Goal: Task Accomplishment & Management: Use online tool/utility

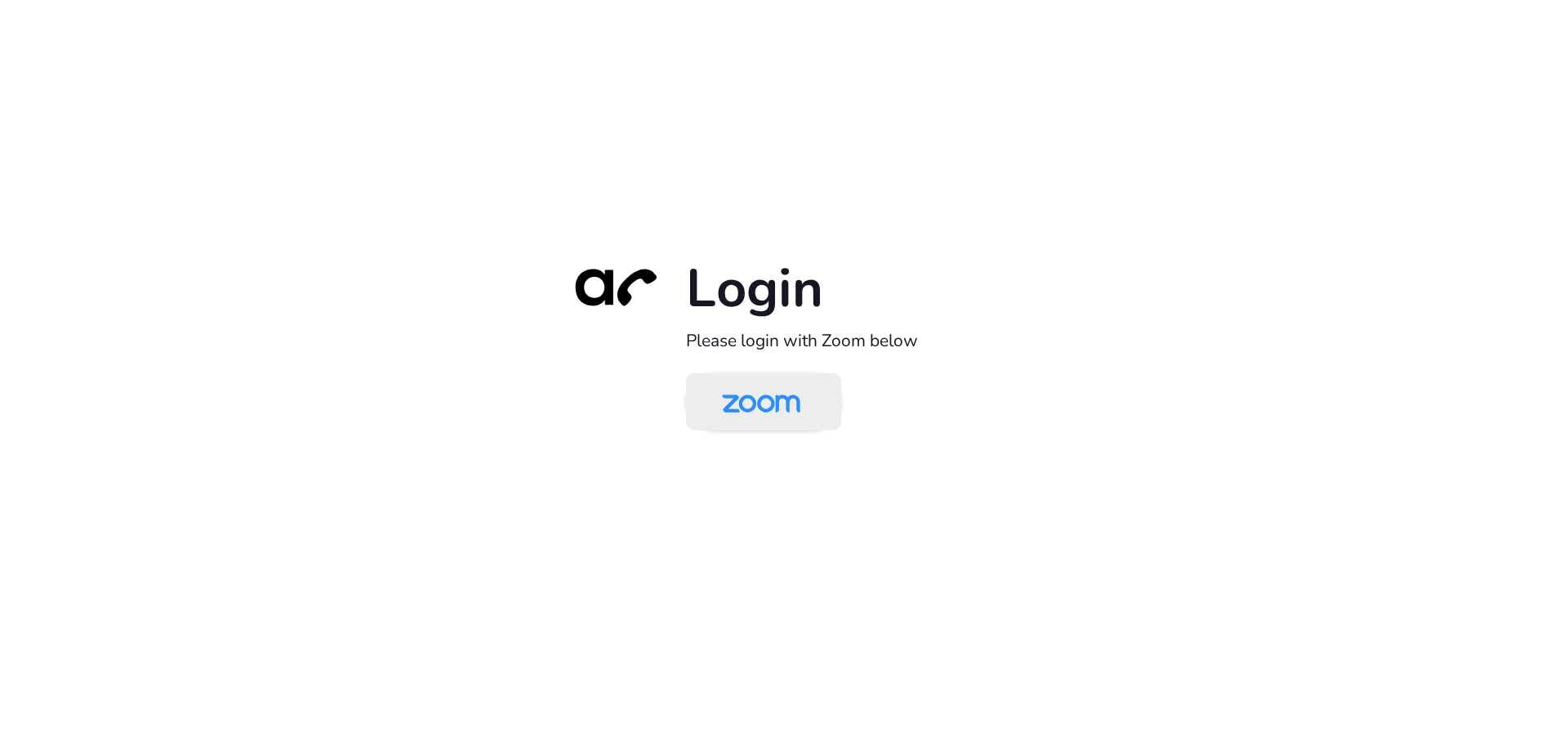
click at [774, 394] on img at bounding box center [761, 403] width 113 height 53
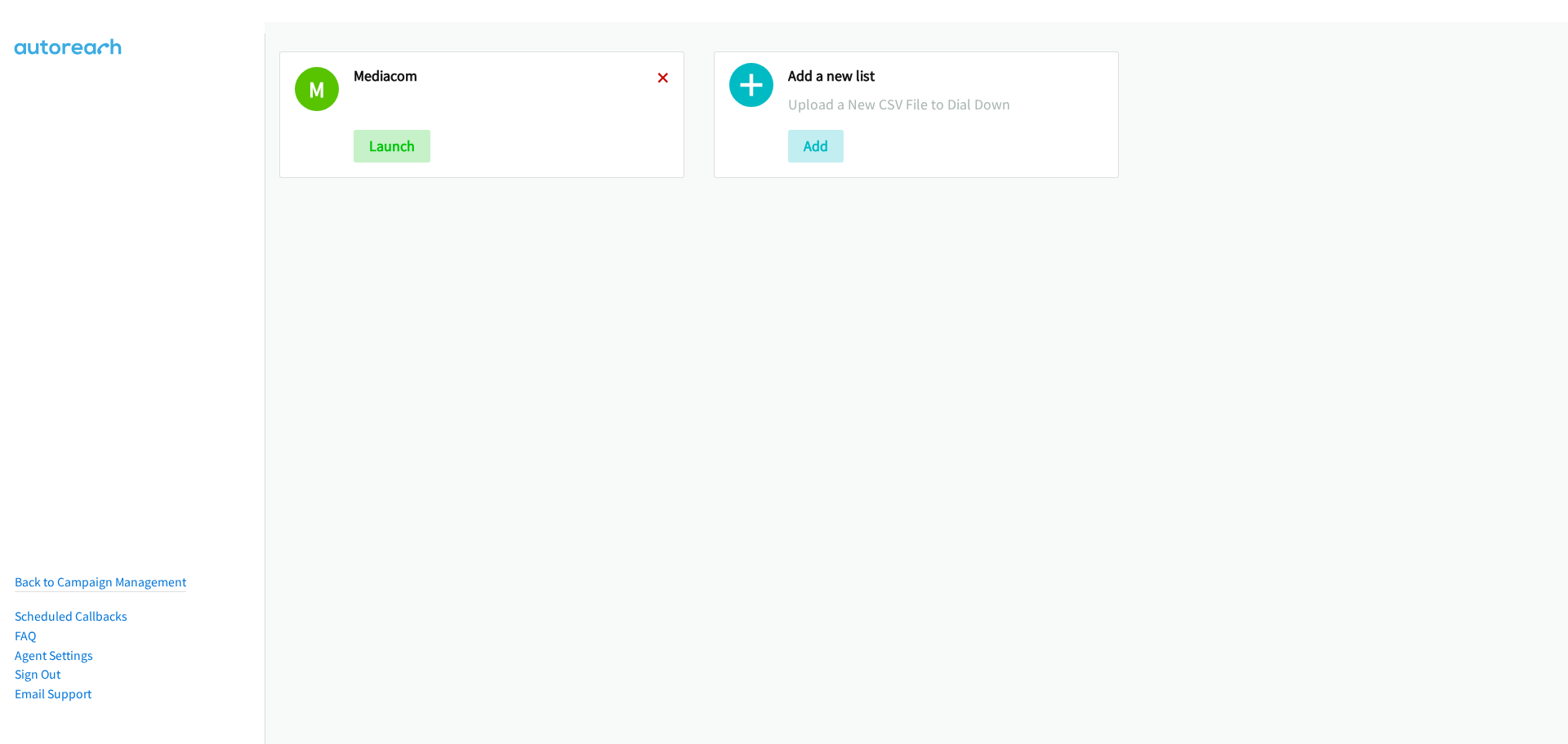
click at [657, 76] on icon at bounding box center [663, 79] width 12 height 12
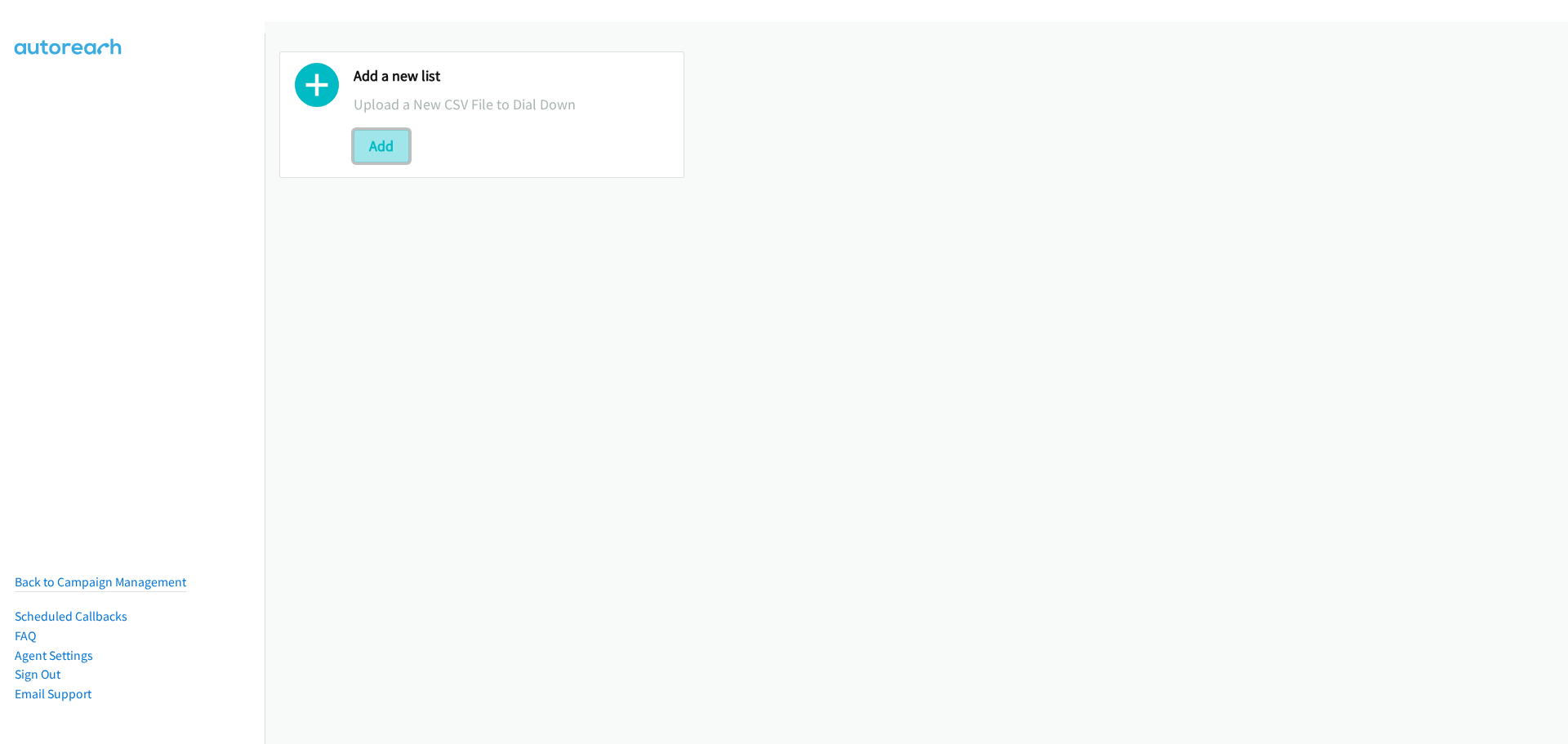
click at [396, 153] on button "Add" at bounding box center [381, 146] width 56 height 33
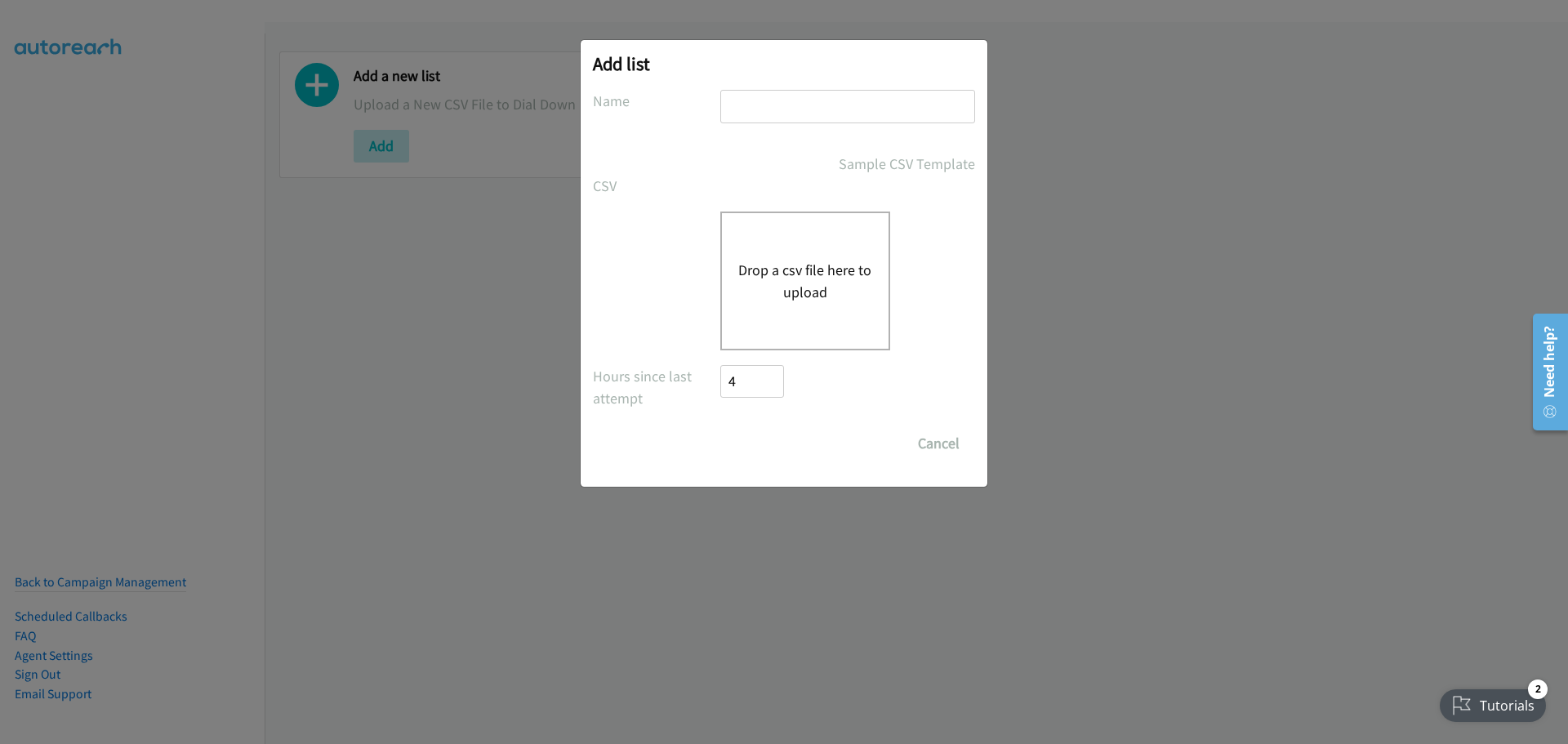
click at [854, 103] on input "text" at bounding box center [847, 106] width 254 height 33
type input "mediacom"
click at [852, 299] on button "Drop a csv file here to upload" at bounding box center [804, 281] width 134 height 44
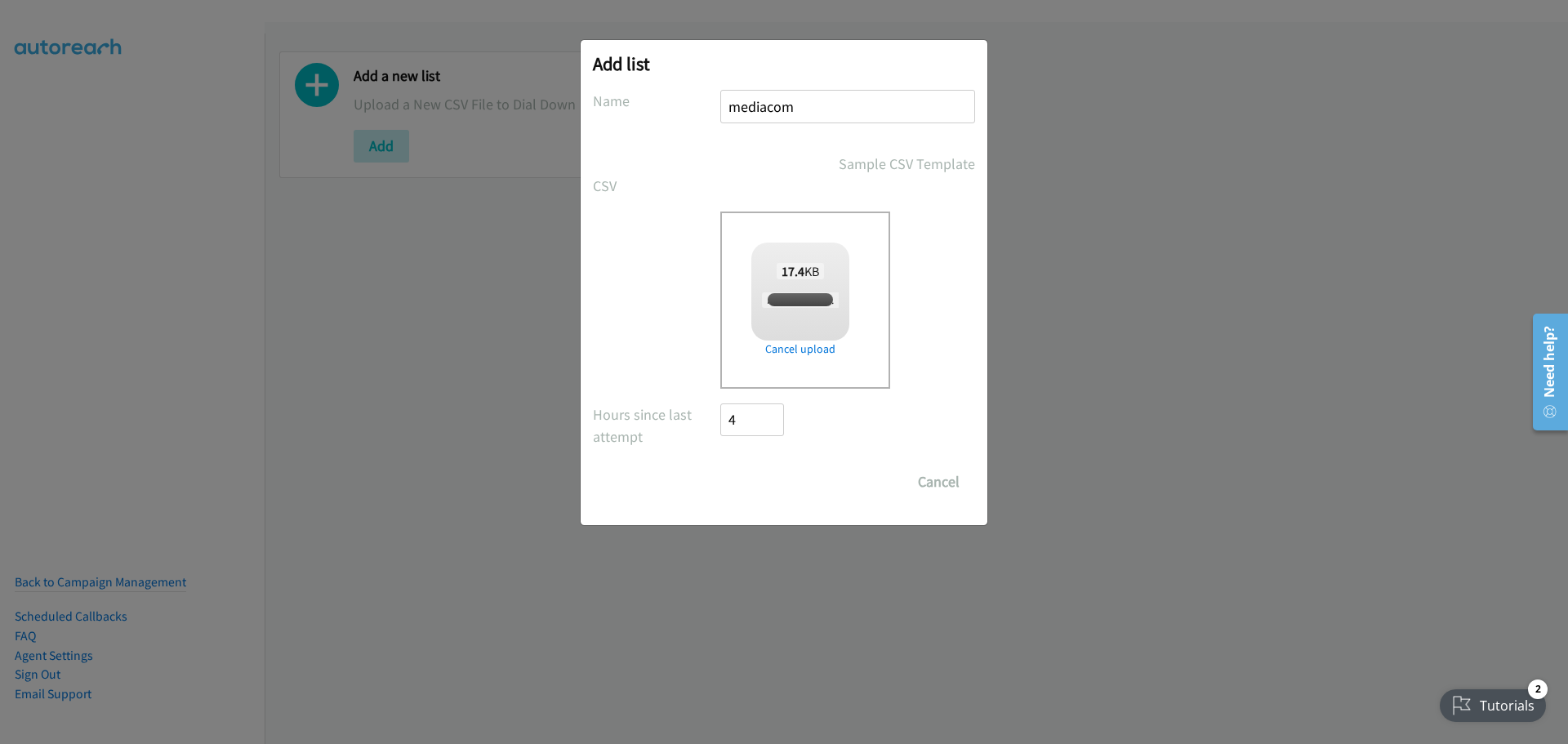
checkbox input "true"
click at [770, 494] on input "Save List" at bounding box center [763, 483] width 86 height 33
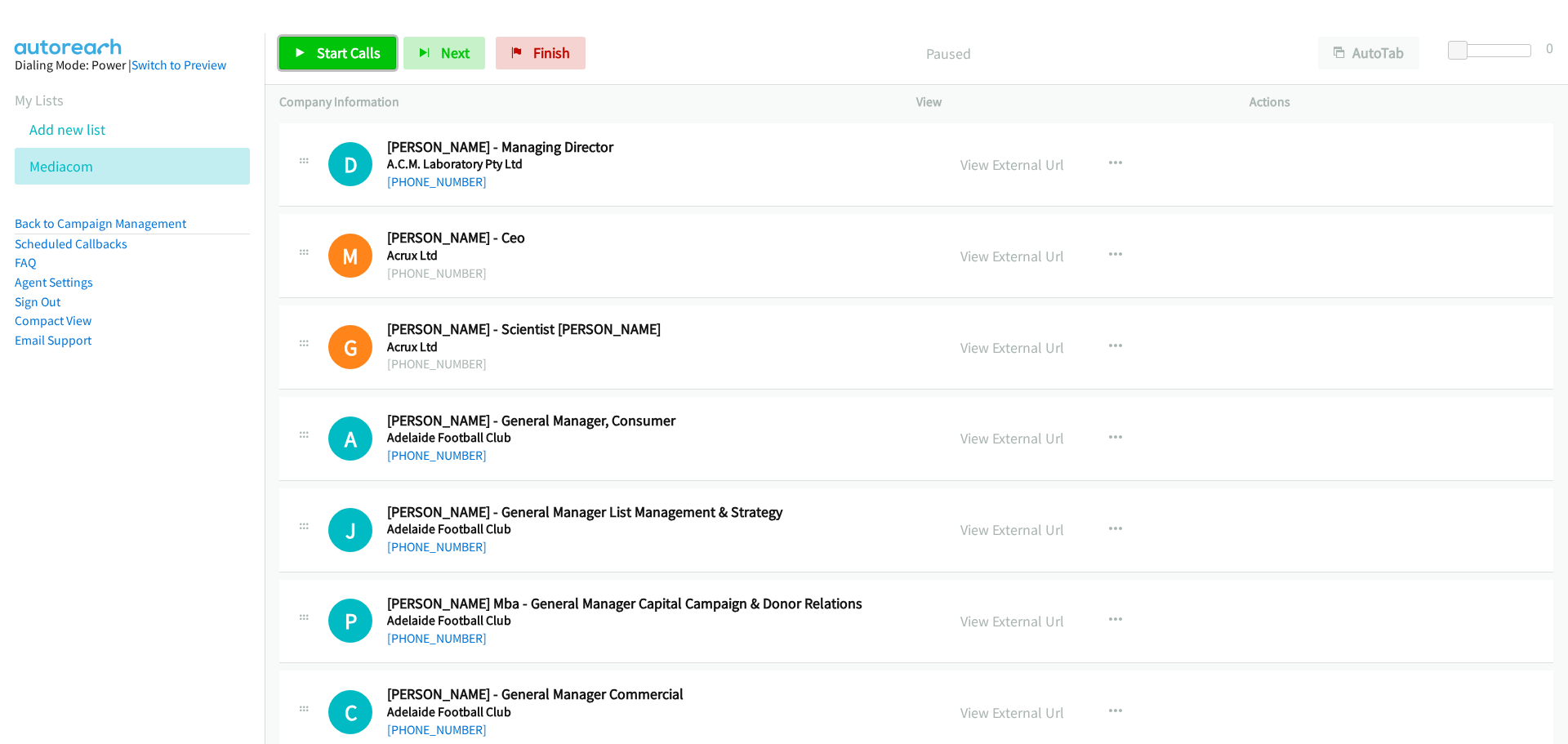
click at [358, 46] on span "Start Calls" at bounding box center [348, 52] width 63 height 19
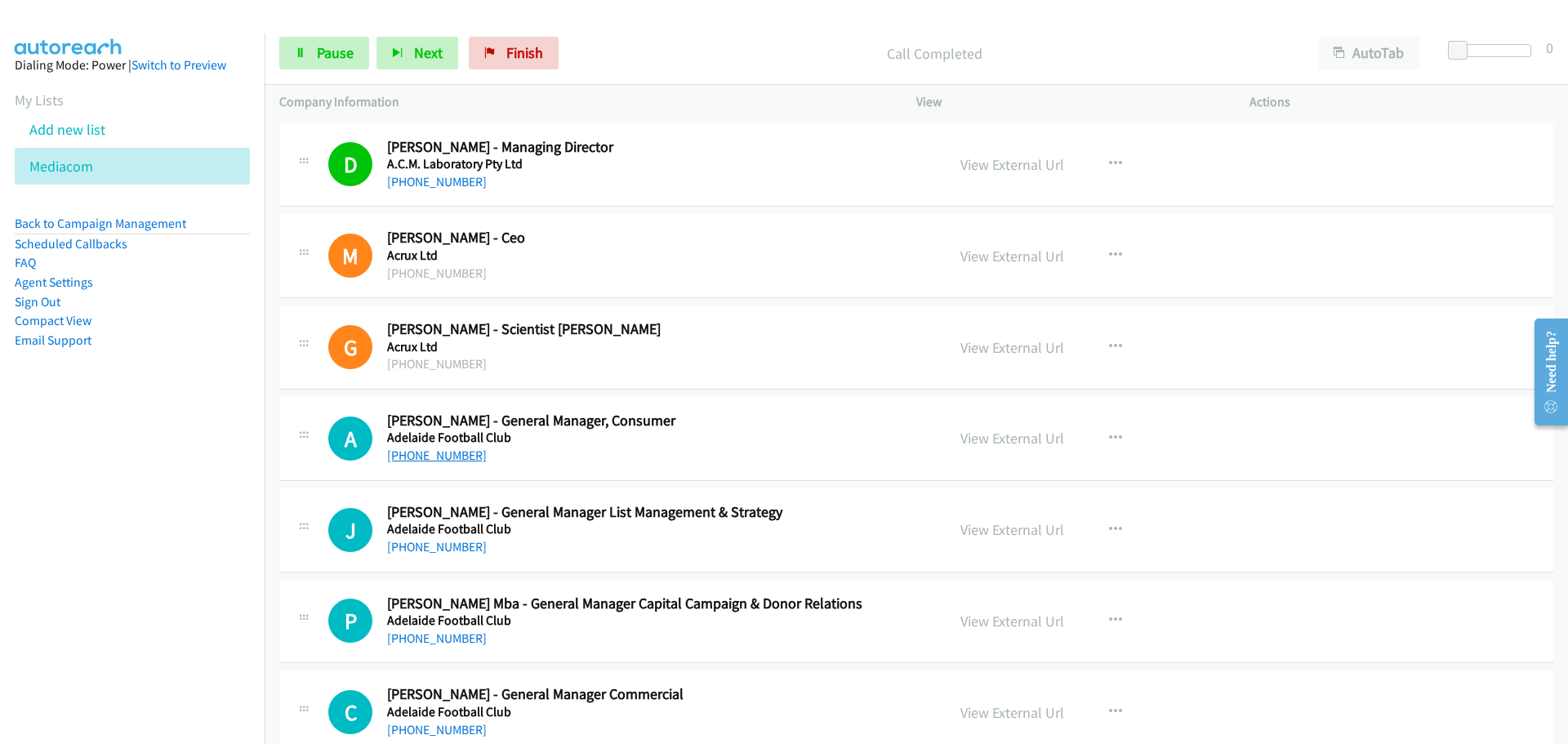
click at [452, 456] on link "+61 488 544 034" at bounding box center [437, 455] width 99 height 16
click at [446, 546] on link "+61 408 820 888" at bounding box center [437, 547] width 99 height 16
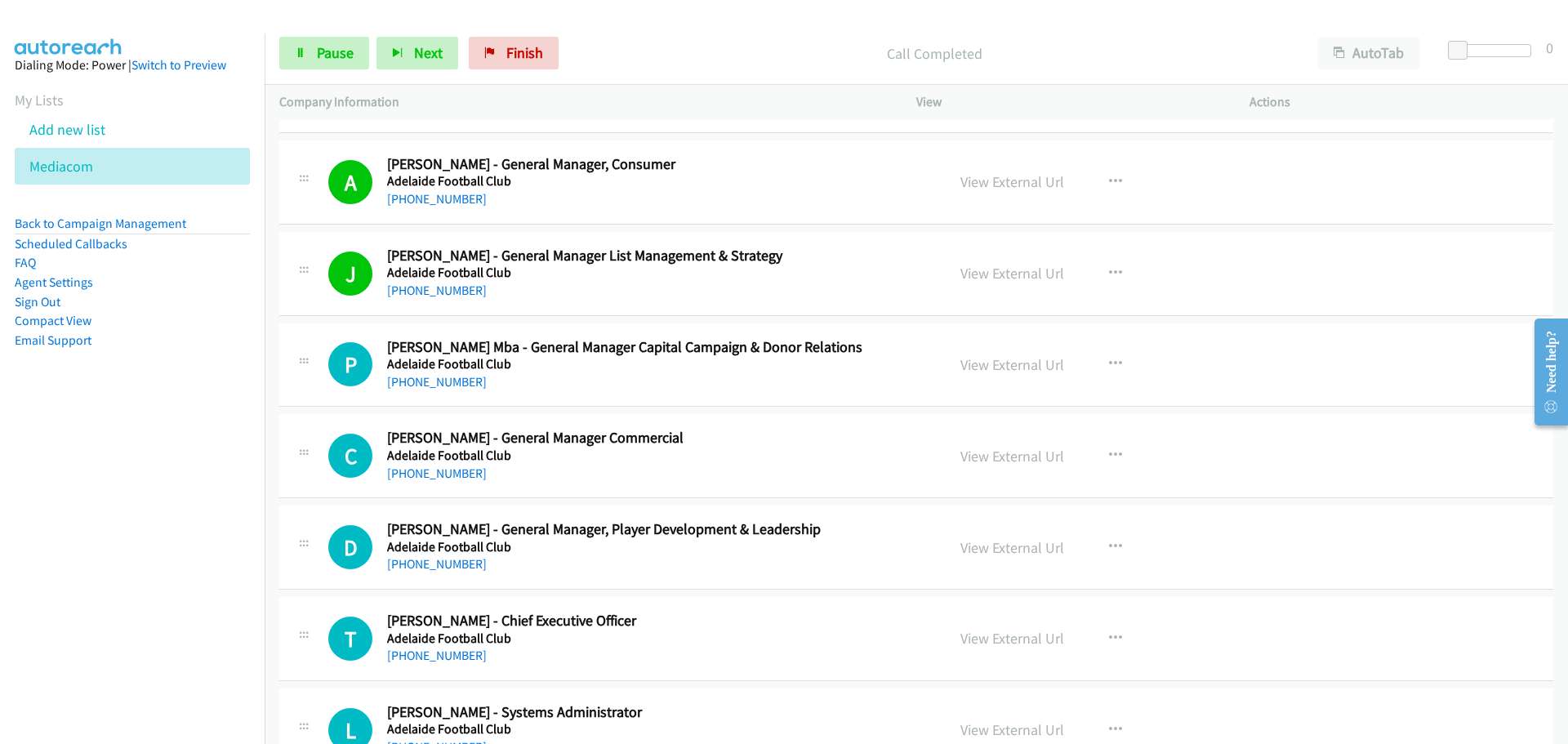
scroll to position [409, 0]
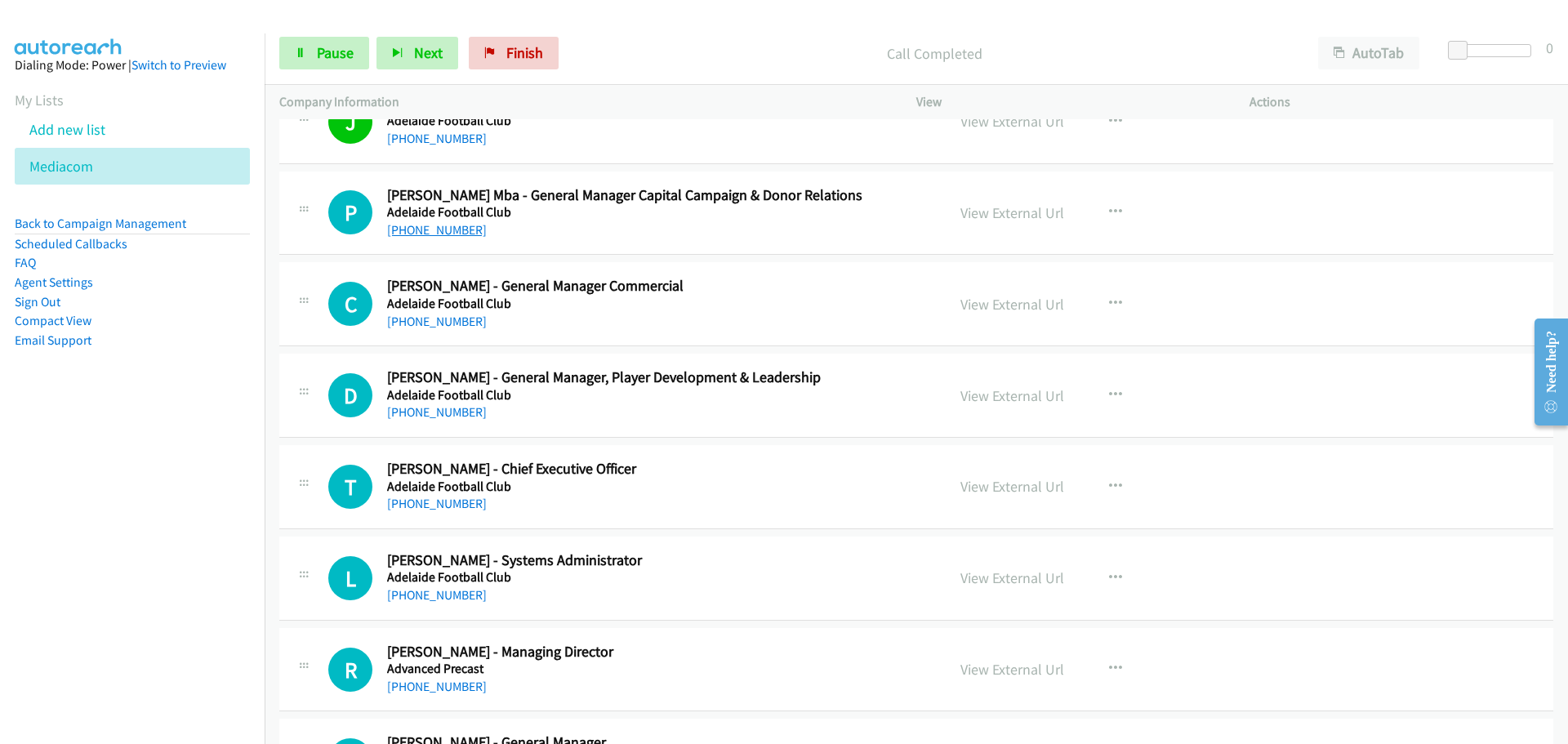
click at [427, 228] on link "+61 439 399 389" at bounding box center [437, 230] width 99 height 16
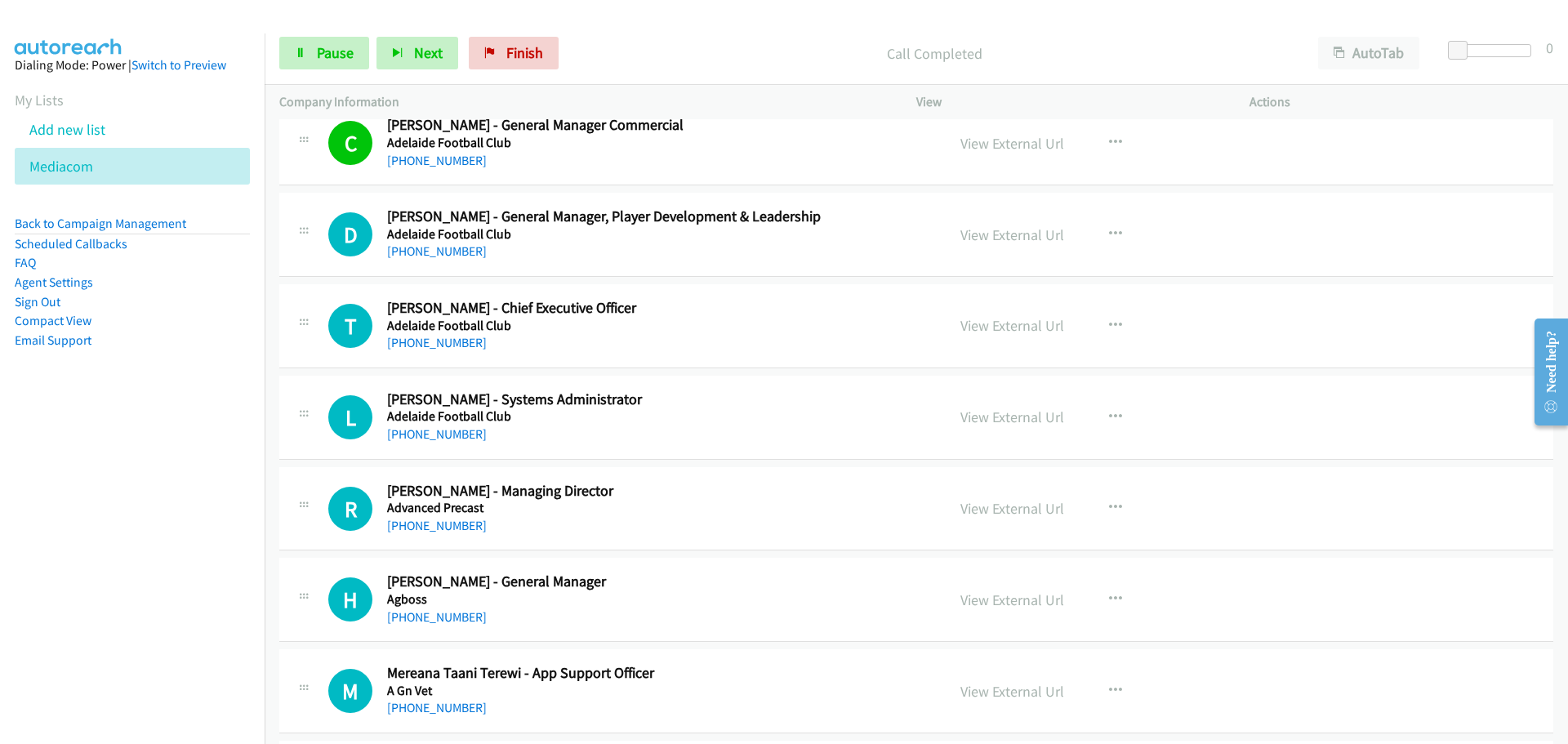
scroll to position [572, 0]
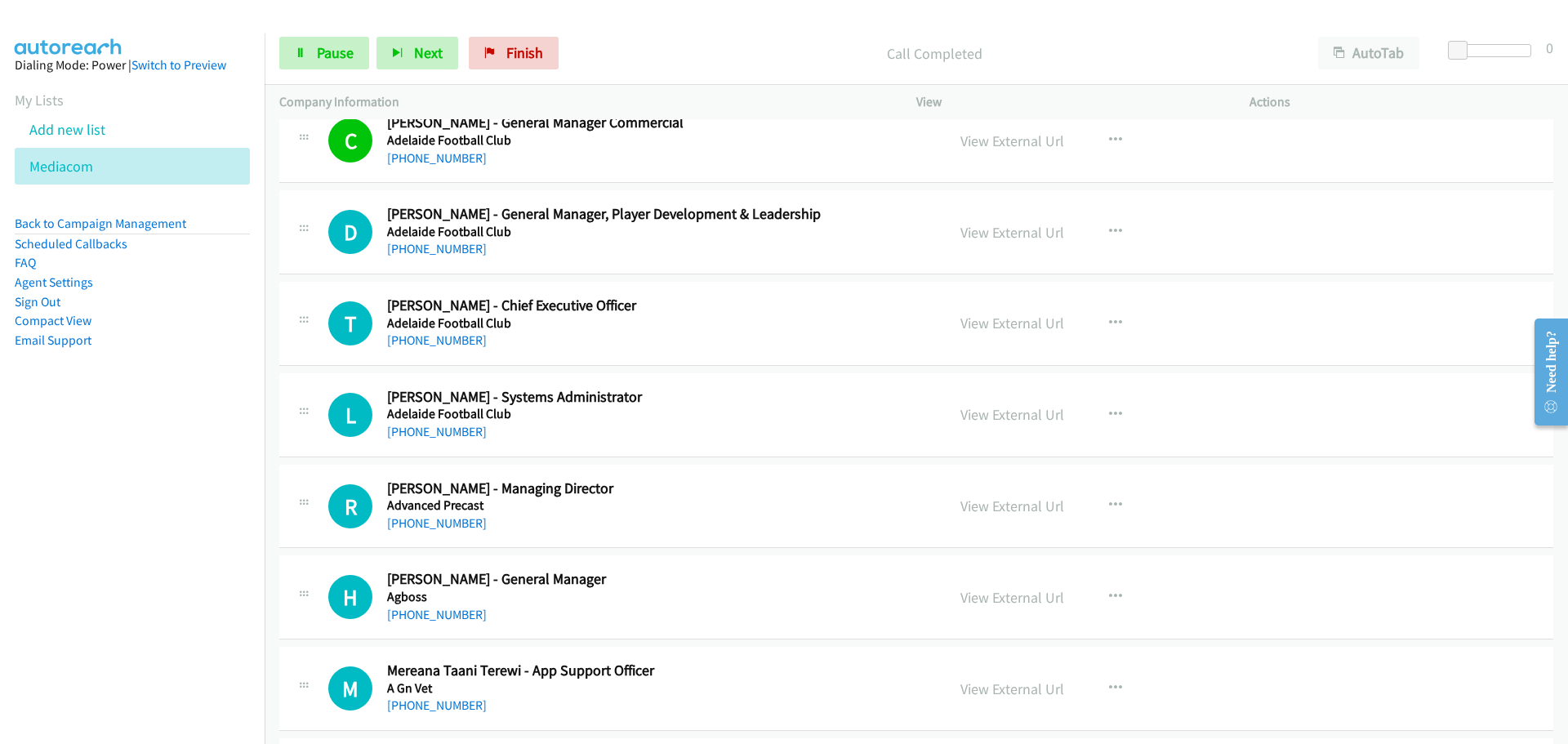
drag, startPoint x: 449, startPoint y: 253, endPoint x: 1116, endPoint y: 282, distance: 667.6
click at [449, 253] on link "+61 407 879 091" at bounding box center [437, 249] width 99 height 16
click at [440, 343] on link "+61 3 9816 2250" at bounding box center [437, 340] width 99 height 16
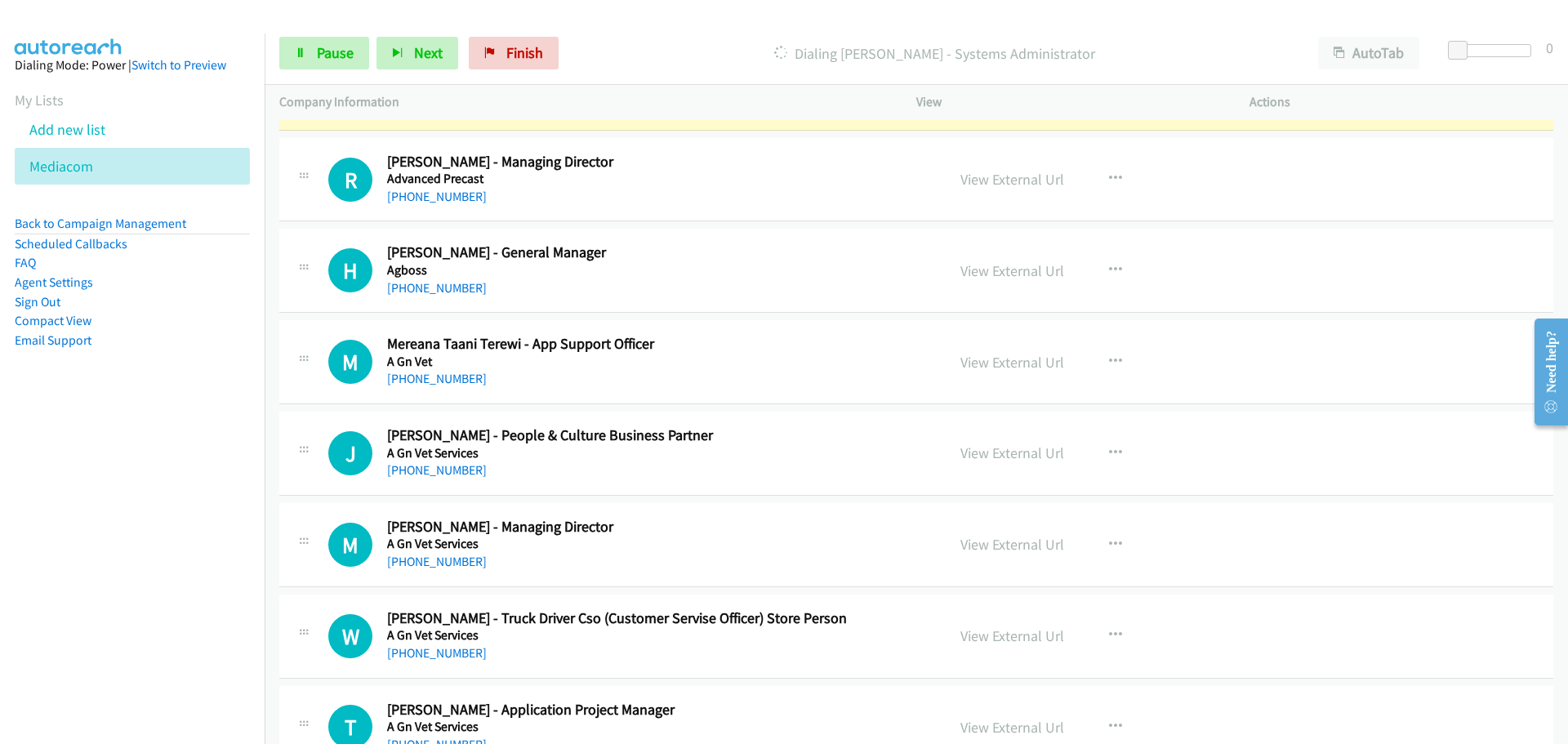
scroll to position [817, 0]
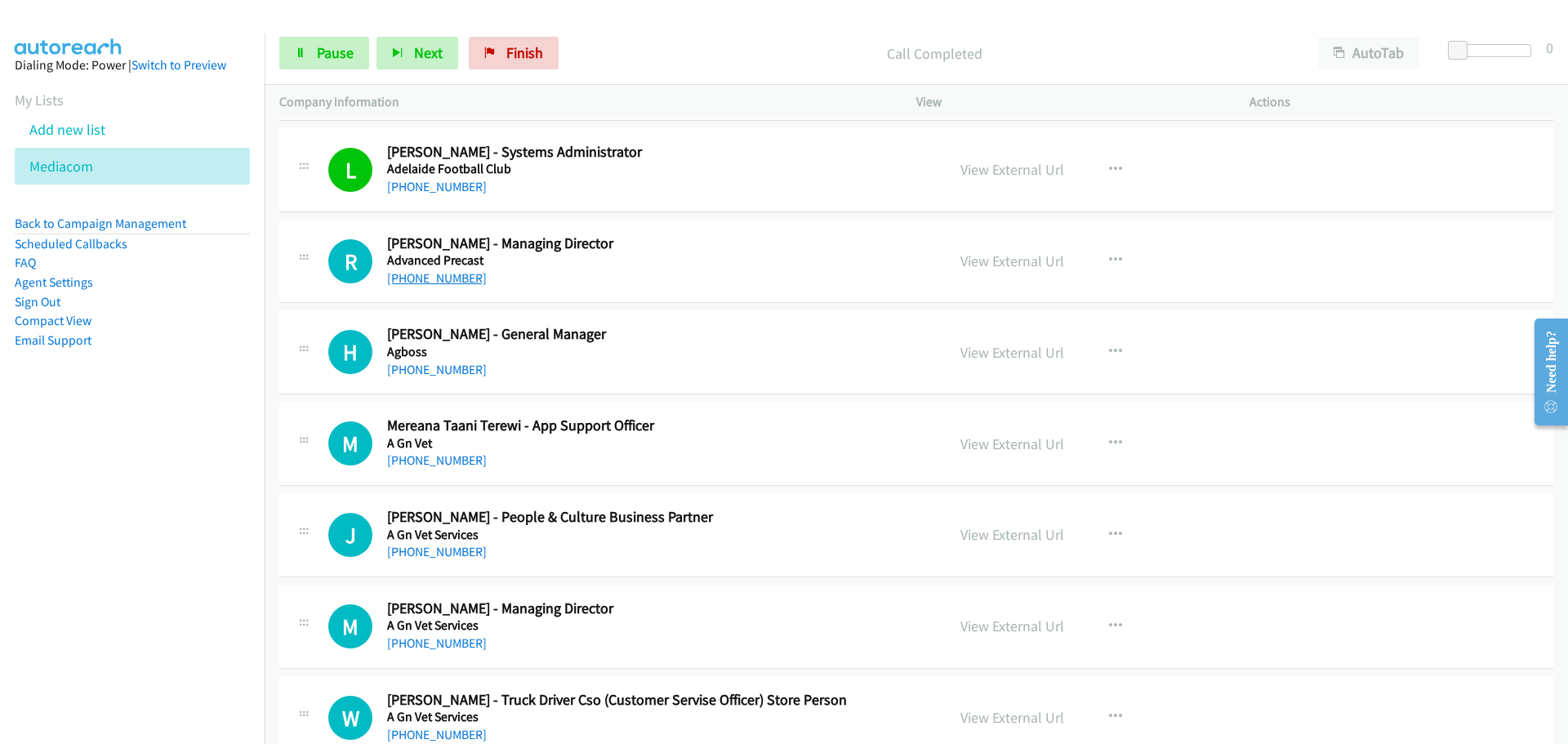
click at [441, 284] on link "+61 438 315 097" at bounding box center [437, 278] width 99 height 16
click at [420, 364] on link "+61 415 792 070" at bounding box center [437, 370] width 99 height 16
click at [436, 458] on link "+61 405 031 450" at bounding box center [437, 460] width 99 height 16
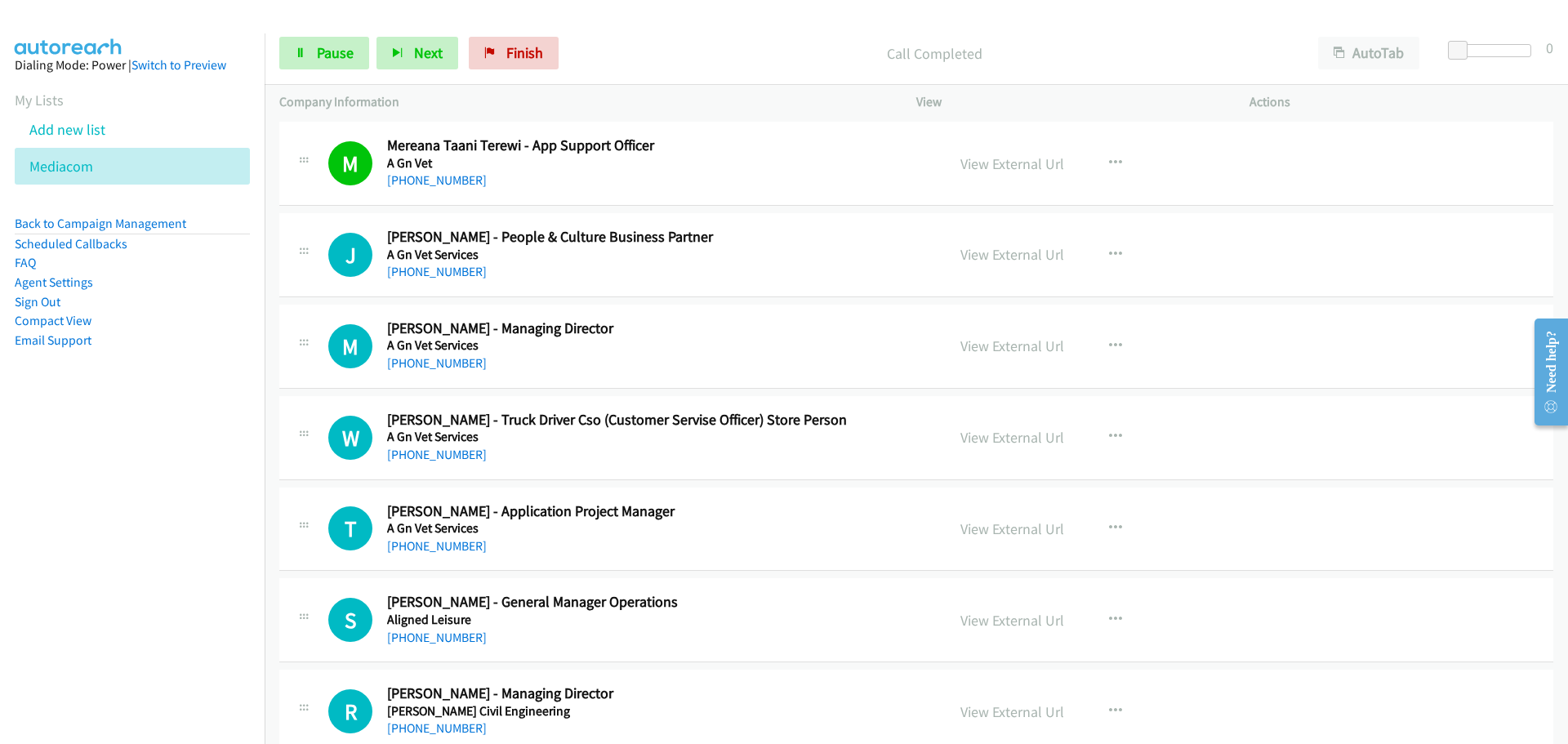
scroll to position [1144, 0]
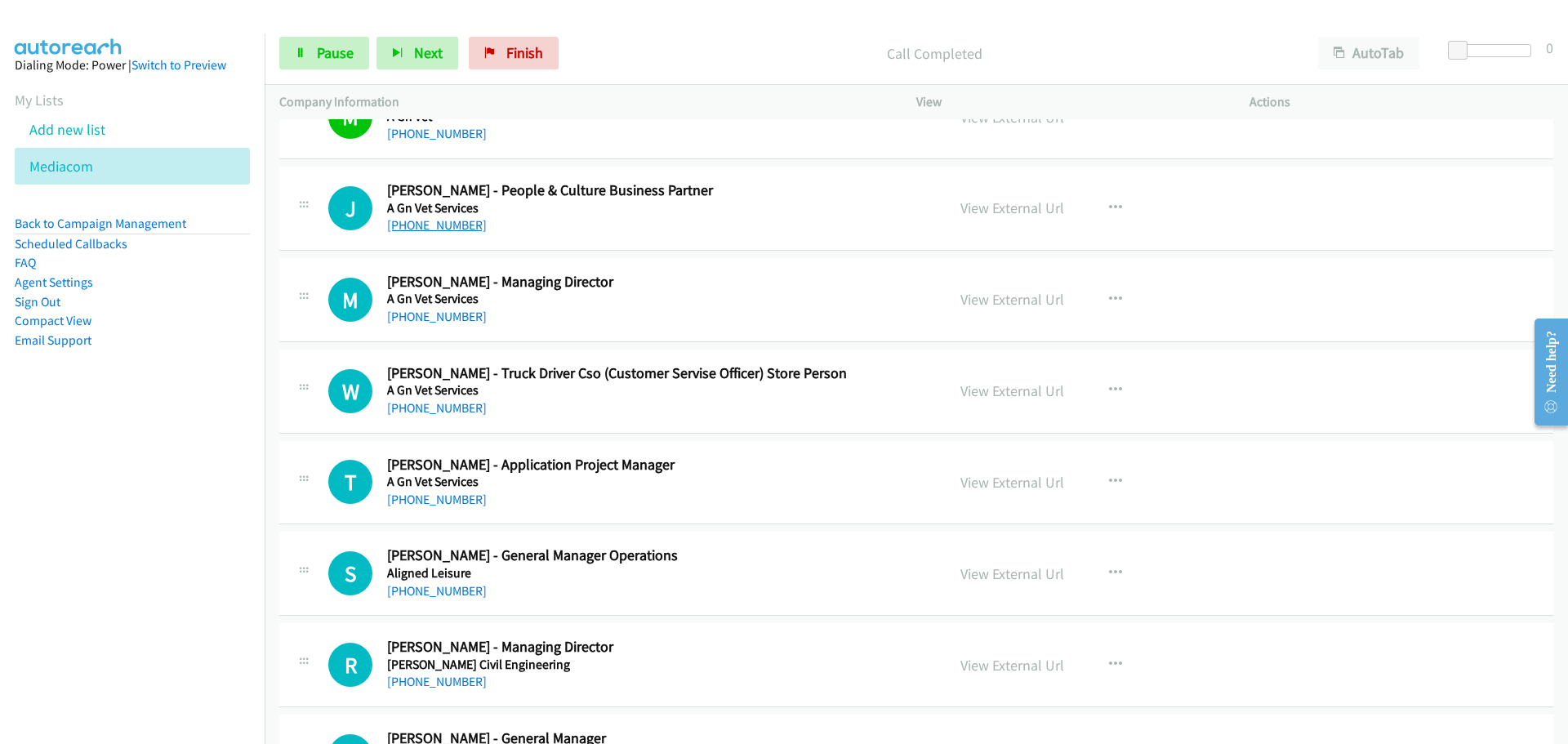
click at [454, 224] on link "+61 436 917 663" at bounding box center [437, 225] width 99 height 16
drag, startPoint x: 440, startPoint y: 310, endPoint x: 466, endPoint y: 314, distance: 26.3
click at [440, 310] on link "+61 408 693 211" at bounding box center [437, 317] width 99 height 16
click at [404, 407] on link "+61 482 160 022" at bounding box center [437, 409] width 99 height 16
click at [453, 496] on link "+61 428 252 929" at bounding box center [437, 499] width 99 height 16
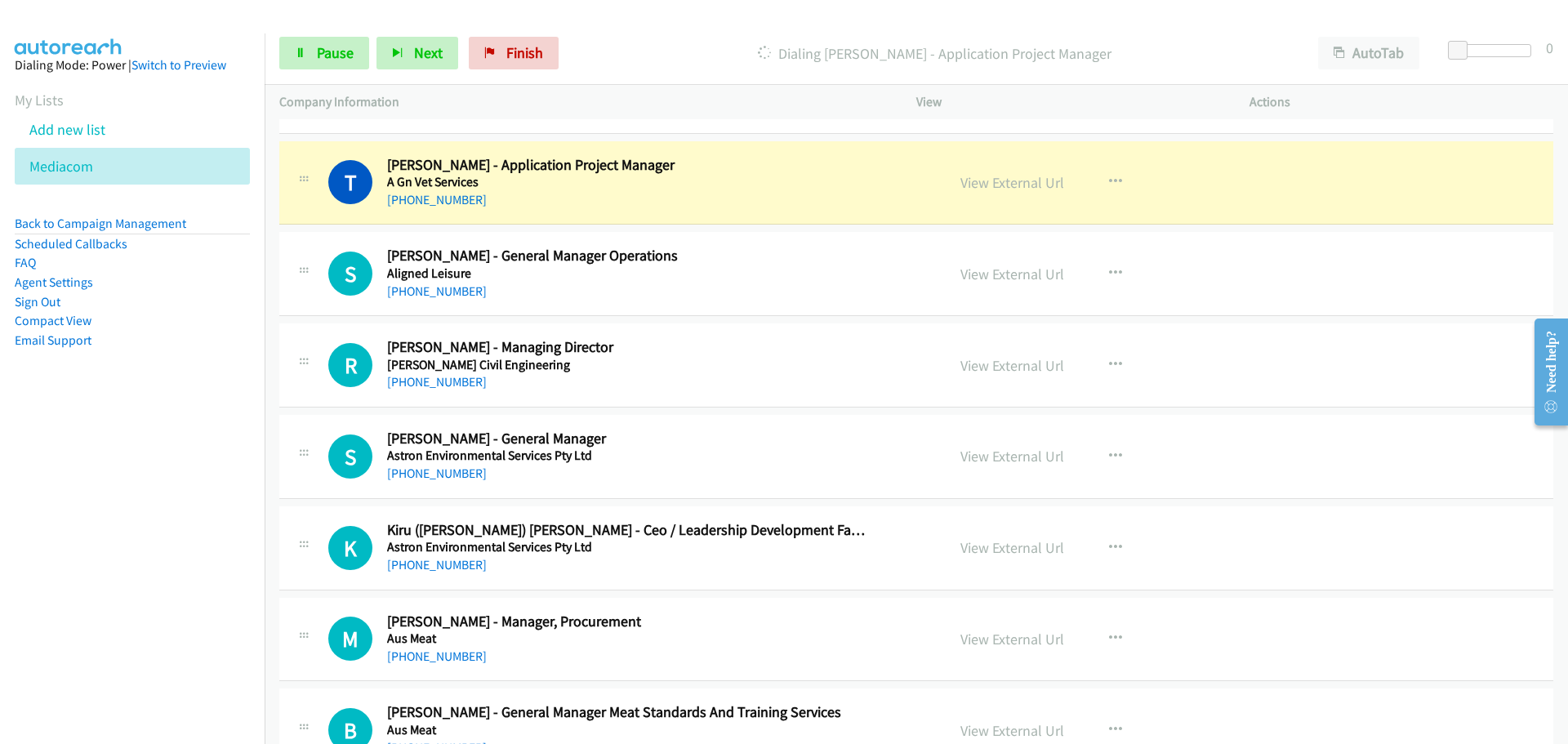
scroll to position [1470, 0]
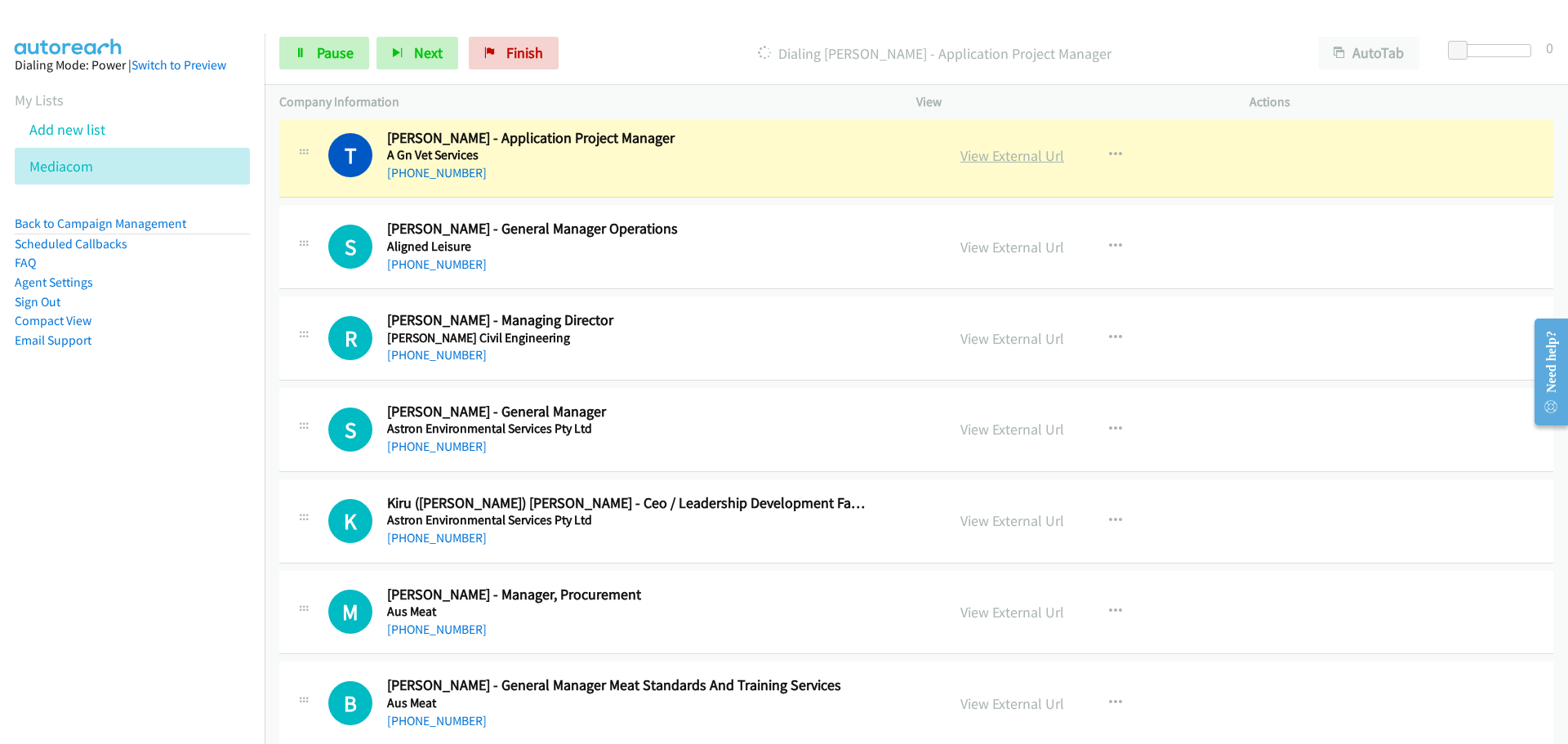
click at [1013, 156] on link "View External Url" at bounding box center [1012, 155] width 103 height 19
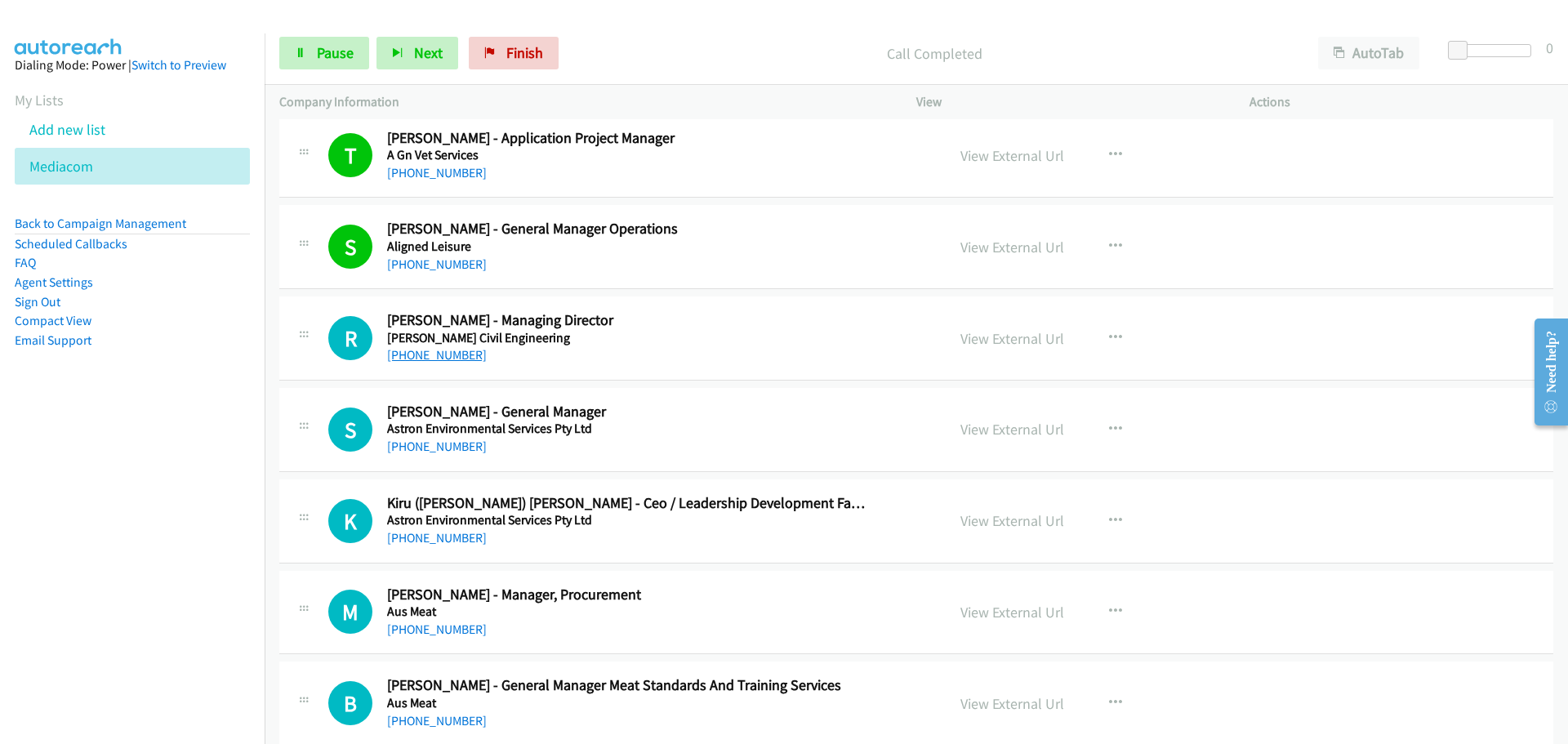
click at [438, 356] on link "+61 425 255 599" at bounding box center [437, 355] width 99 height 16
click at [426, 450] on link "+61 413 300 548" at bounding box center [437, 447] width 99 height 16
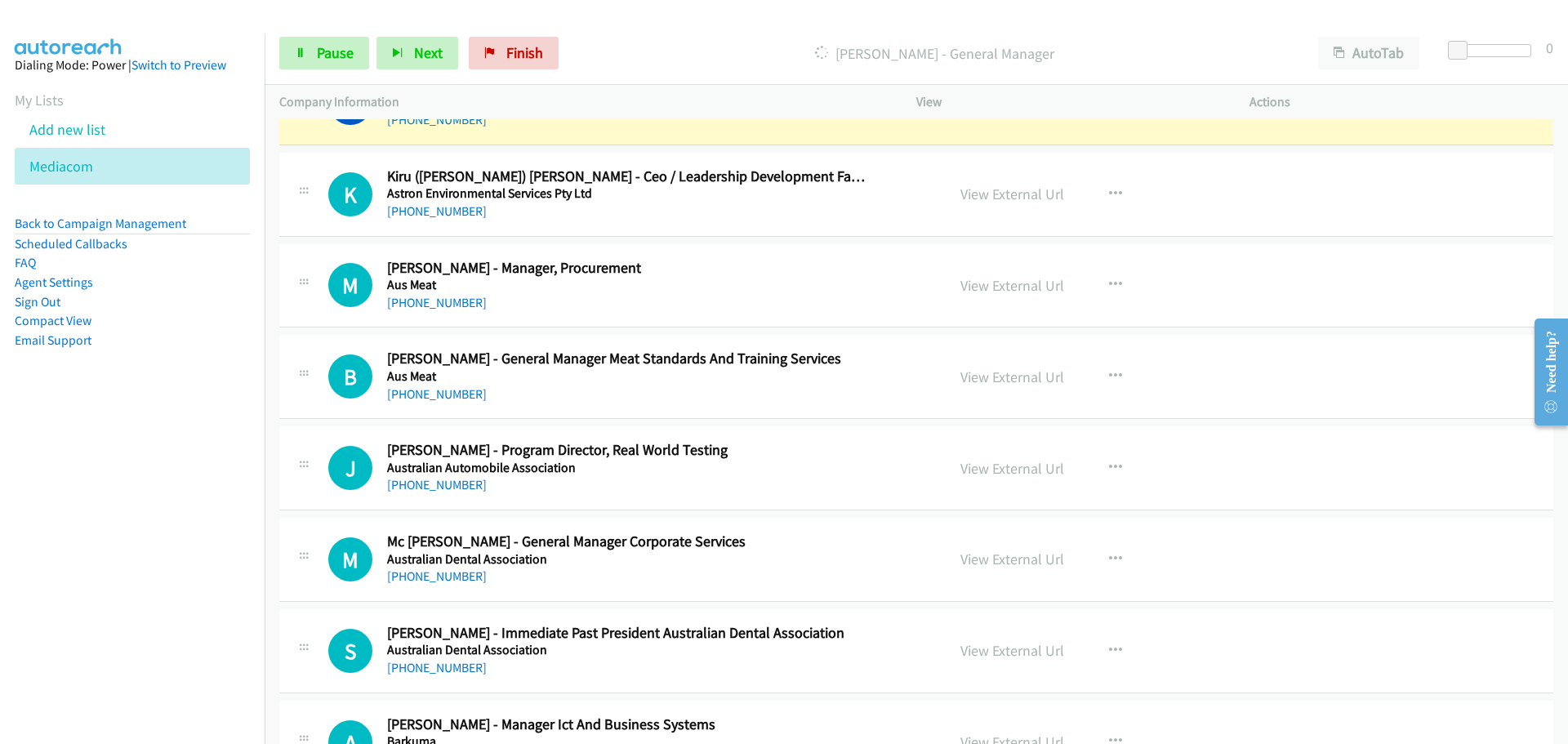
scroll to position [1716, 0]
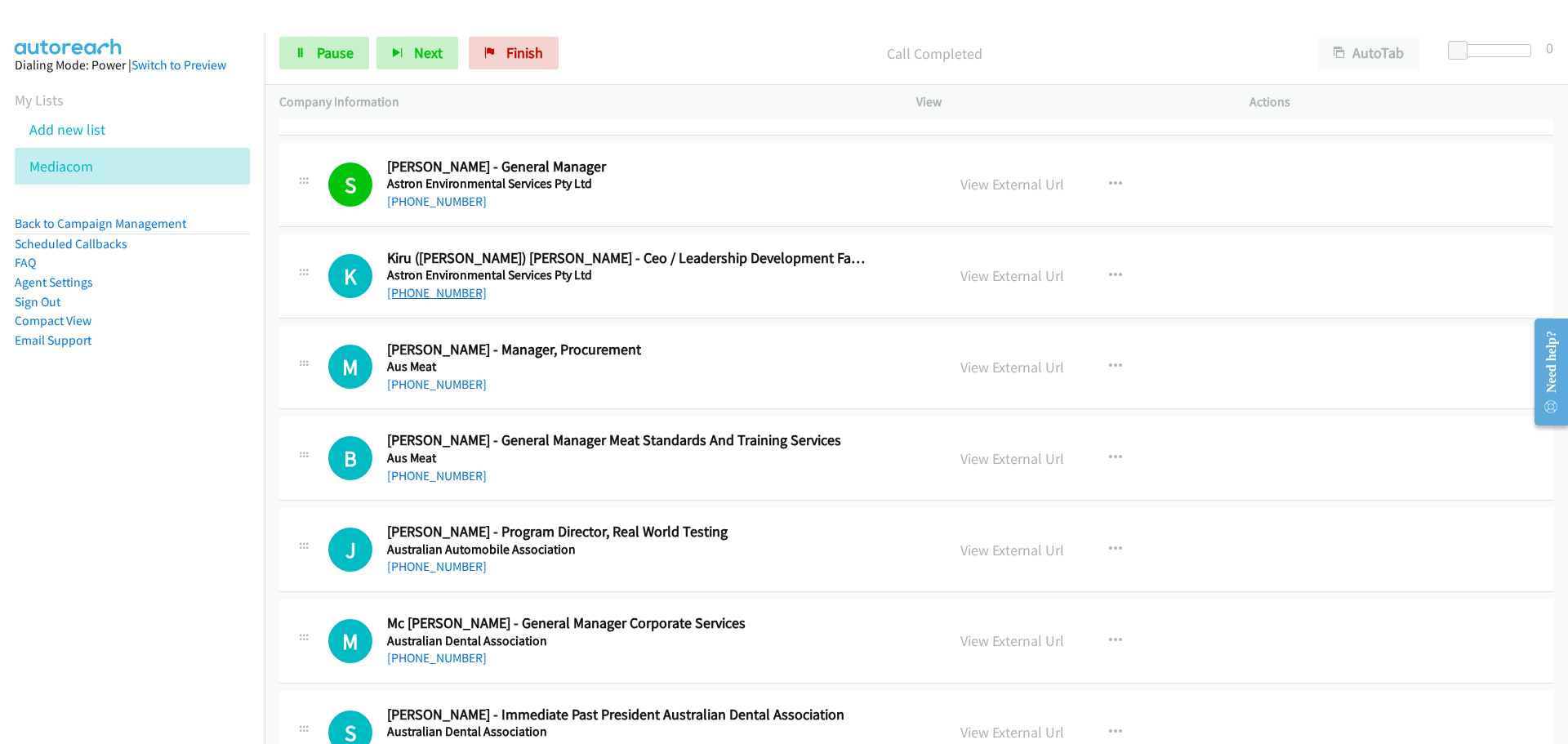
click at [424, 295] on link "+61 403 154 675" at bounding box center [437, 293] width 99 height 16
click at [669, 398] on div "M Callback Scheduled Marlon Blakemore - Manager, Procurement Aus Meat Australia…" at bounding box center [916, 368] width 1274 height 84
click at [438, 476] on link "+61 409 590 834" at bounding box center [437, 476] width 99 height 16
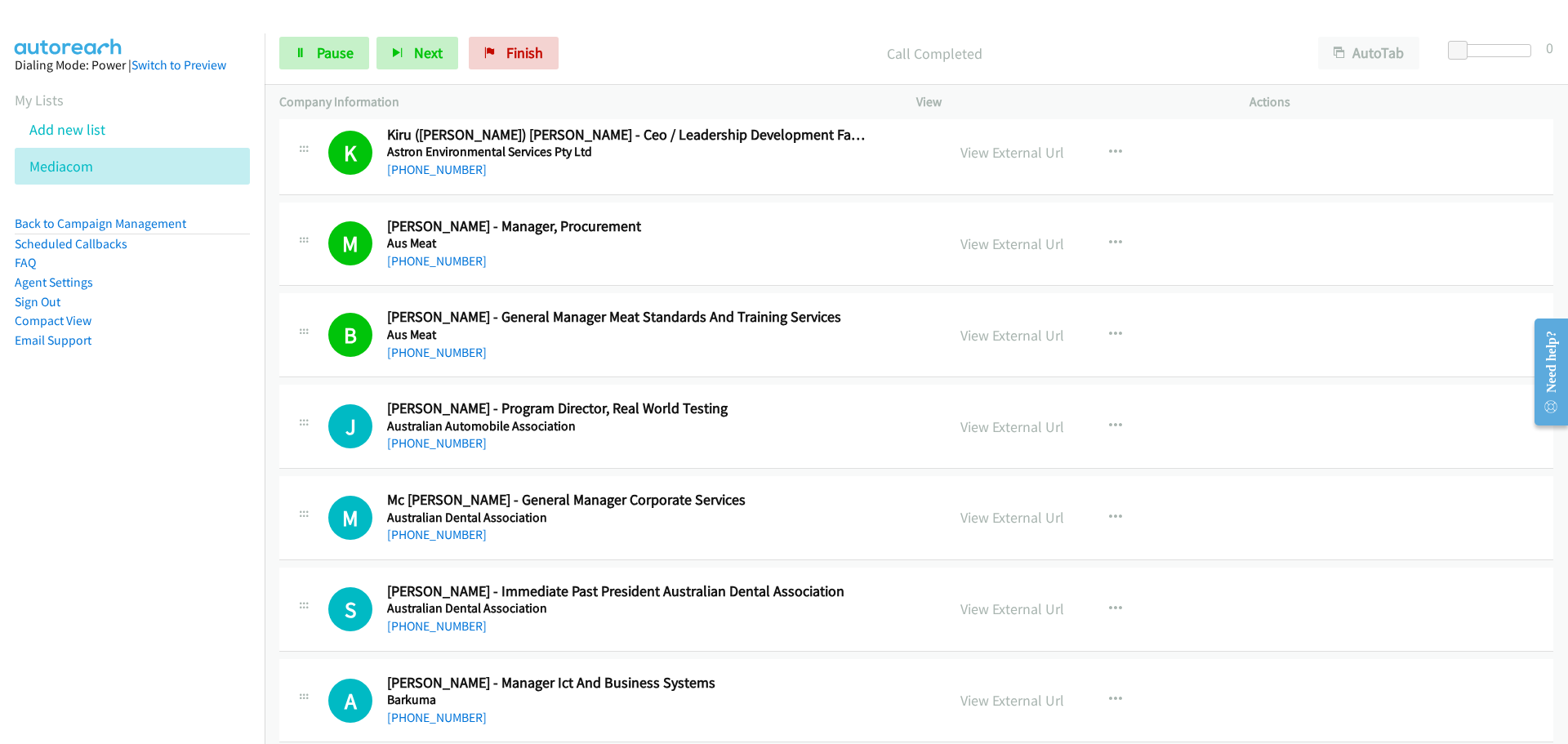
scroll to position [1961, 0]
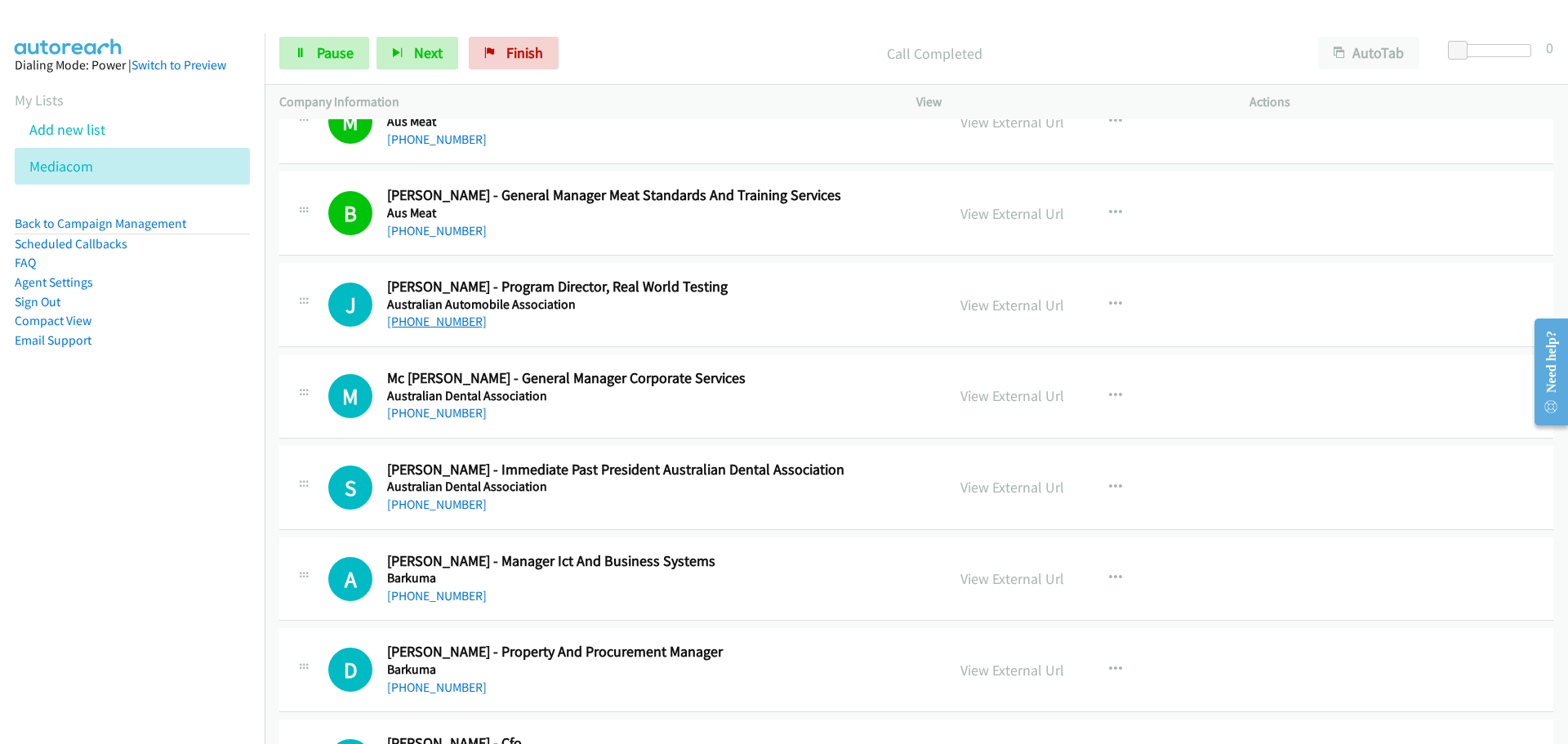
click at [431, 314] on link "+61 413 294 670" at bounding box center [437, 322] width 99 height 16
click at [439, 414] on link "+61 2 9843 0764" at bounding box center [437, 413] width 99 height 16
click at [448, 501] on link "+61 2 6584 7272" at bounding box center [437, 504] width 99 height 16
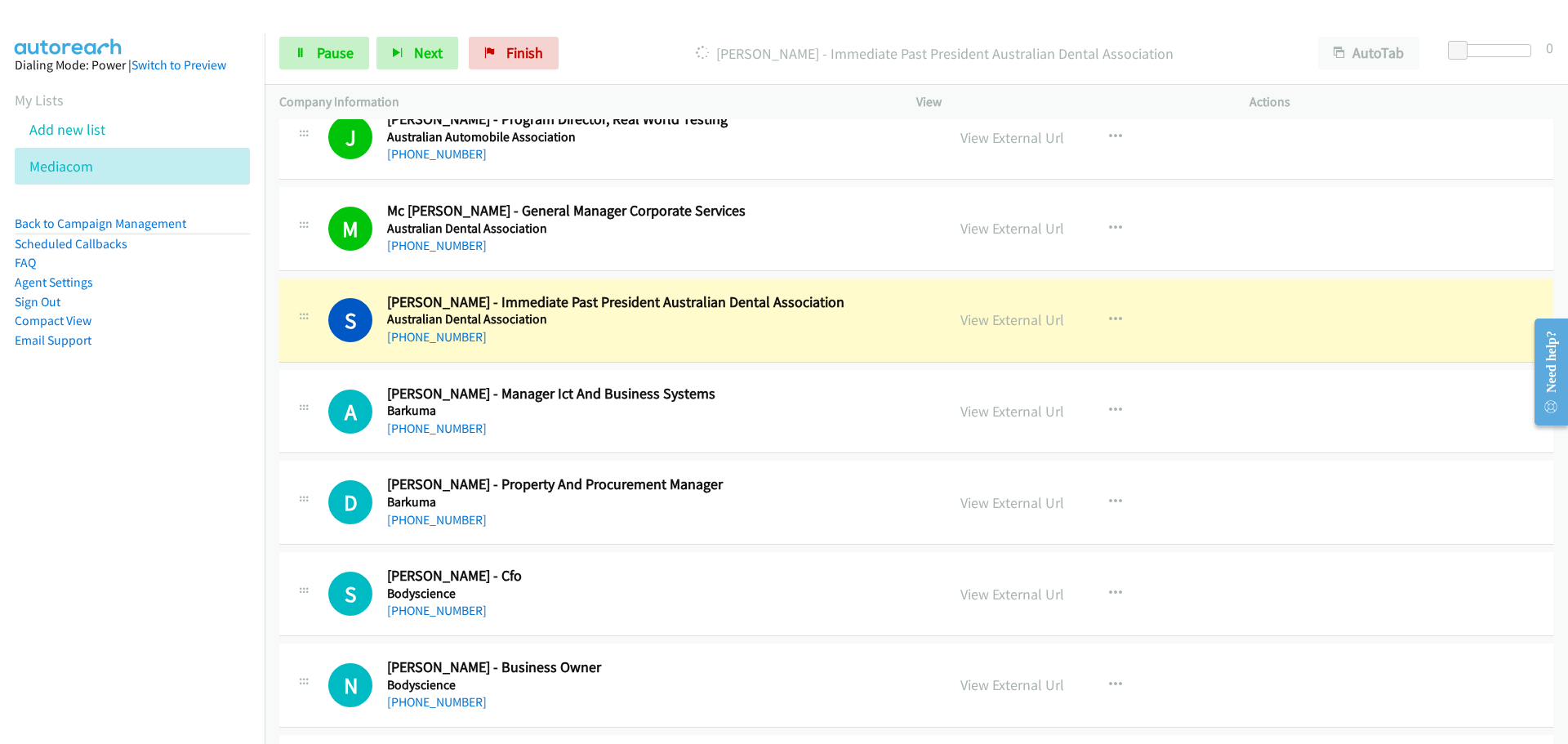
scroll to position [2288, 0]
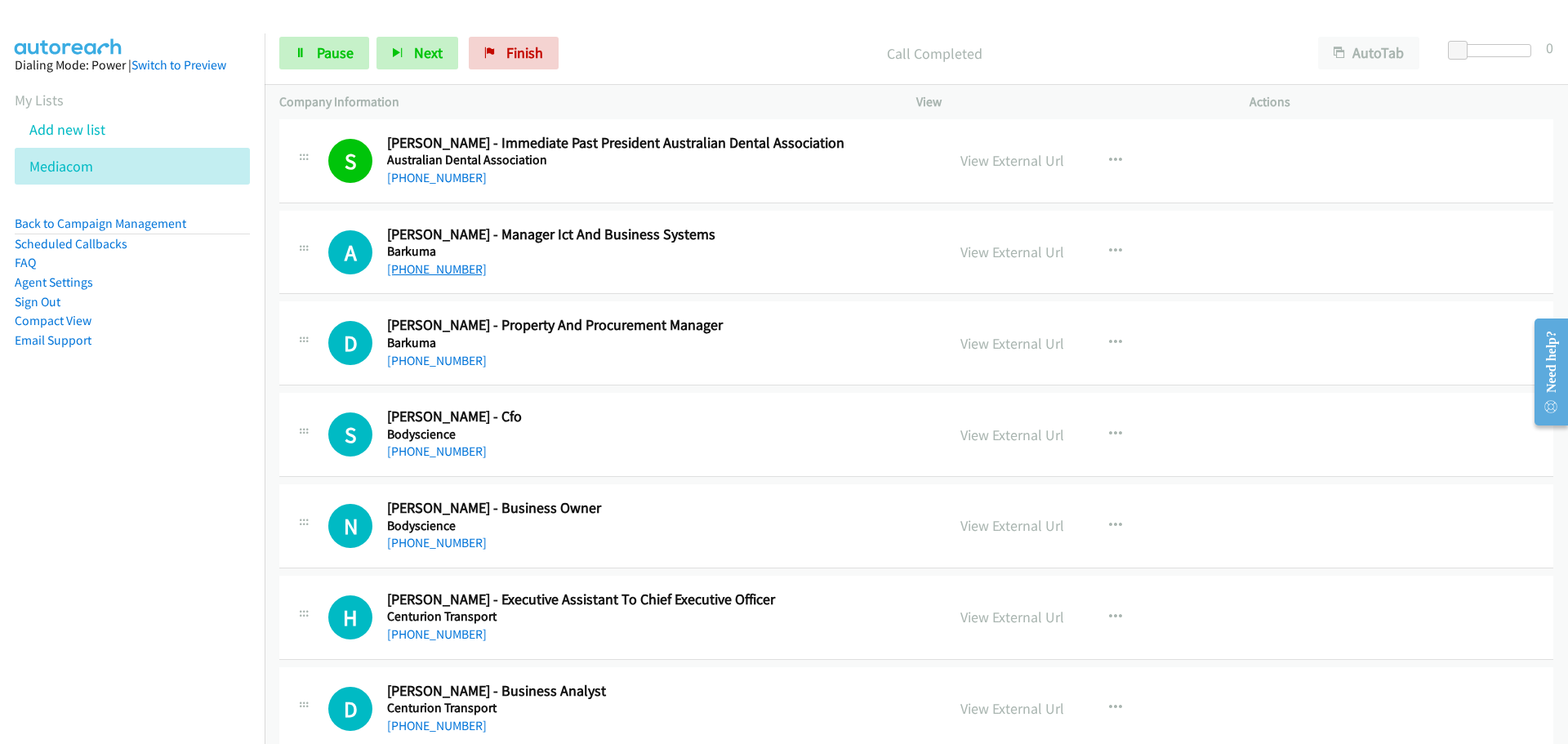
drag, startPoint x: 432, startPoint y: 269, endPoint x: 451, endPoint y: 265, distance: 19.4
click at [432, 269] on link "+61 497 438 116" at bounding box center [437, 269] width 99 height 16
drag, startPoint x: 408, startPoint y: 364, endPoint x: 437, endPoint y: 359, distance: 29.4
click at [408, 364] on link "+61 424 396 654" at bounding box center [437, 361] width 99 height 16
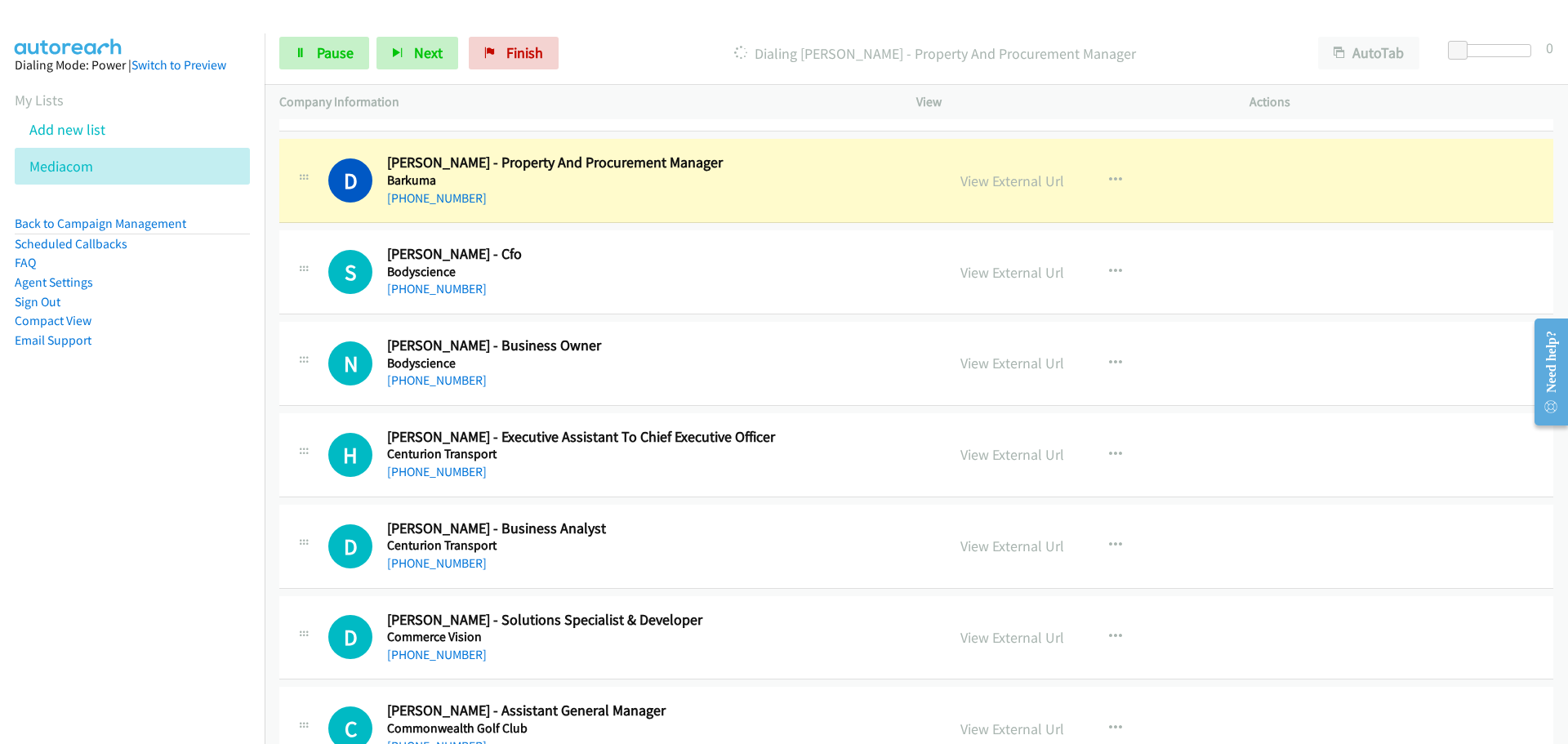
scroll to position [2451, 0]
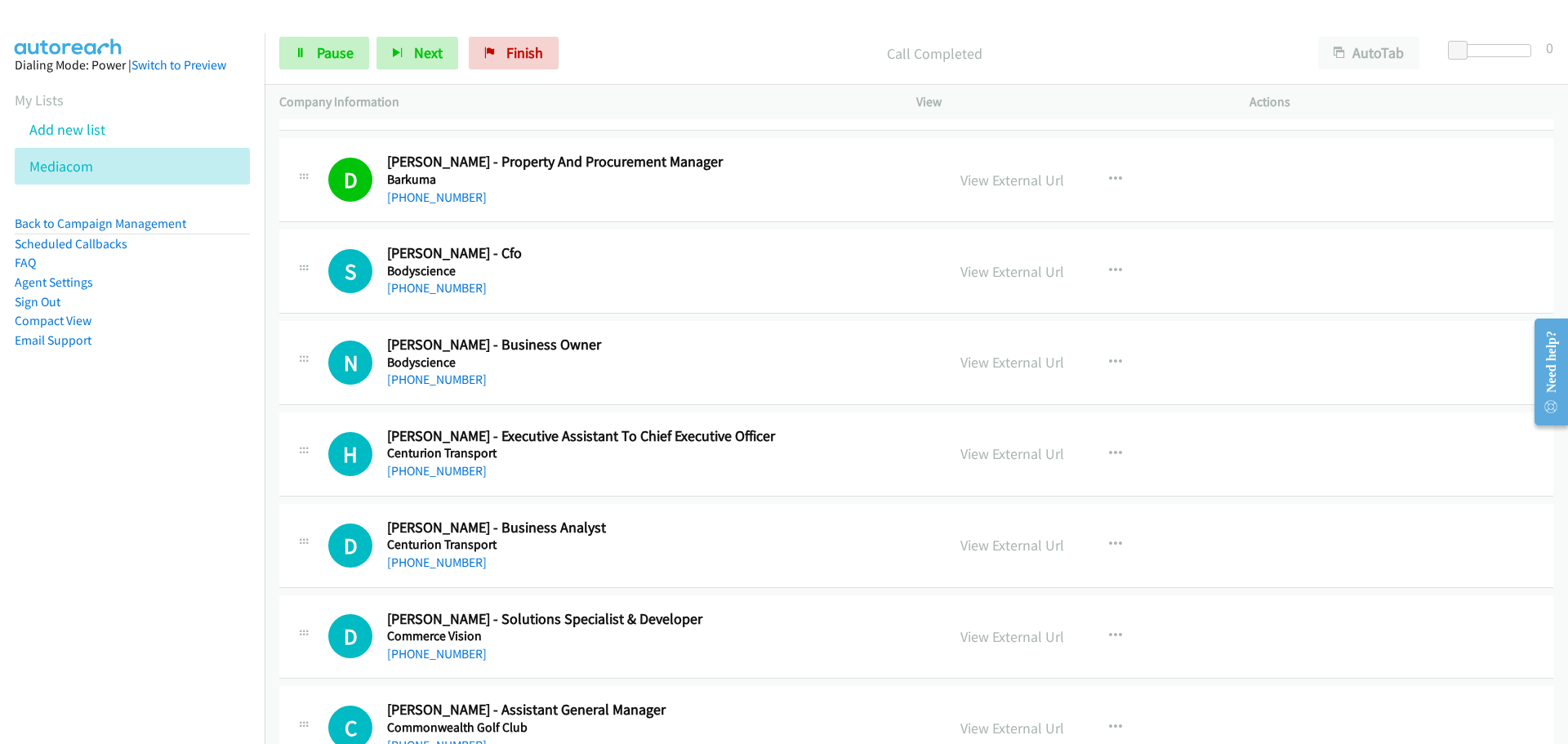
click at [434, 275] on h5 "Bodyscience" at bounding box center [628, 271] width 482 height 17
click at [435, 281] on link "+61 7 5568 7166" at bounding box center [437, 288] width 99 height 16
click at [447, 477] on link "+61 409 957 640" at bounding box center [437, 471] width 99 height 16
click at [1037, 458] on link "View External Url" at bounding box center [1012, 453] width 103 height 19
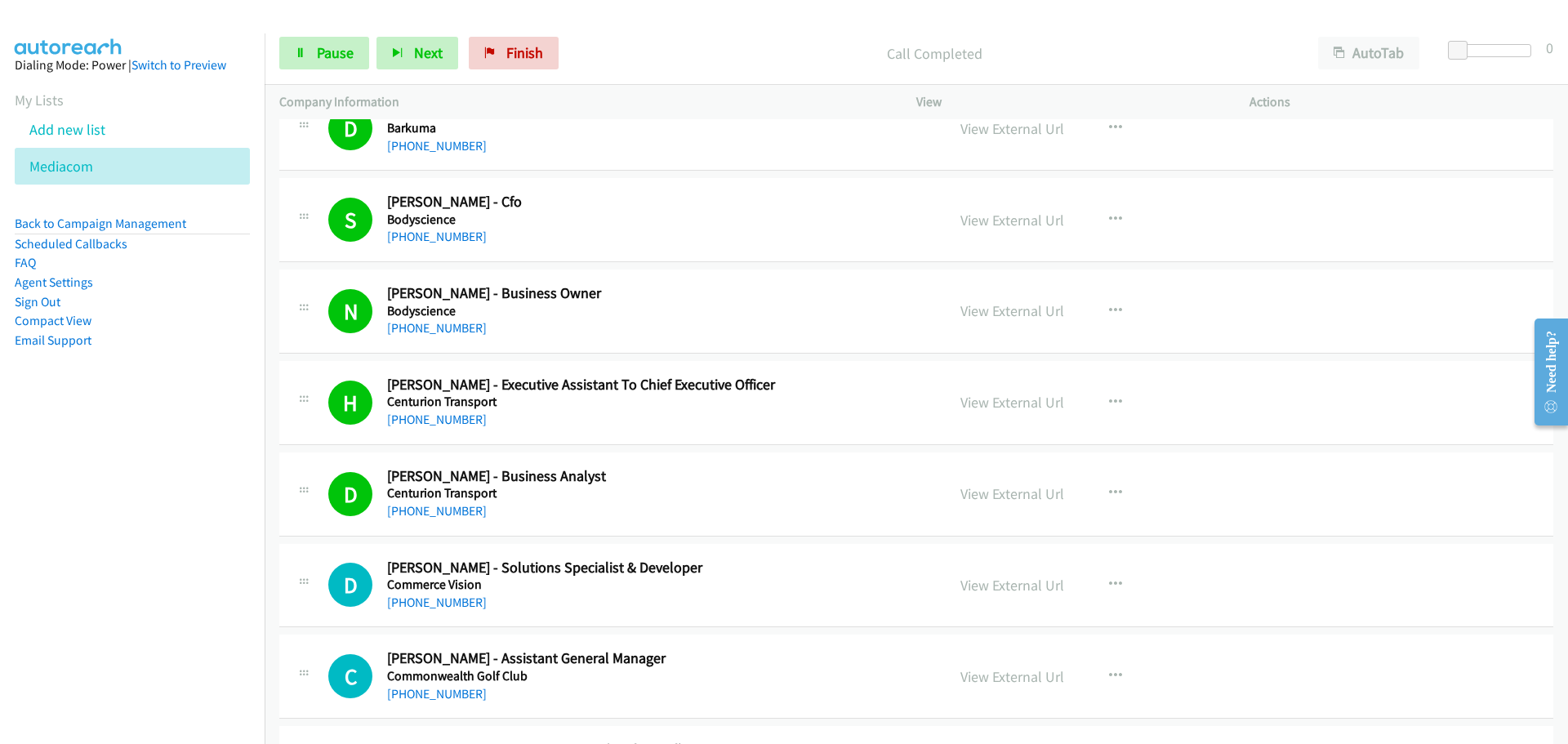
scroll to position [2778, 0]
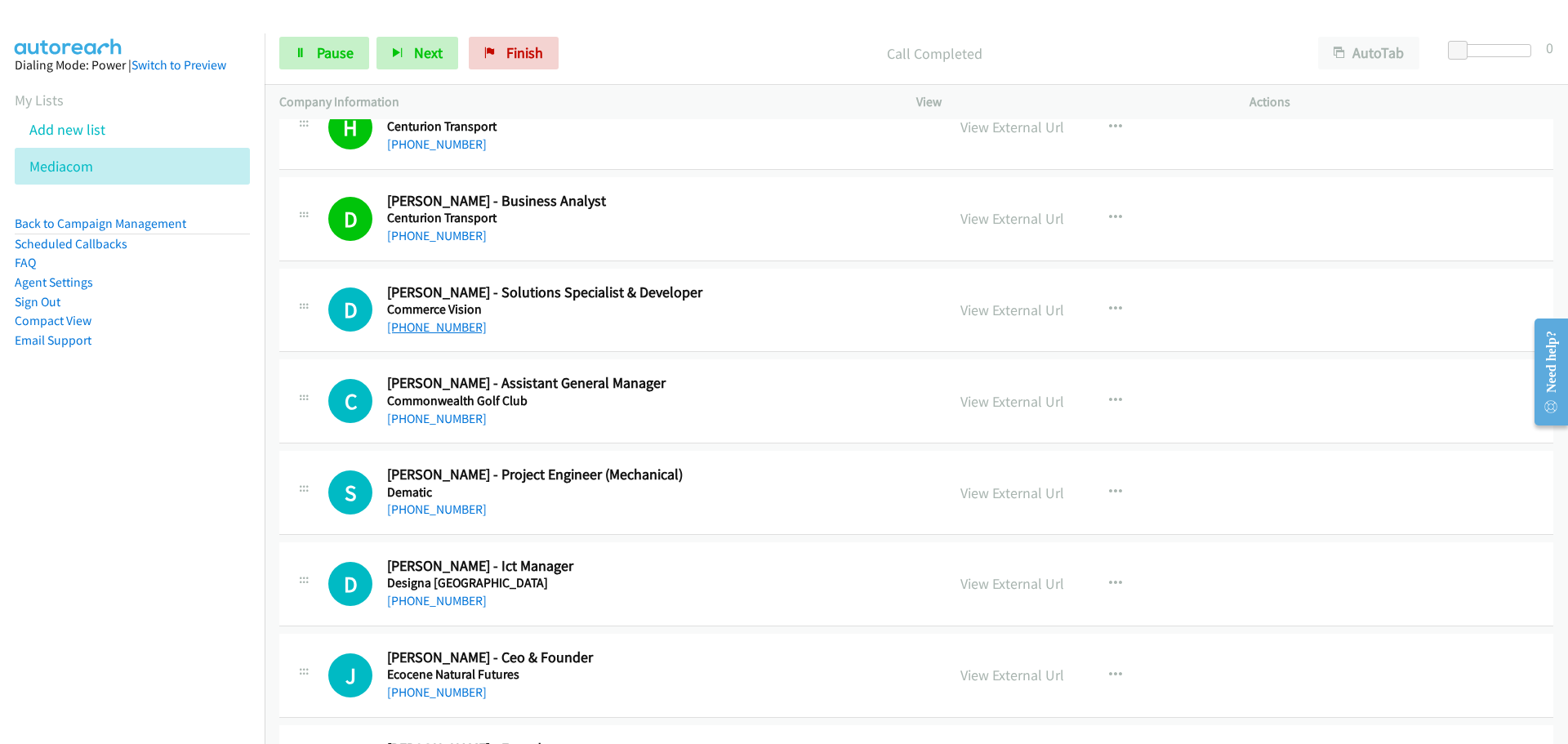
click at [450, 320] on link "+61 7 3051 4005" at bounding box center [437, 328] width 99 height 16
click at [413, 420] on link "+61 417 837 610" at bounding box center [437, 418] width 99 height 16
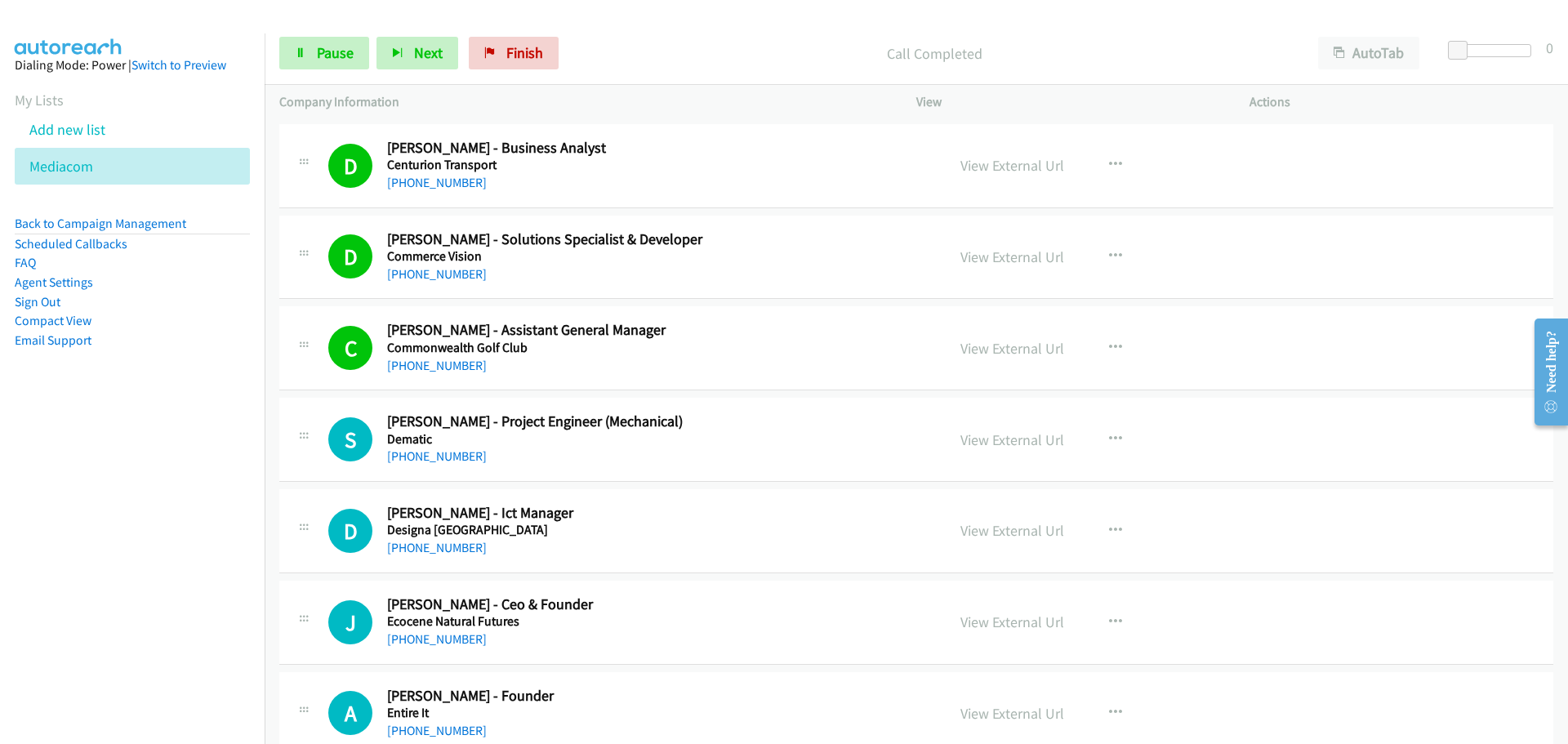
scroll to position [3023, 0]
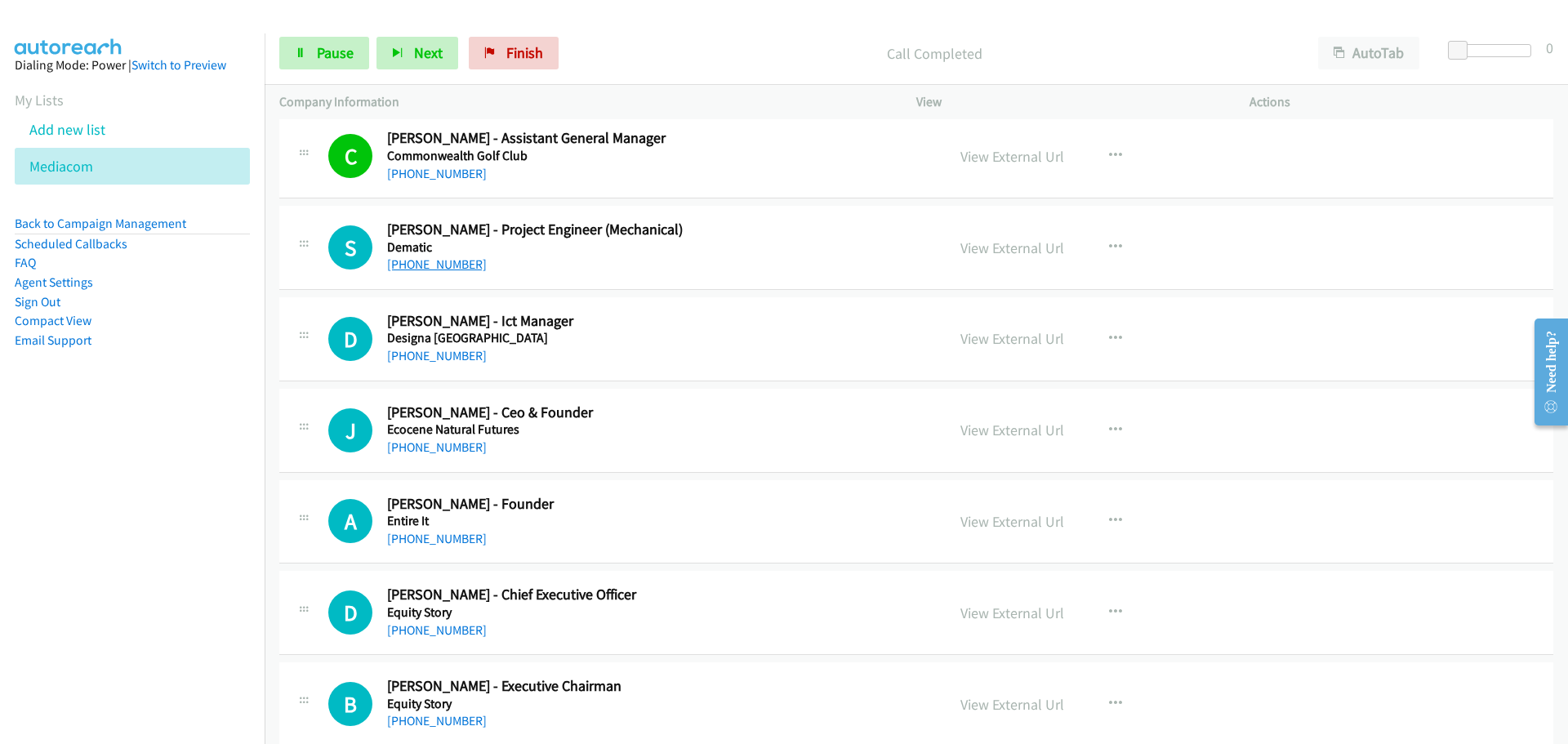
click at [416, 260] on link "+61 459 211 255" at bounding box center [437, 264] width 99 height 16
click at [442, 357] on link "+61 423 070 019" at bounding box center [437, 356] width 99 height 16
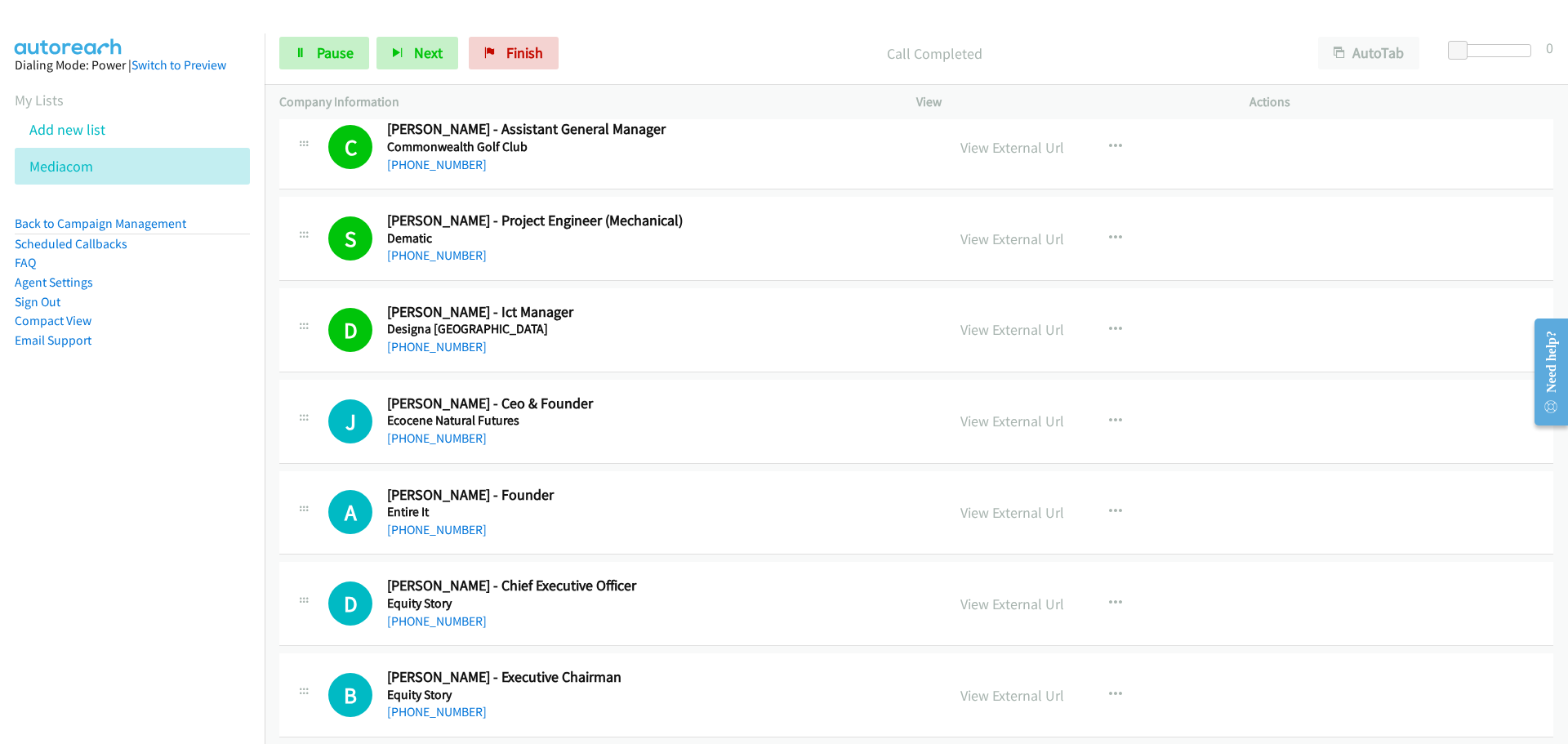
scroll to position [3268, 0]
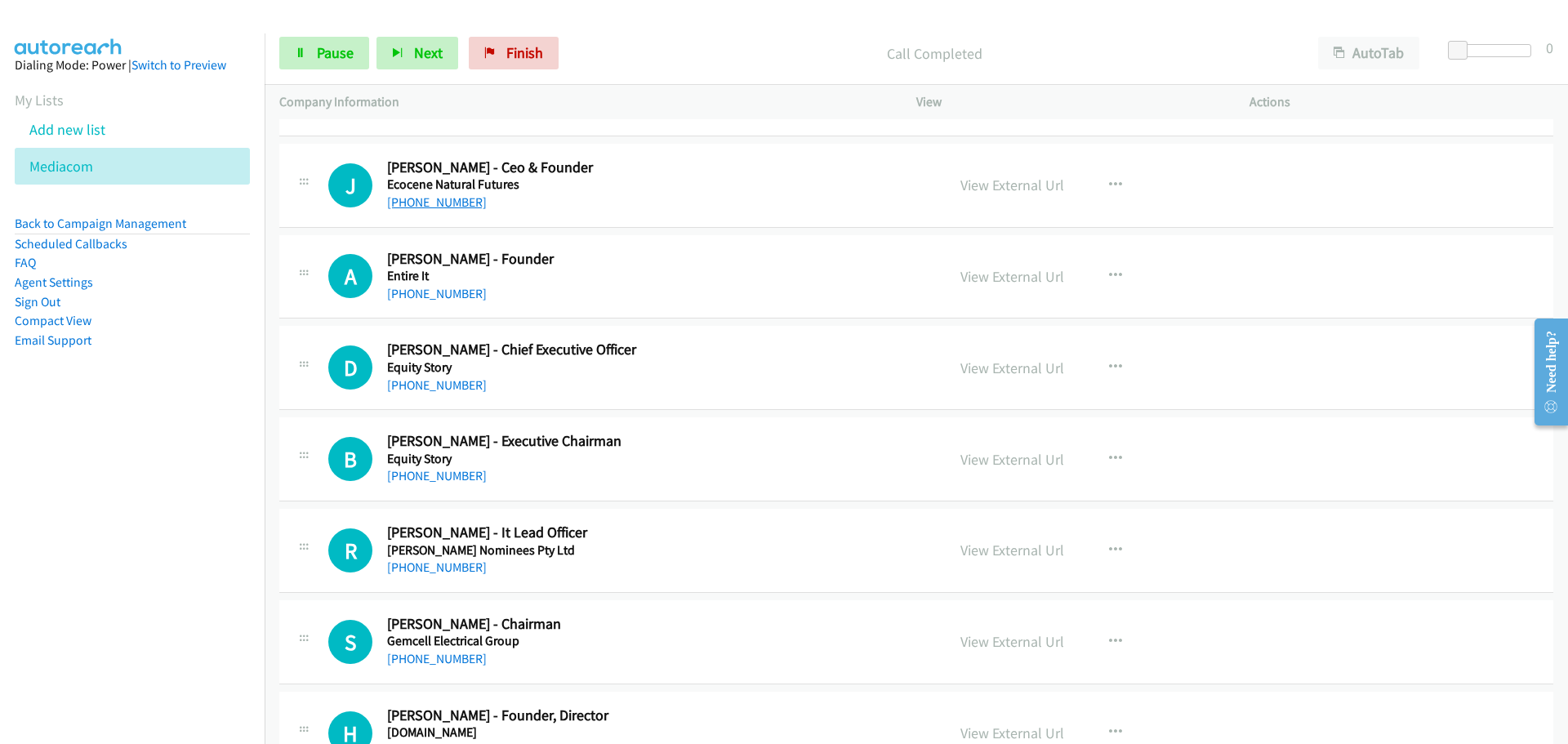
click at [445, 195] on link "+61 427 959 107" at bounding box center [437, 202] width 99 height 16
click at [405, 294] on link "+61 424 235 159" at bounding box center [437, 294] width 99 height 16
click at [435, 385] on link "+61 432 905 447" at bounding box center [437, 385] width 99 height 16
click at [436, 477] on link "+61 424 453 390" at bounding box center [437, 476] width 99 height 16
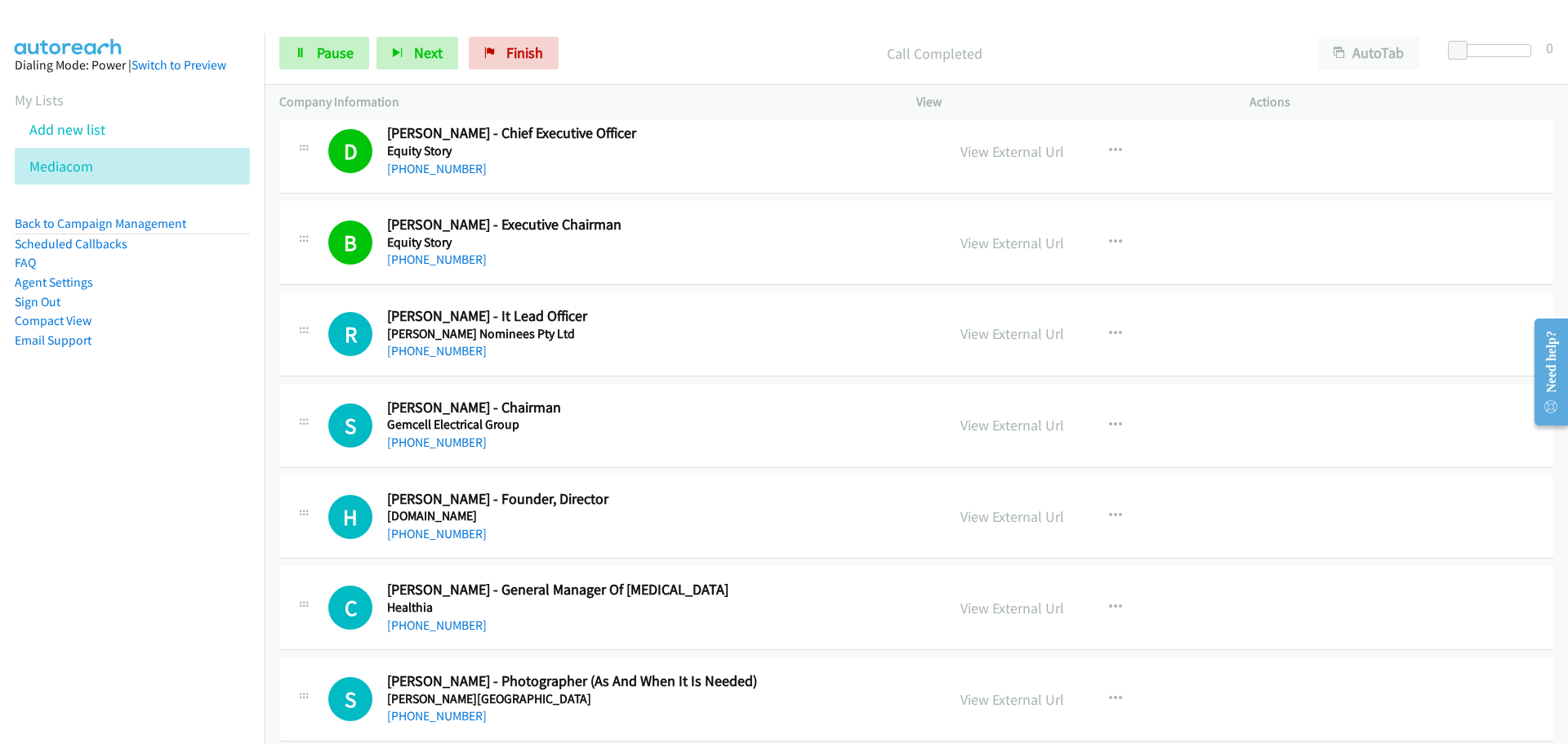
scroll to position [3513, 0]
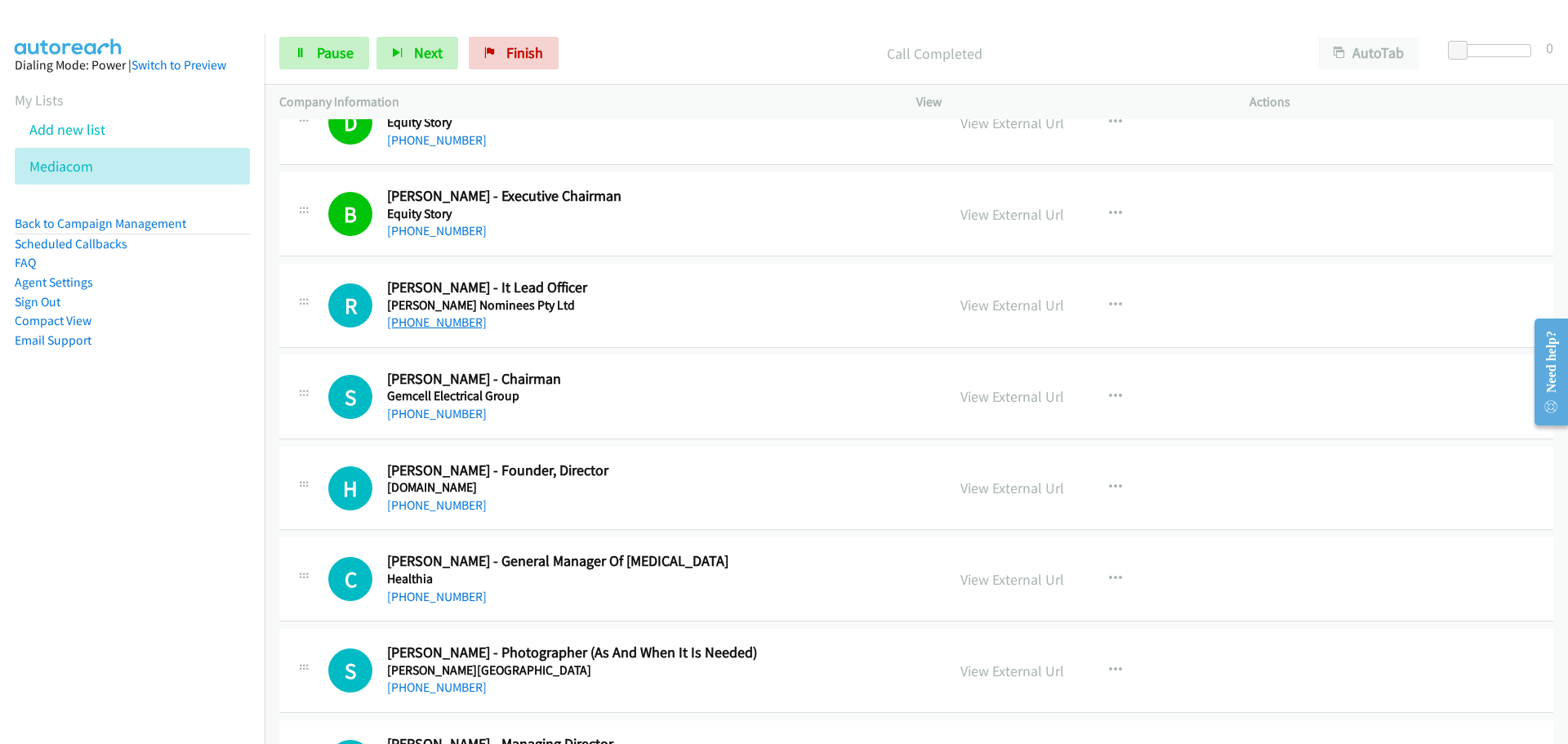
click at [438, 315] on link "+61 8 9236 8309" at bounding box center [437, 323] width 99 height 16
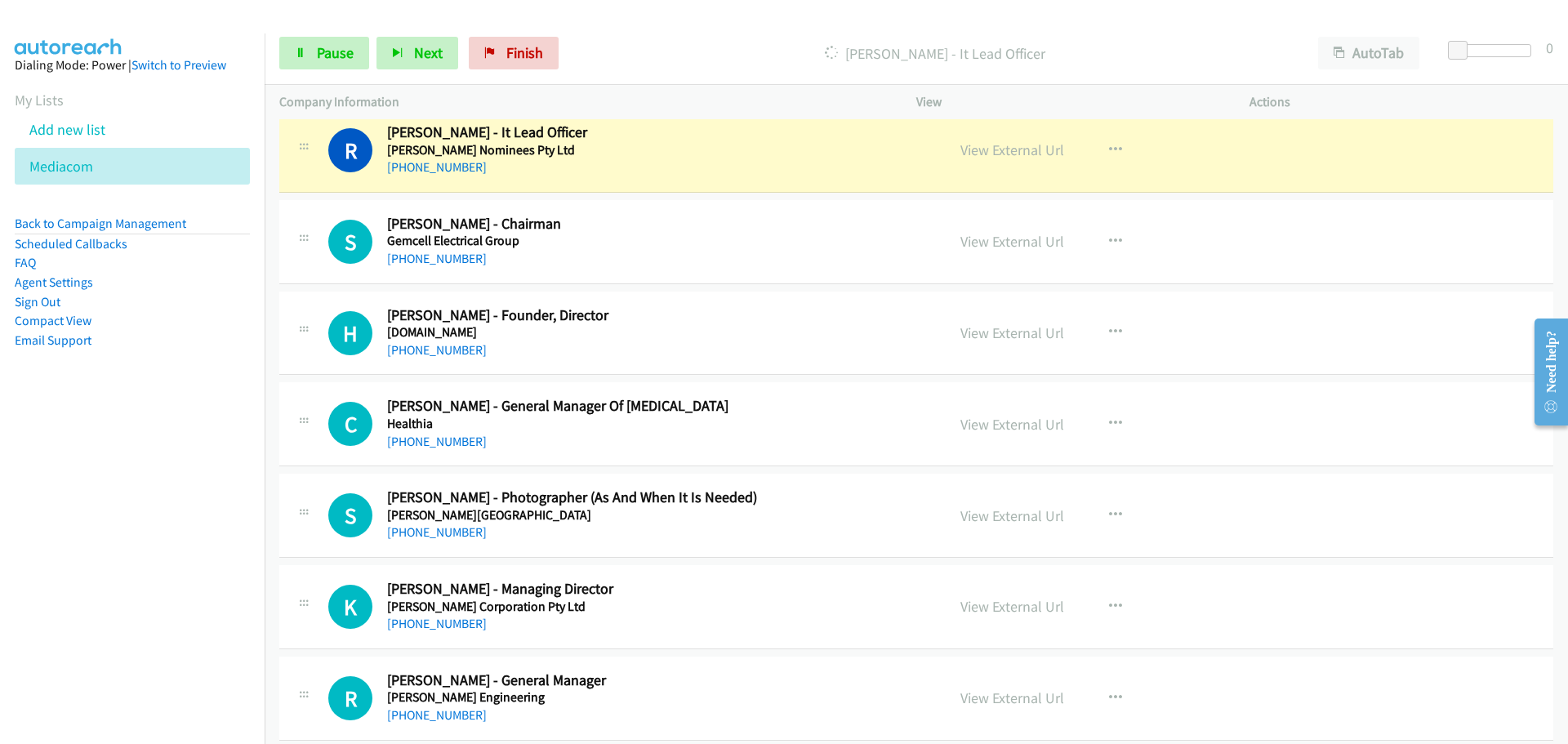
scroll to position [3676, 0]
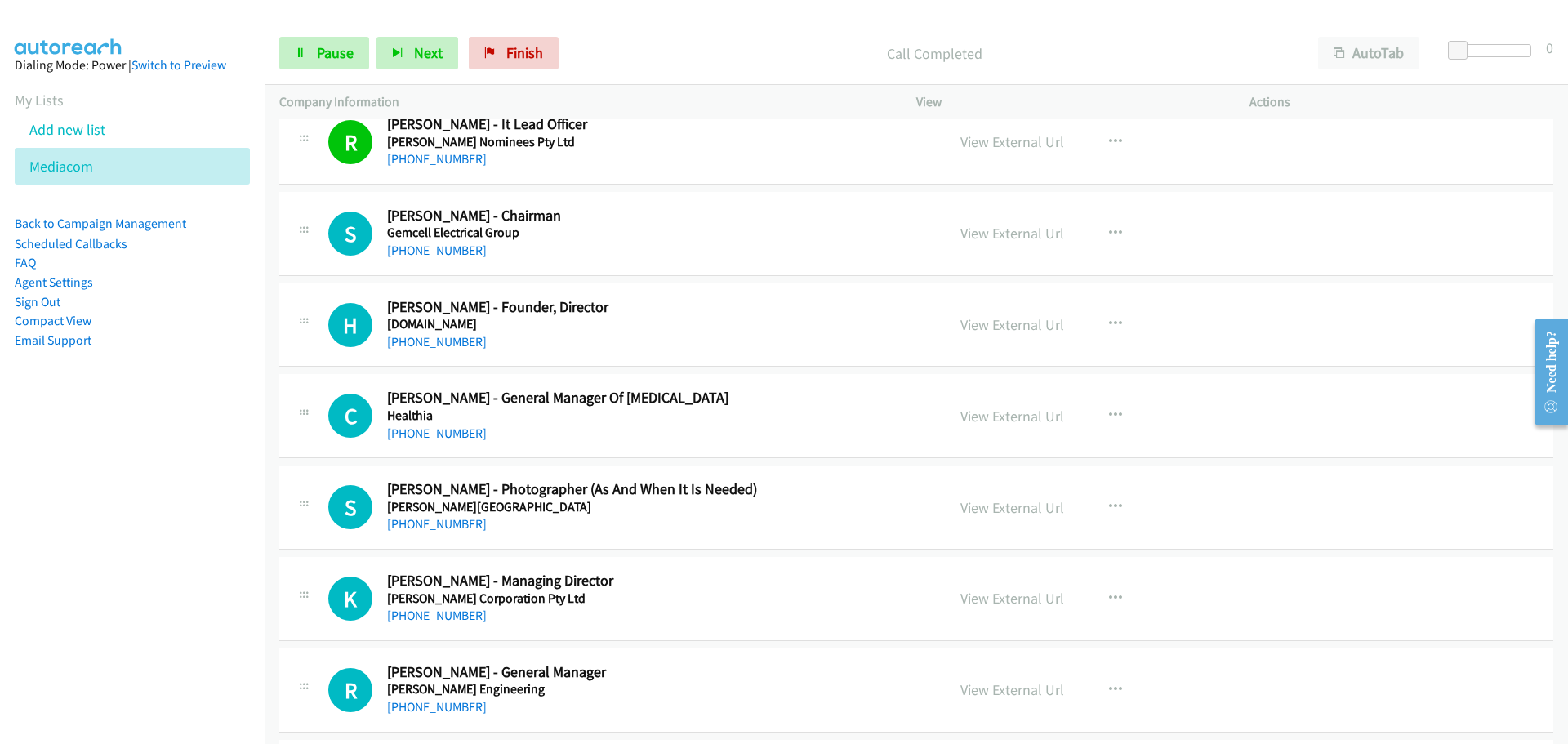
click at [415, 247] on link "+61 407 554 165" at bounding box center [437, 251] width 99 height 16
click at [423, 337] on link "+61 2 9357 7888" at bounding box center [437, 342] width 99 height 16
click at [429, 435] on link "+61 7 3180 4900" at bounding box center [437, 434] width 99 height 16
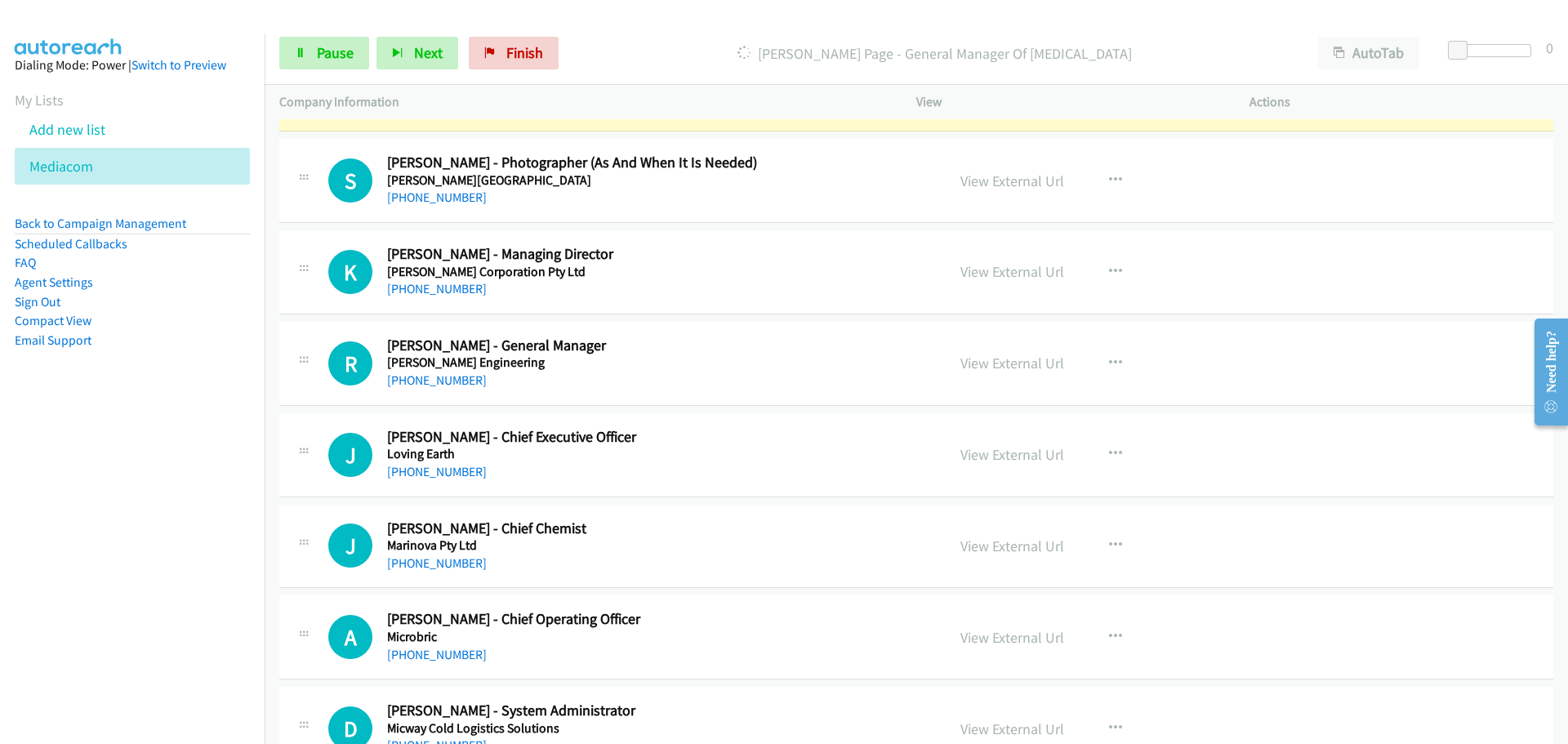
scroll to position [3922, 0]
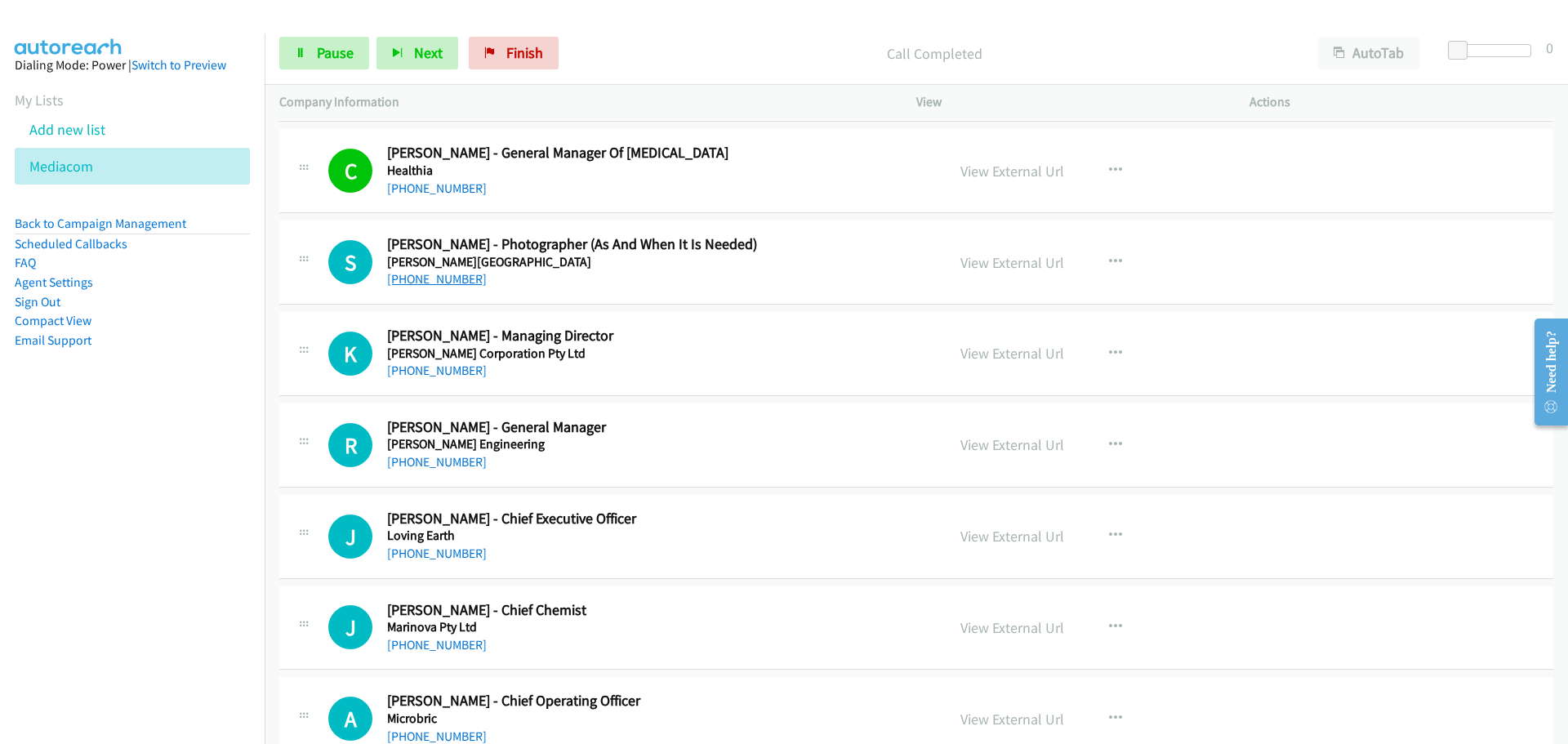
click at [423, 272] on link "+61 411 823 077" at bounding box center [437, 279] width 99 height 16
click at [450, 374] on link "+61 433 427 866" at bounding box center [437, 371] width 99 height 16
click at [406, 457] on link "+61 8 8568 7400" at bounding box center [437, 462] width 99 height 16
click at [461, 559] on link "+61 499 995 111" at bounding box center [437, 554] width 99 height 16
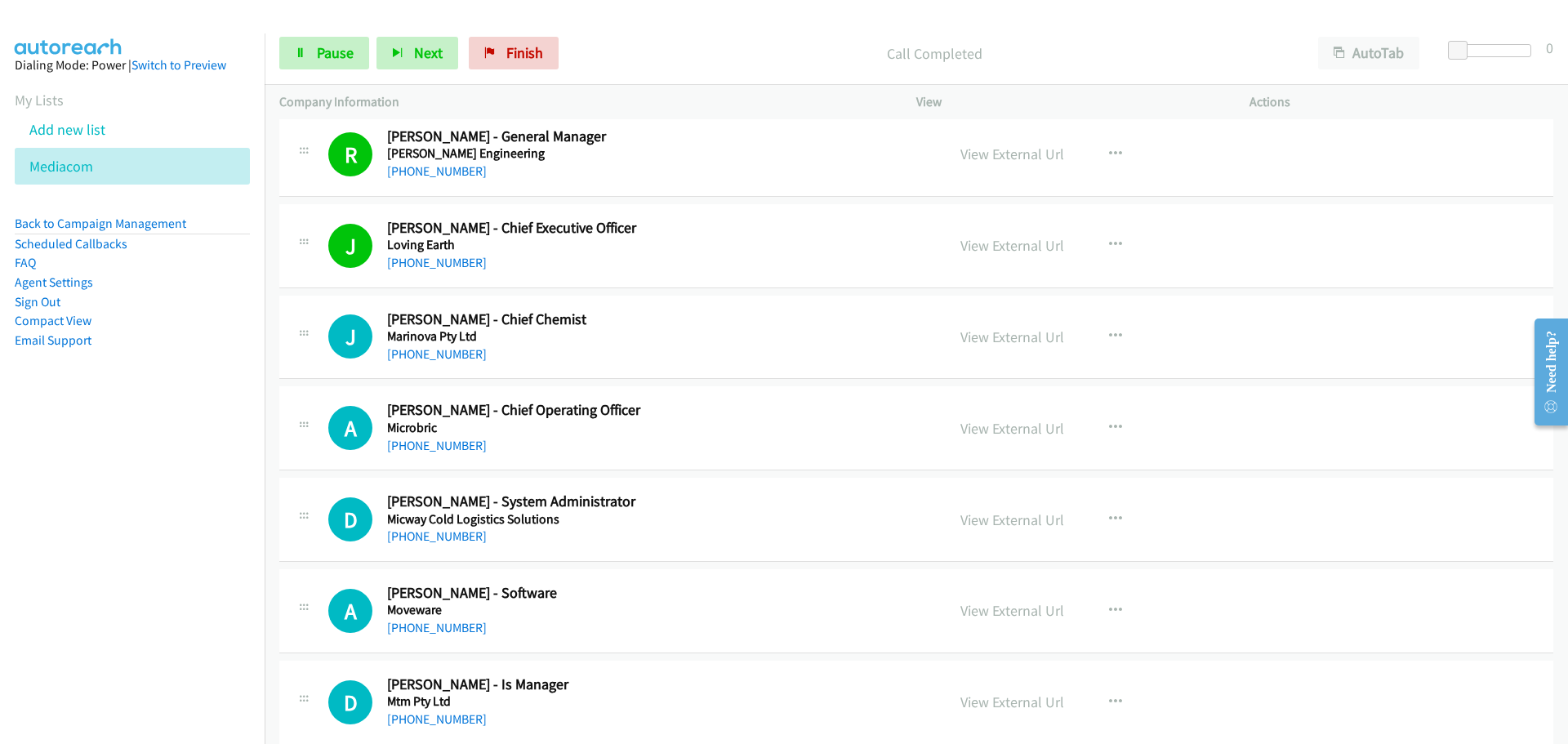
scroll to position [4249, 0]
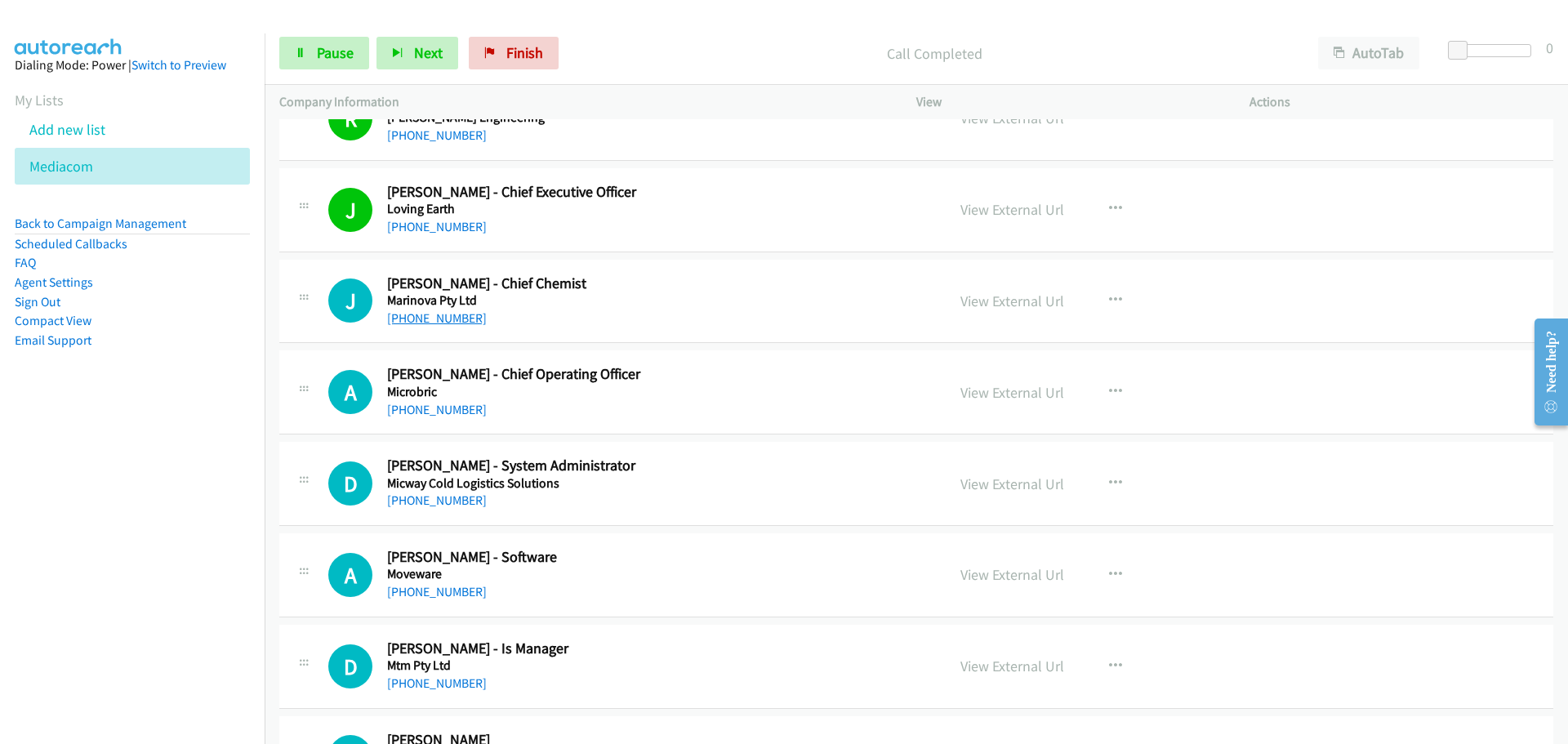
click at [440, 311] on link "+61 404 337 943" at bounding box center [437, 318] width 99 height 16
click at [429, 407] on link "+61 8 8166 7193" at bounding box center [437, 410] width 99 height 16
click at [421, 495] on link "+61 439 068 380" at bounding box center [437, 500] width 99 height 16
click at [435, 585] on link "+61 401 518 399" at bounding box center [437, 592] width 99 height 16
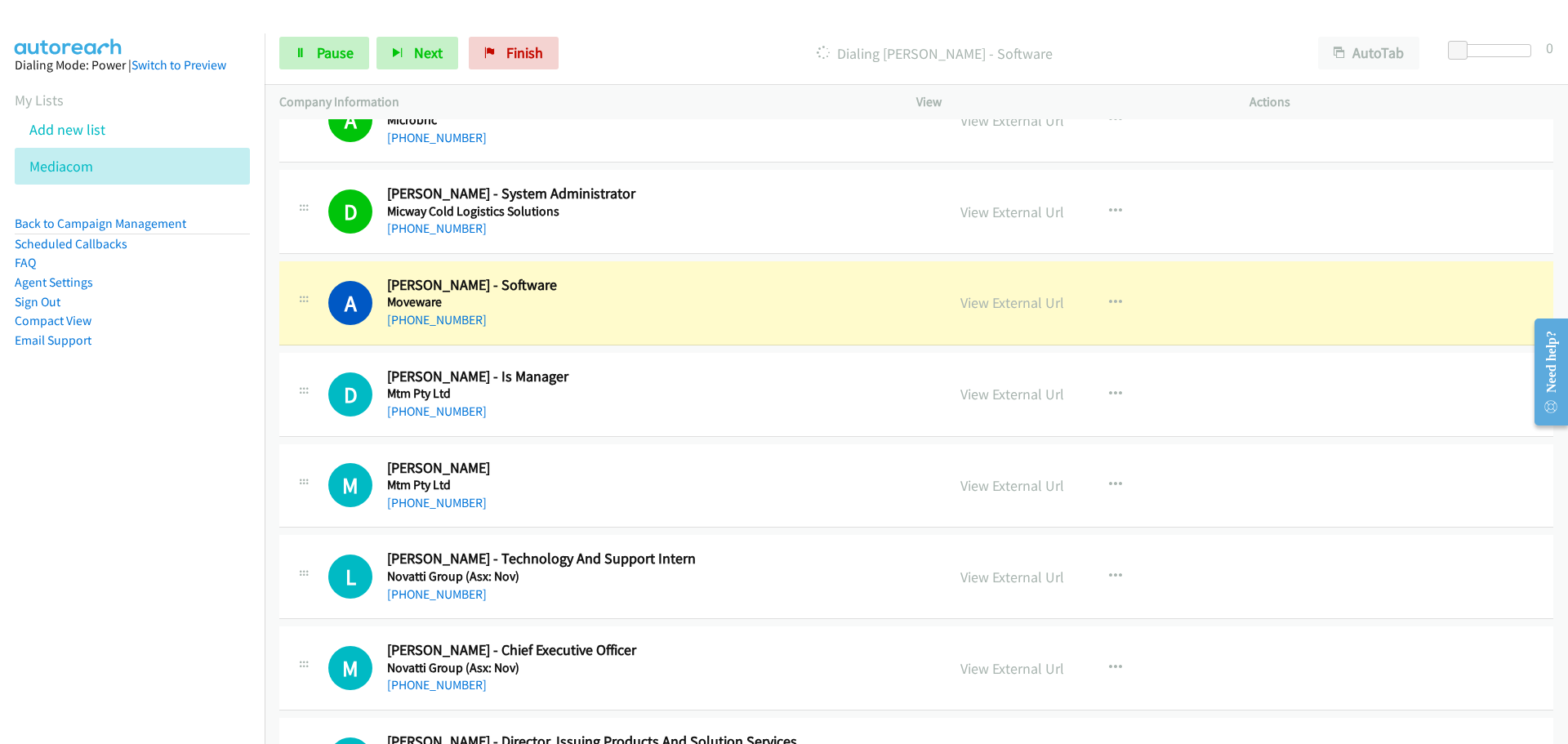
scroll to position [4657, 0]
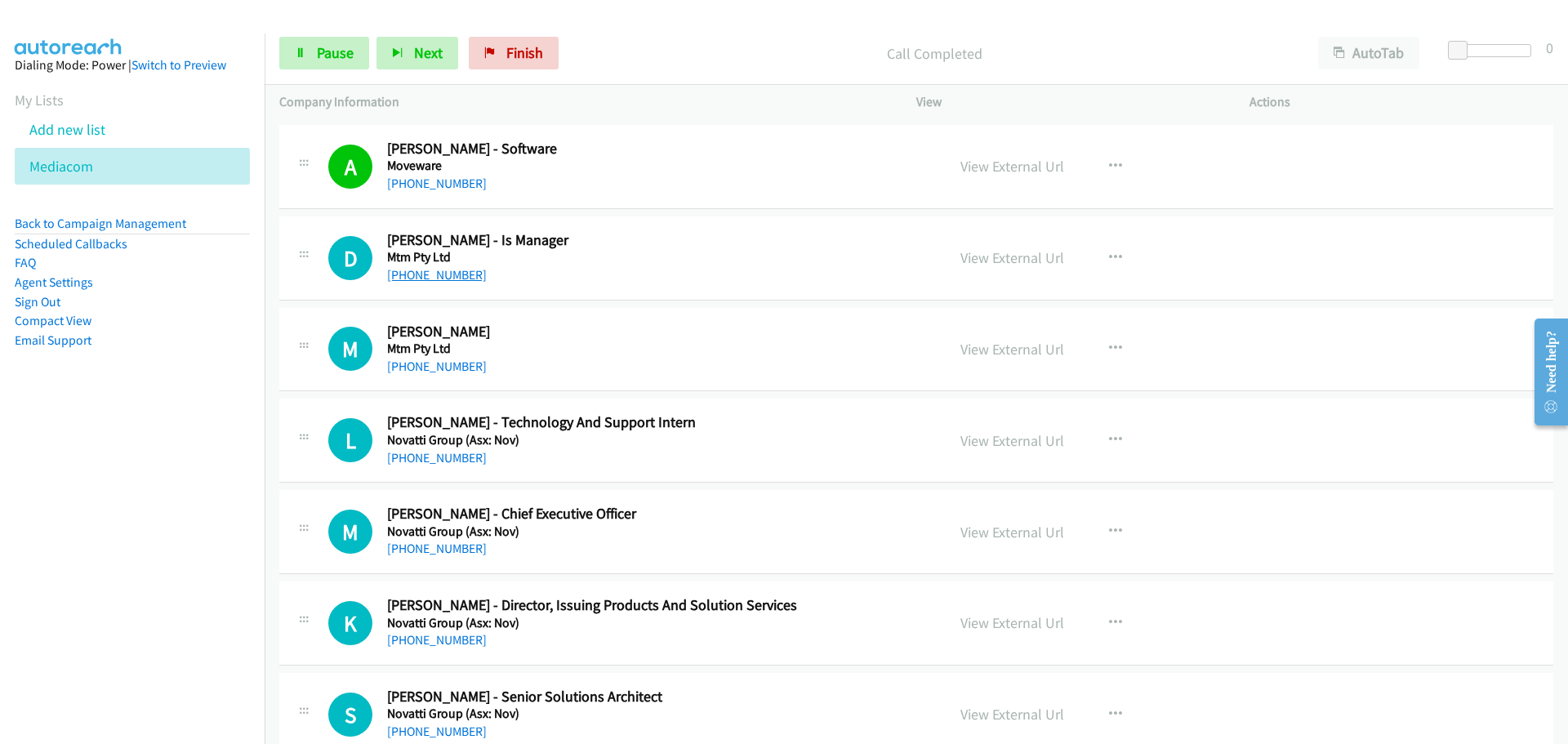
click at [419, 279] on link "+61 491 089 261" at bounding box center [437, 275] width 99 height 16
click at [425, 366] on link "+61 3 9543 3633" at bounding box center [437, 367] width 99 height 16
click at [410, 462] on link "+61 490 187 318" at bounding box center [437, 458] width 99 height 16
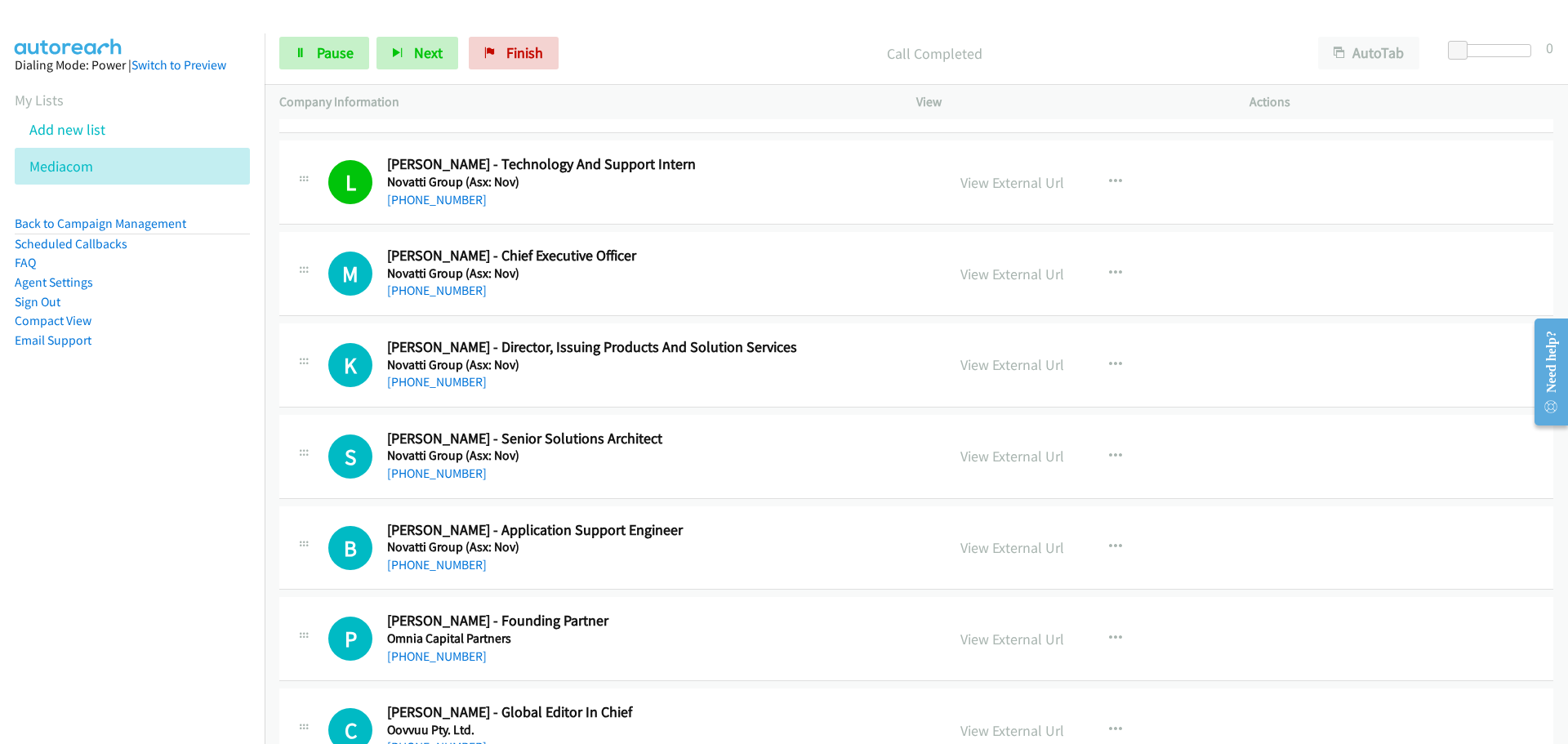
scroll to position [4984, 0]
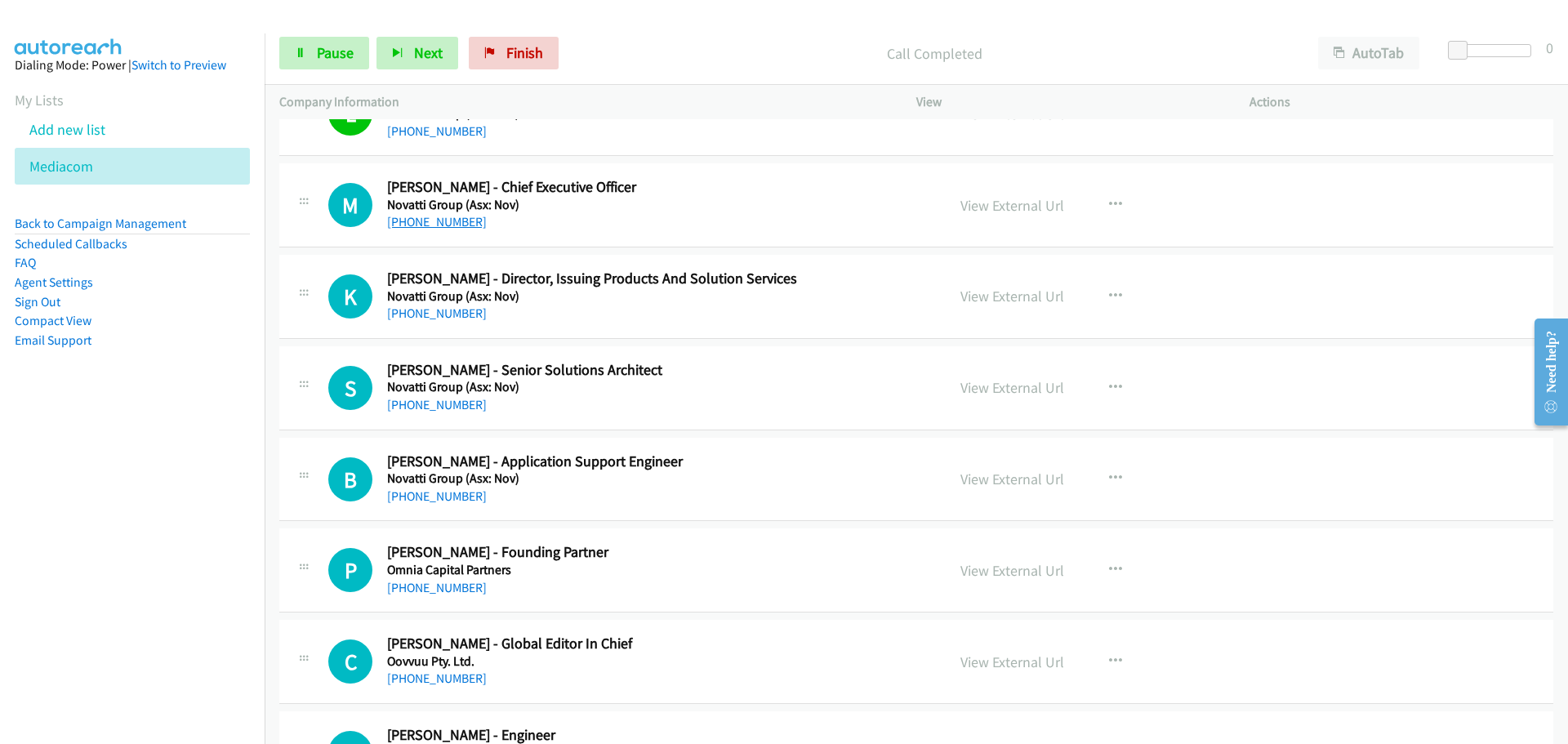
click at [439, 225] on link "+61 407 735 910" at bounding box center [437, 222] width 99 height 16
click at [416, 310] on link "+61 420 279 518" at bounding box center [437, 313] width 99 height 16
click at [436, 402] on link "+61 404 031 025" at bounding box center [437, 405] width 99 height 16
click at [422, 406] on link "+61 404 031 025" at bounding box center [437, 405] width 99 height 16
click at [438, 492] on link "+61 3 9011 8490" at bounding box center [437, 496] width 99 height 16
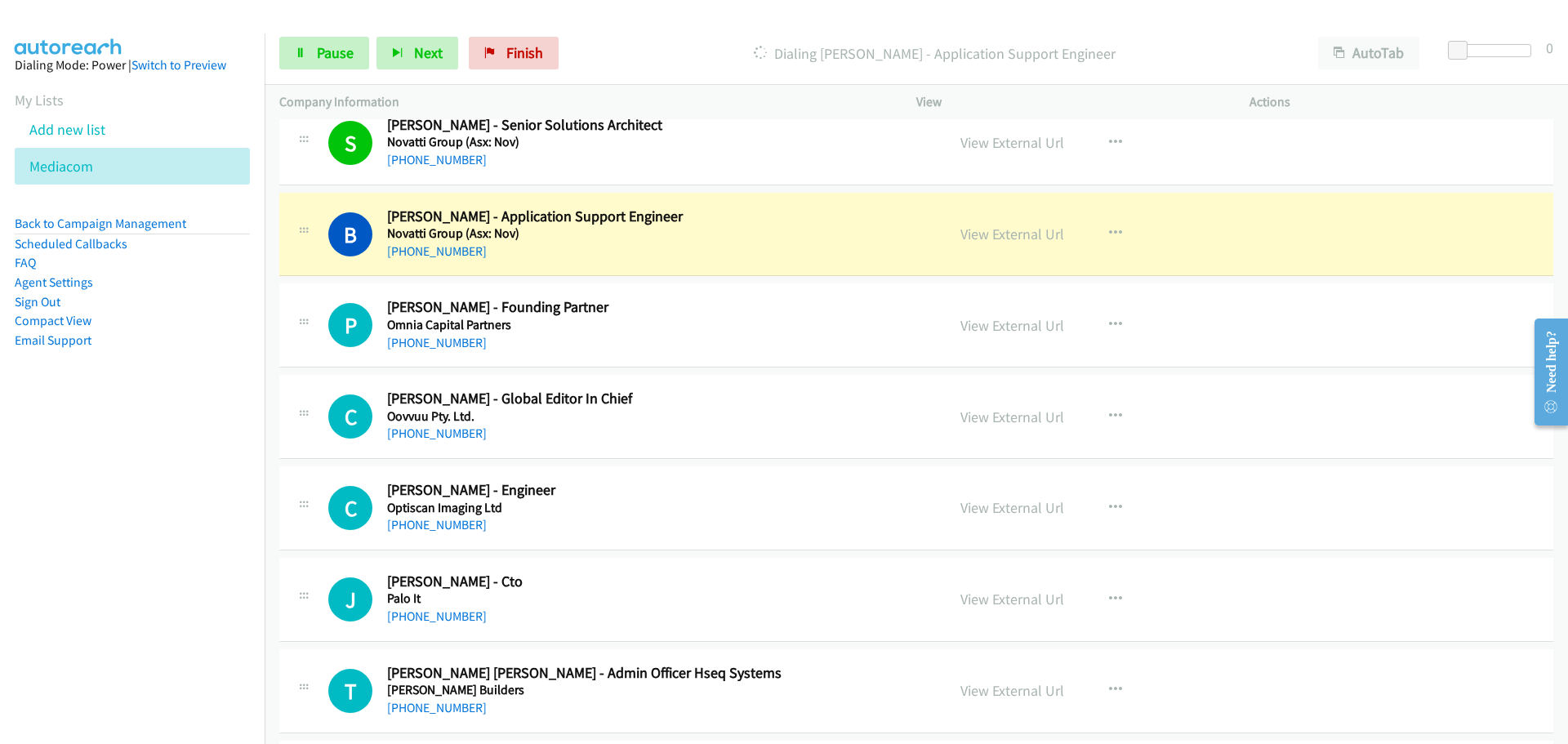
scroll to position [5310, 0]
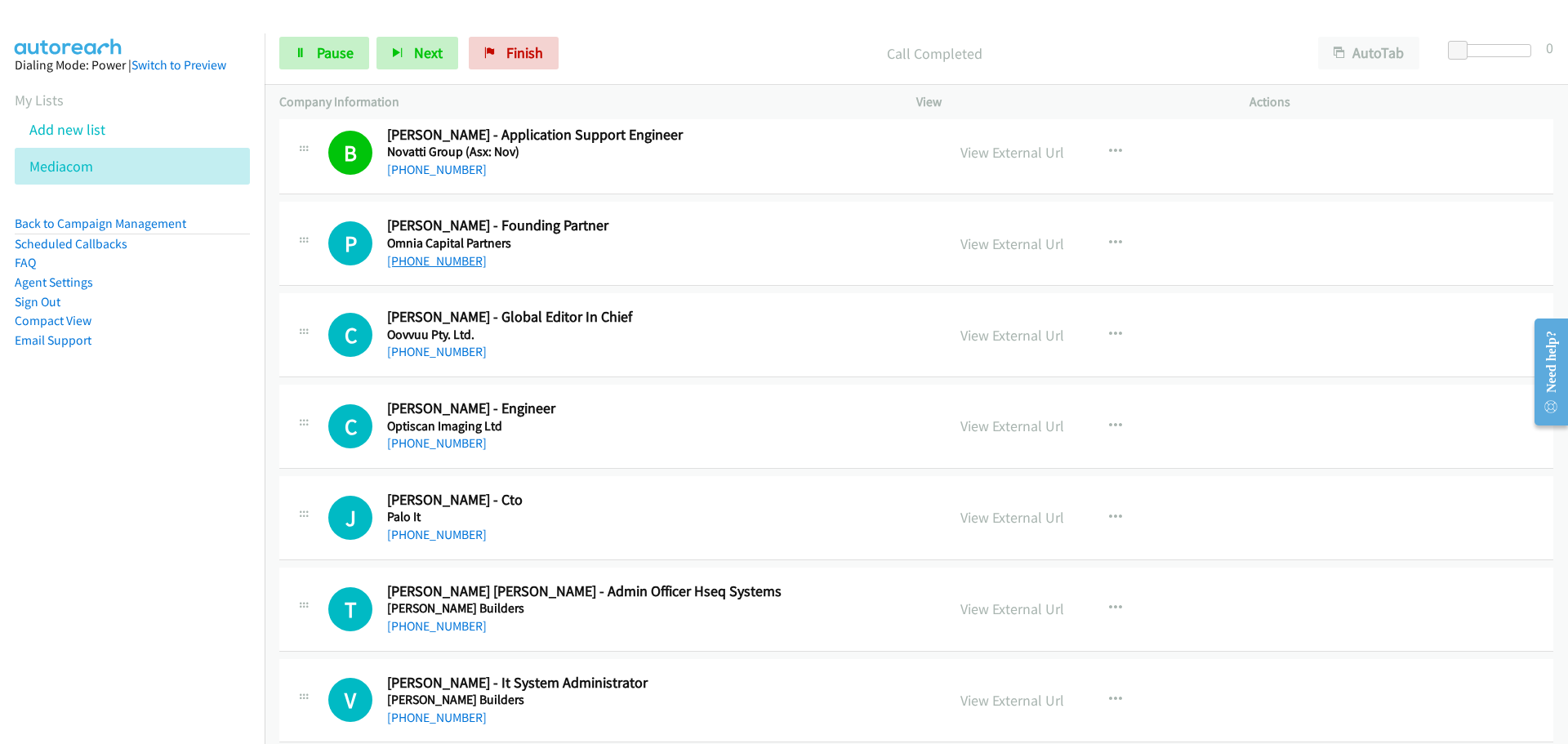
click at [452, 261] on link "+61 419 332 115" at bounding box center [437, 261] width 99 height 16
click at [443, 355] on link "+61 415 837 811" at bounding box center [437, 352] width 99 height 16
click at [444, 443] on link "+61 8 8584 6289" at bounding box center [437, 444] width 99 height 16
click at [450, 536] on link "+61 449 117 427" at bounding box center [437, 534] width 99 height 16
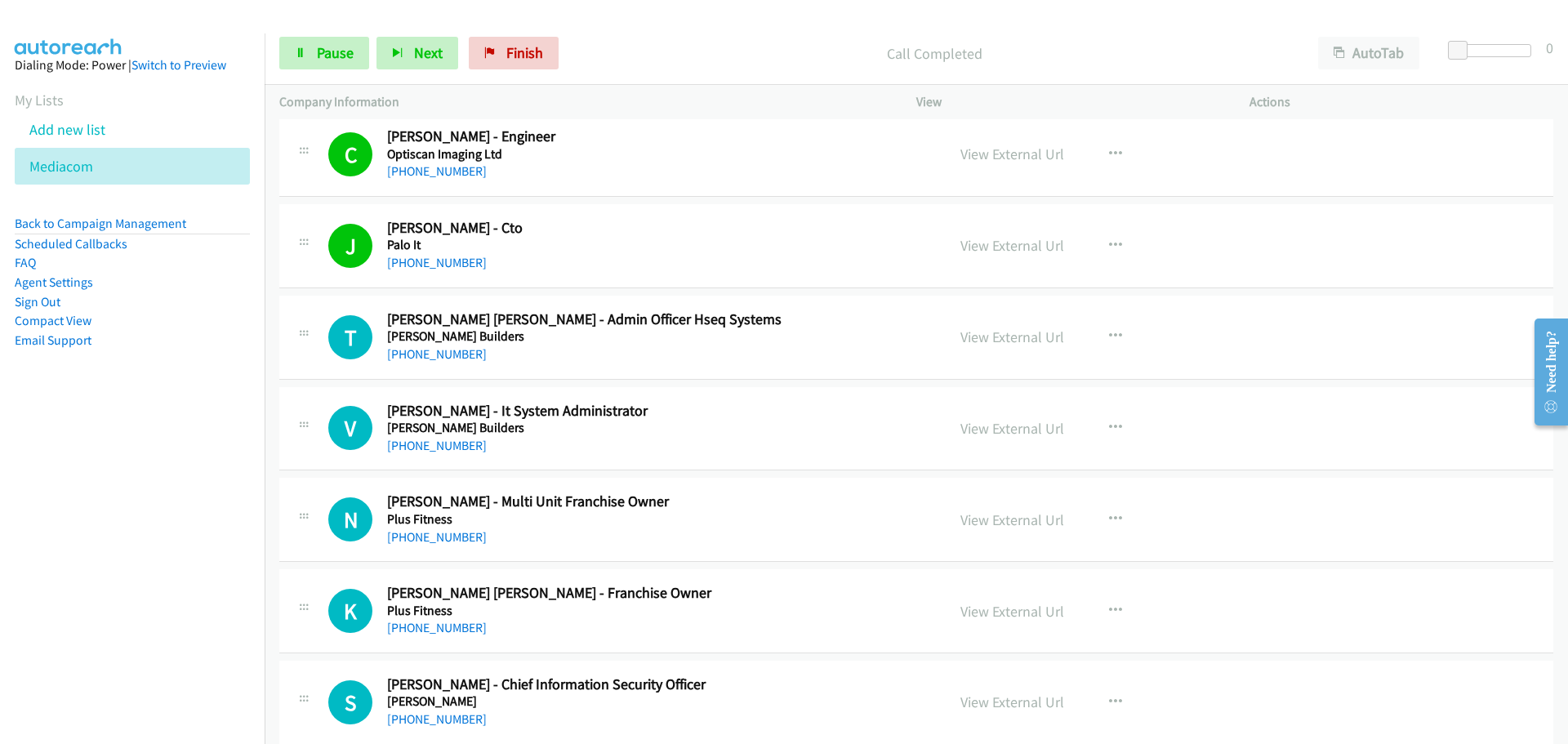
scroll to position [5637, 0]
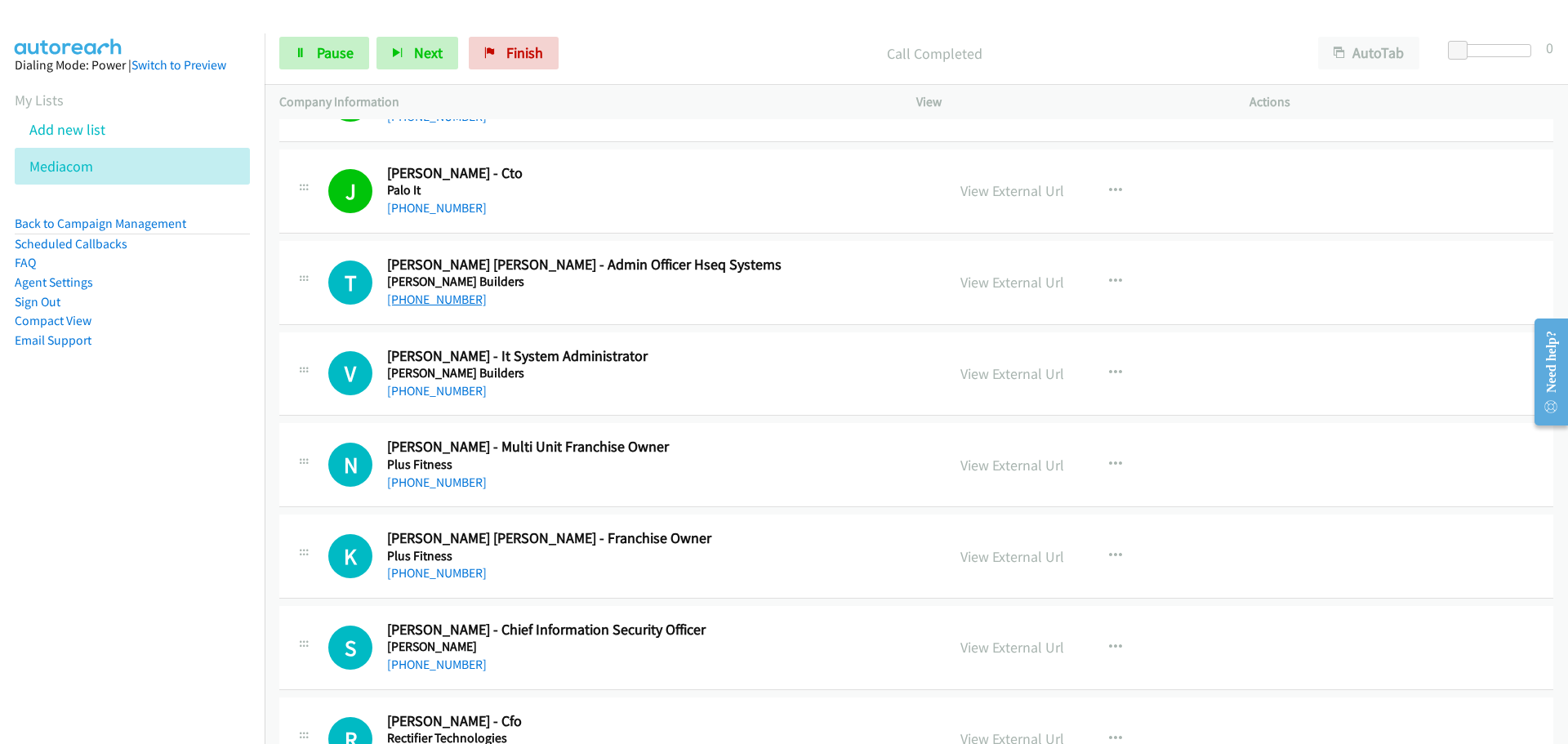
click at [445, 297] on link "+61 452 224 716" at bounding box center [437, 299] width 99 height 16
click at [446, 394] on link "+61 439 795 274" at bounding box center [437, 391] width 99 height 16
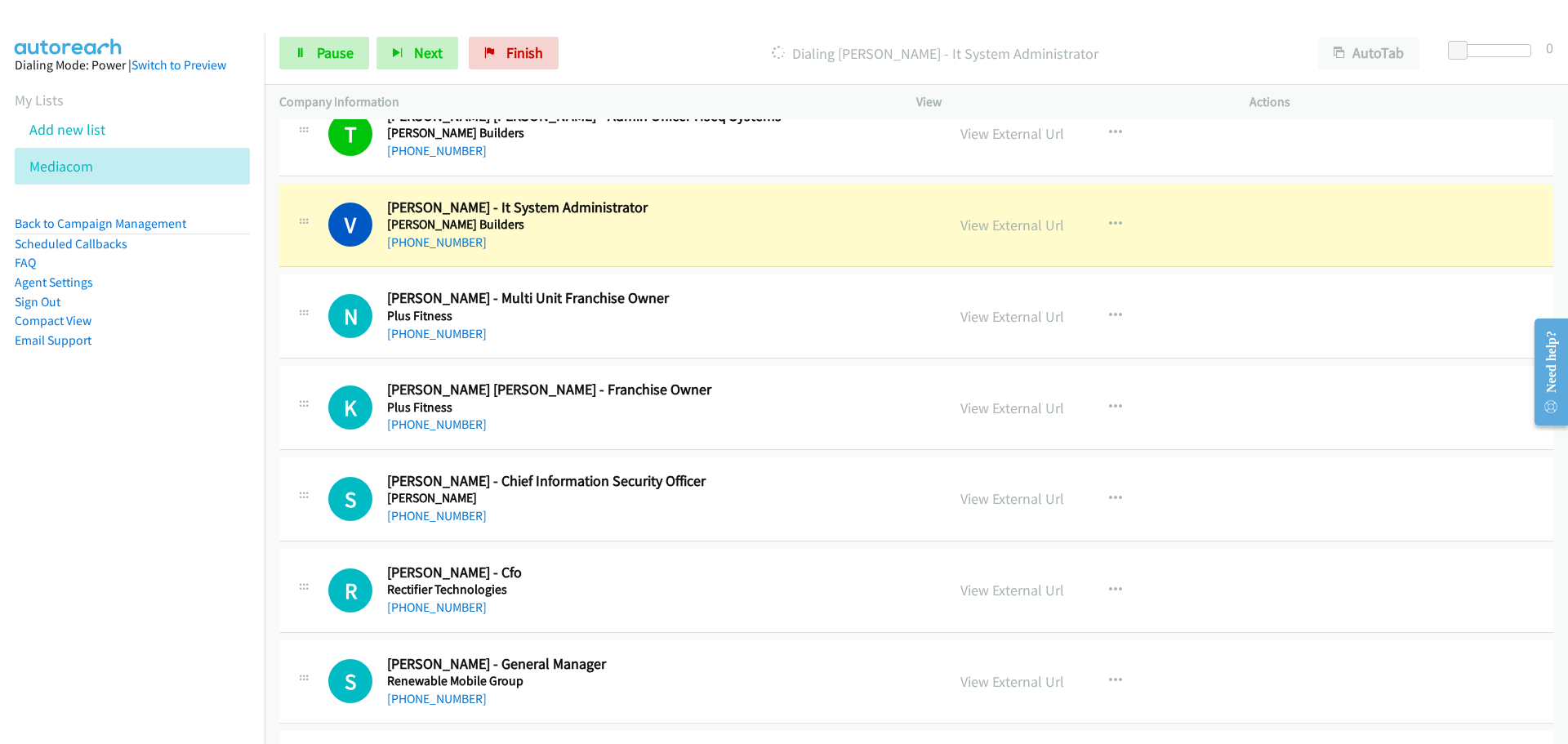
scroll to position [5801, 0]
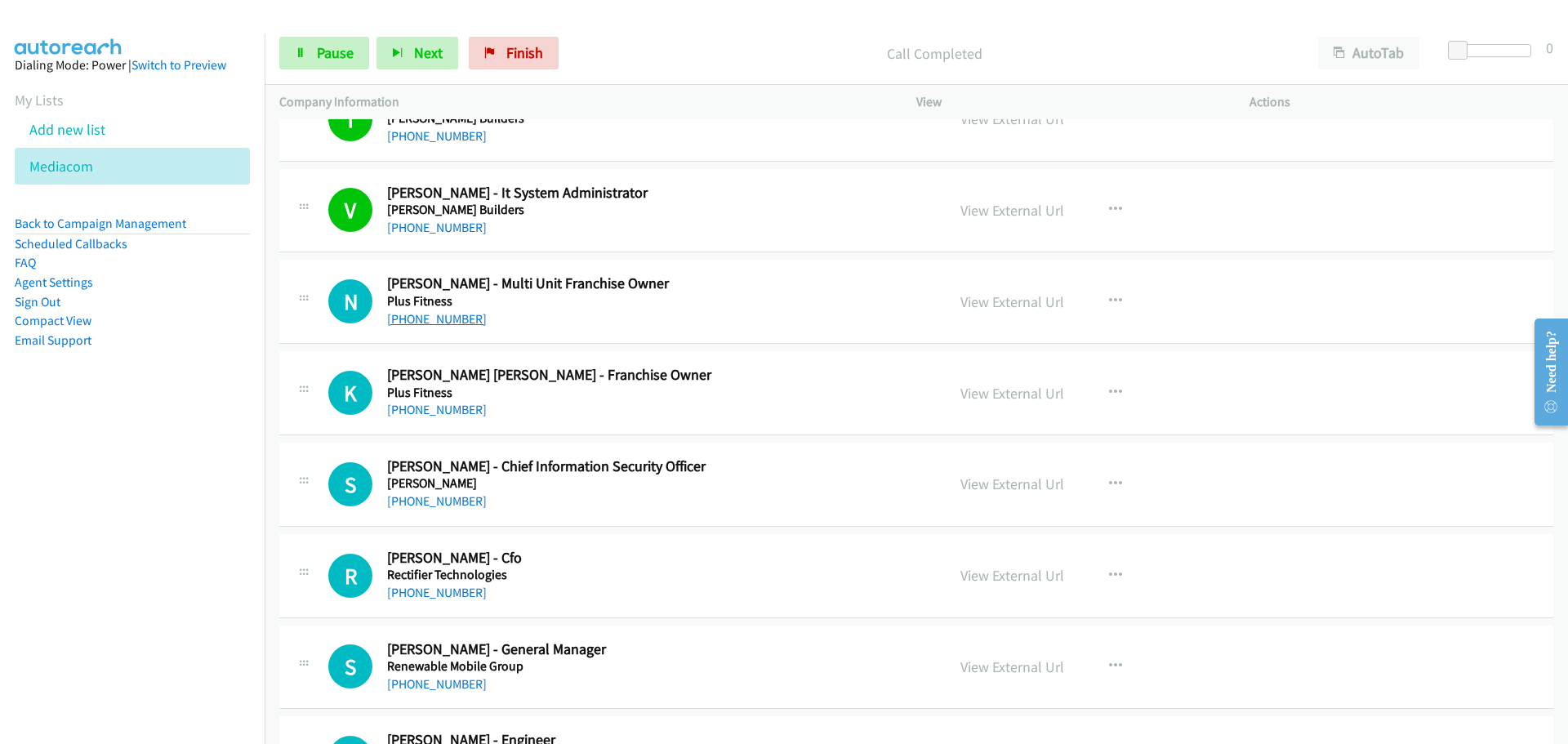
click at [447, 315] on link "+61 2 4648 2099" at bounding box center [437, 319] width 99 height 16
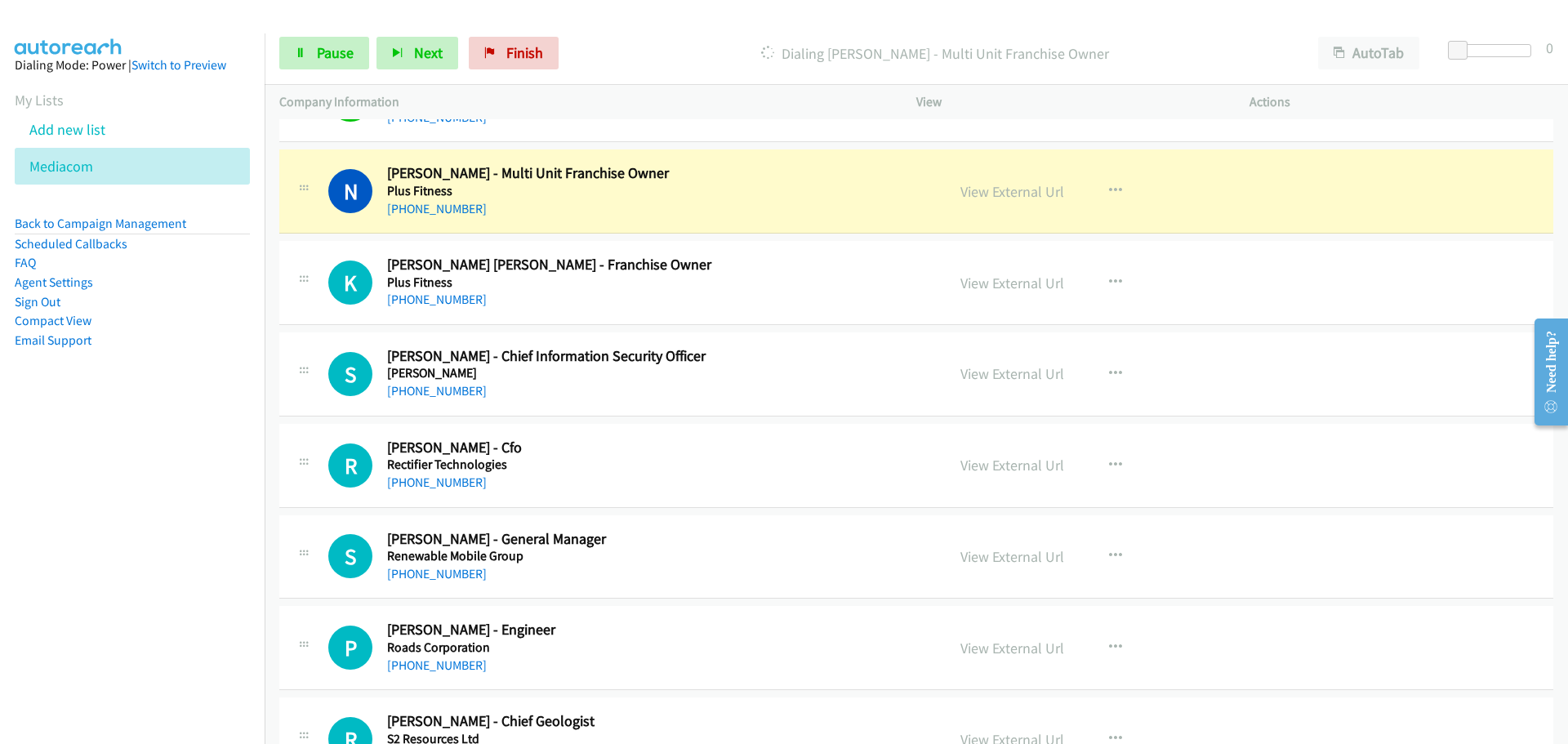
scroll to position [5883, 0]
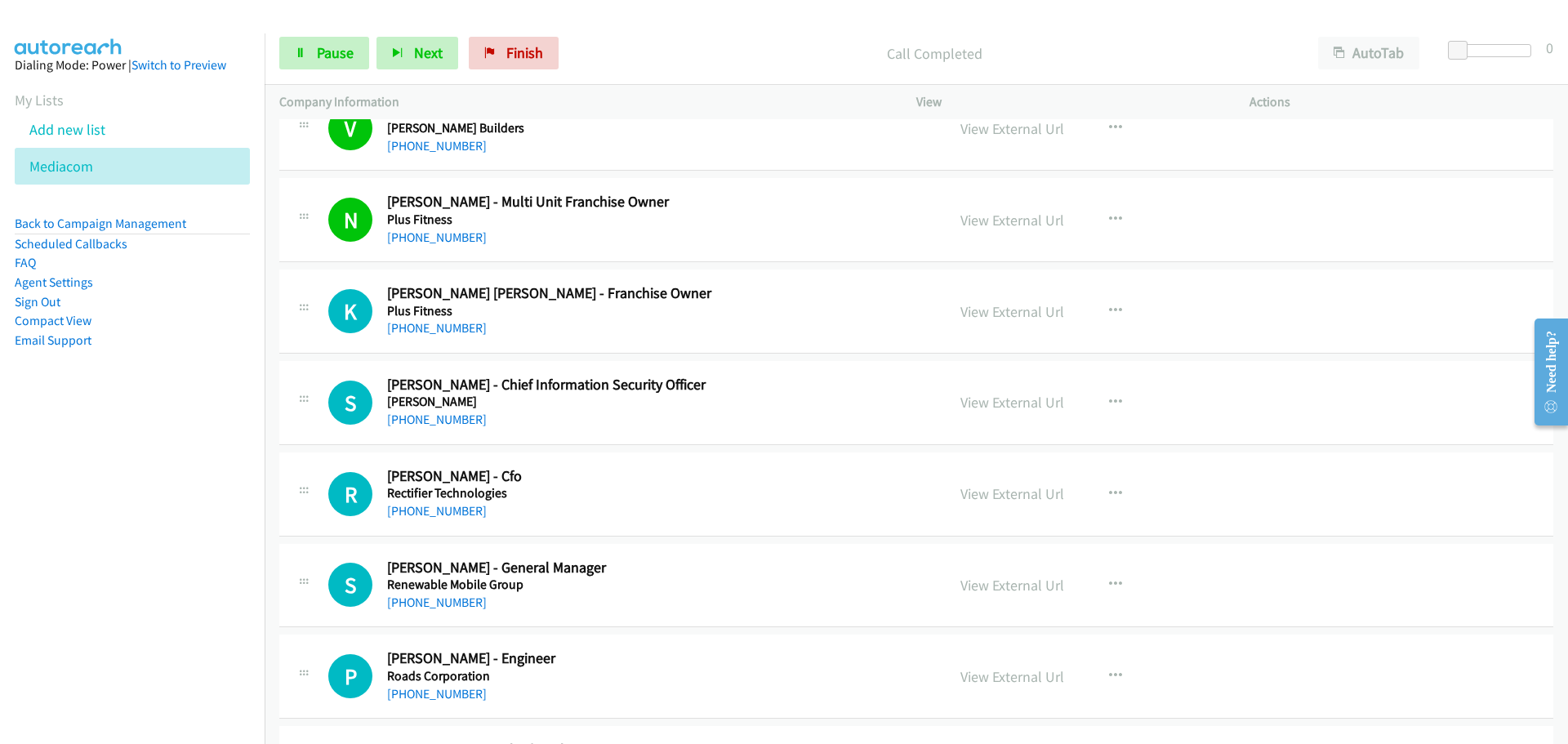
drag, startPoint x: 446, startPoint y: 321, endPoint x: 491, endPoint y: 326, distance: 45.3
click at [446, 321] on link "+61 455 029 742" at bounding box center [437, 328] width 99 height 16
click at [431, 421] on link "+61 414 305 315" at bounding box center [437, 419] width 99 height 16
click at [451, 506] on link "+61 3 9896 7550" at bounding box center [437, 511] width 99 height 16
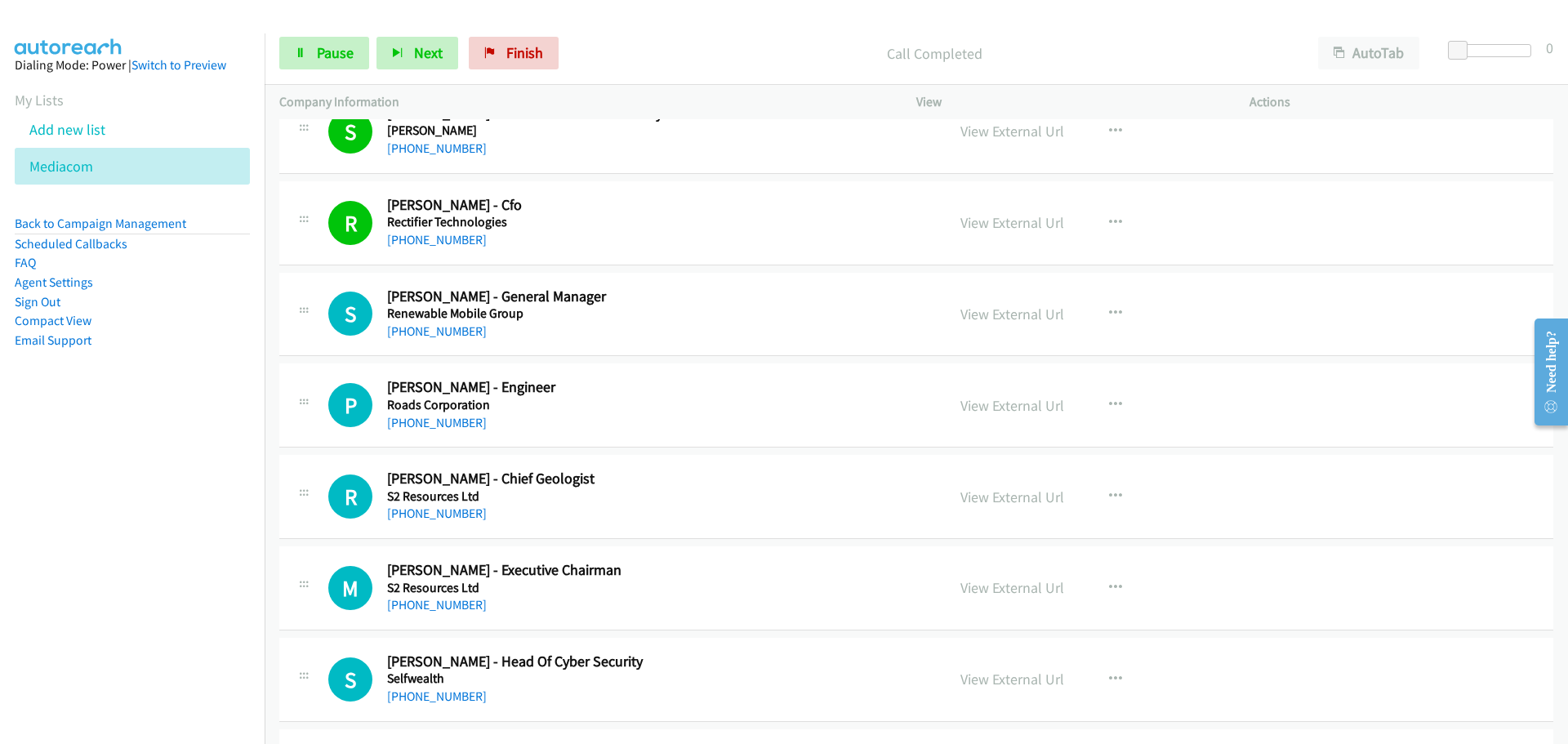
scroll to position [6209, 0]
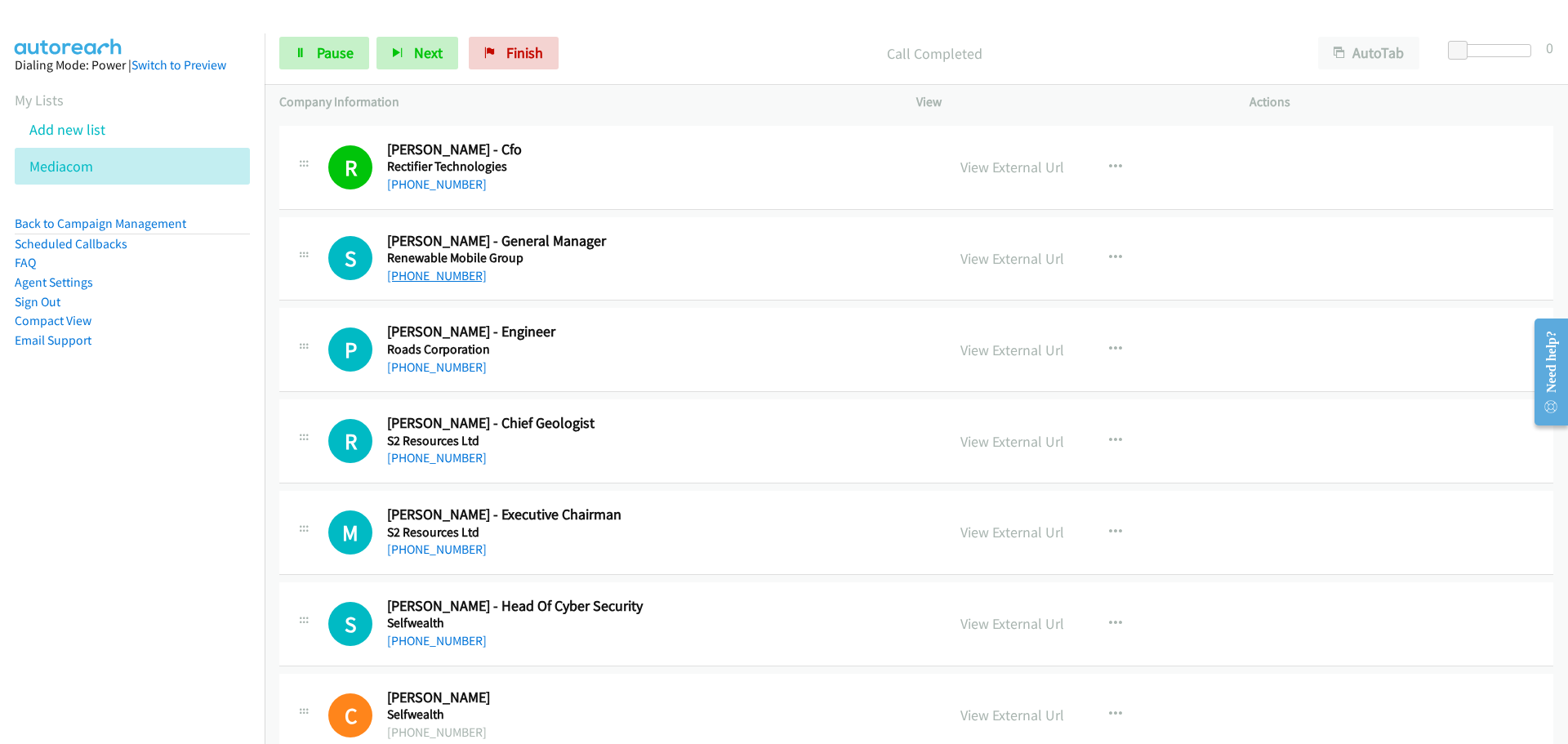
click at [445, 279] on link "+61 414 487 846" at bounding box center [437, 276] width 99 height 16
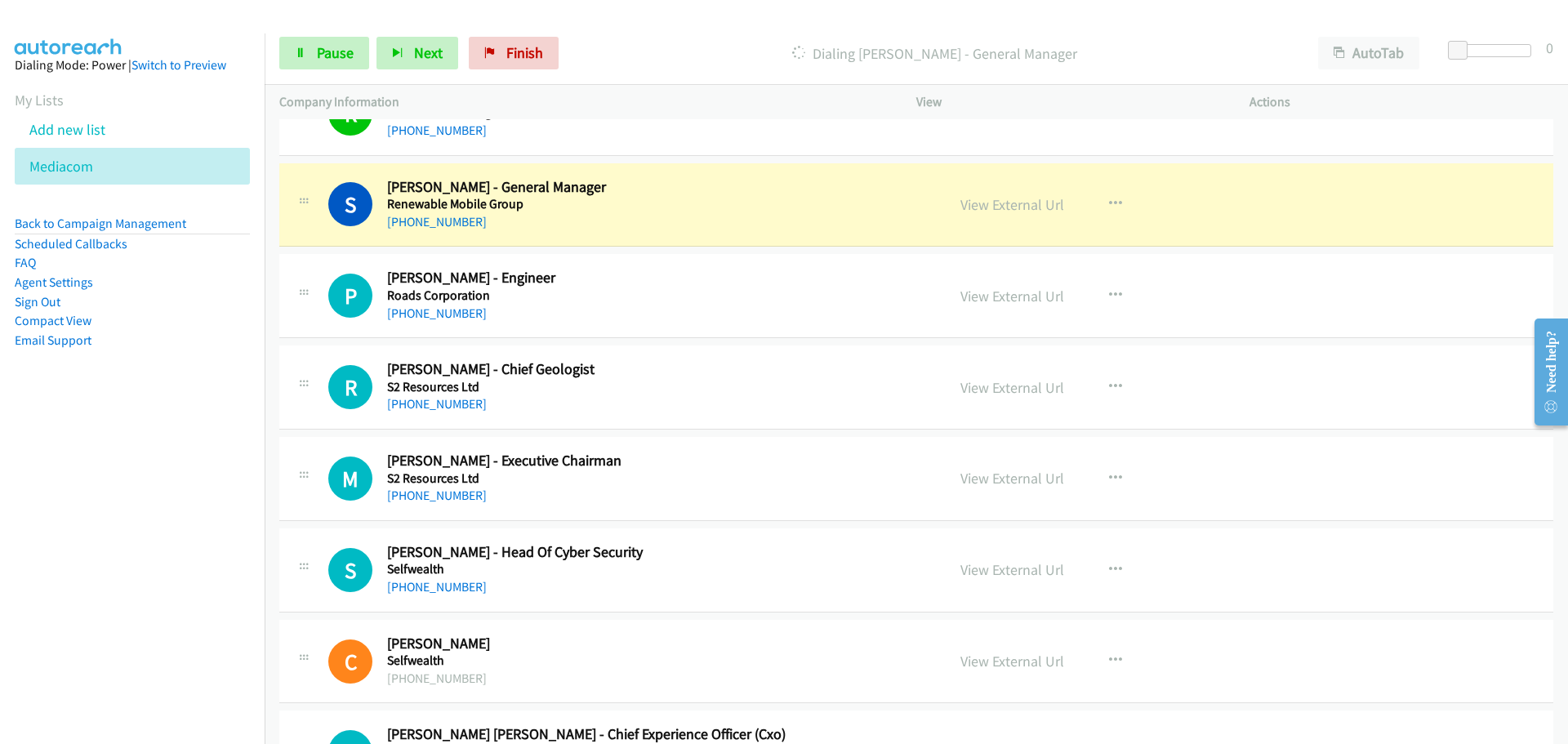
scroll to position [6291, 0]
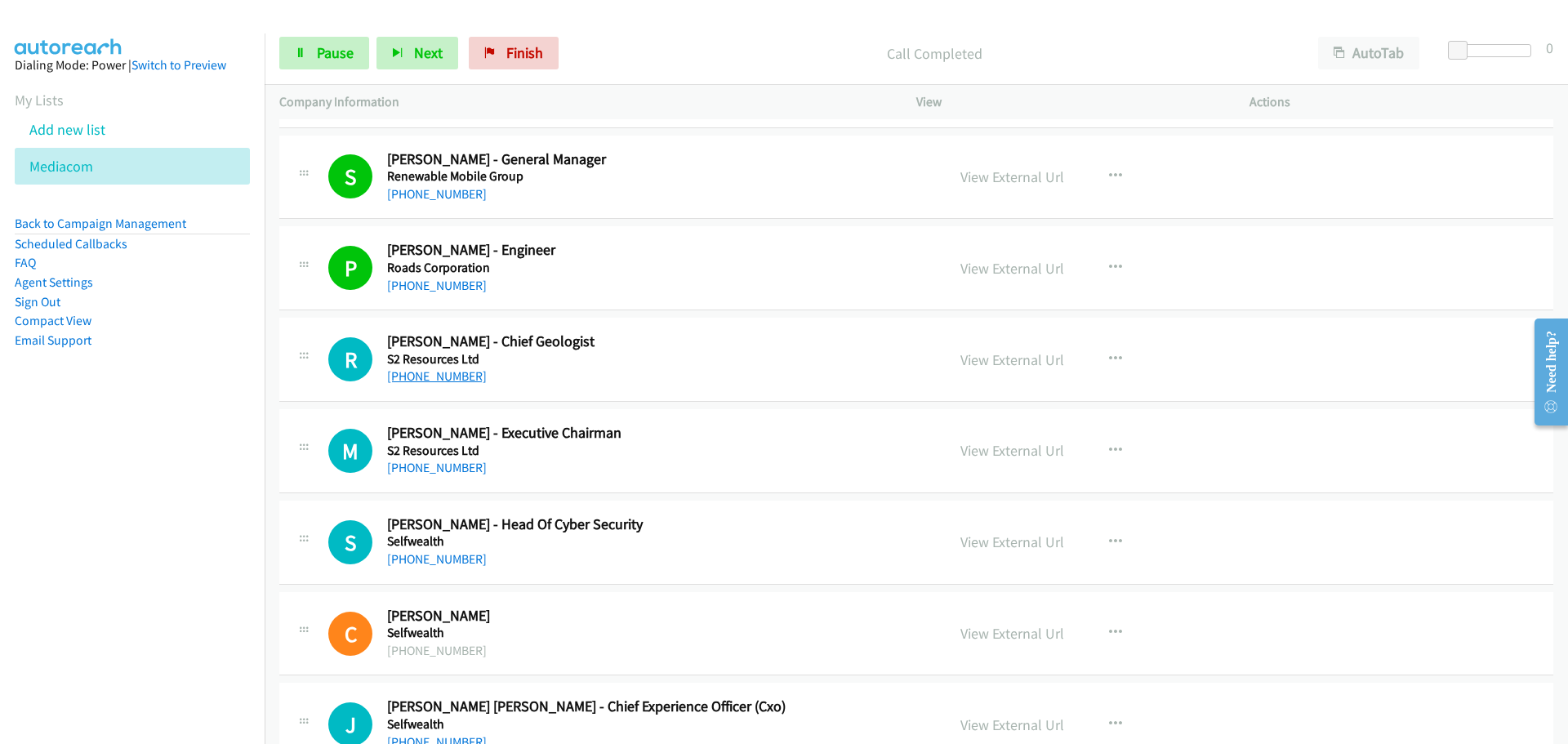
click at [430, 377] on link "+61 433 252 385" at bounding box center [437, 376] width 99 height 16
click at [442, 468] on link "+61 407 470 648" at bounding box center [437, 468] width 99 height 16
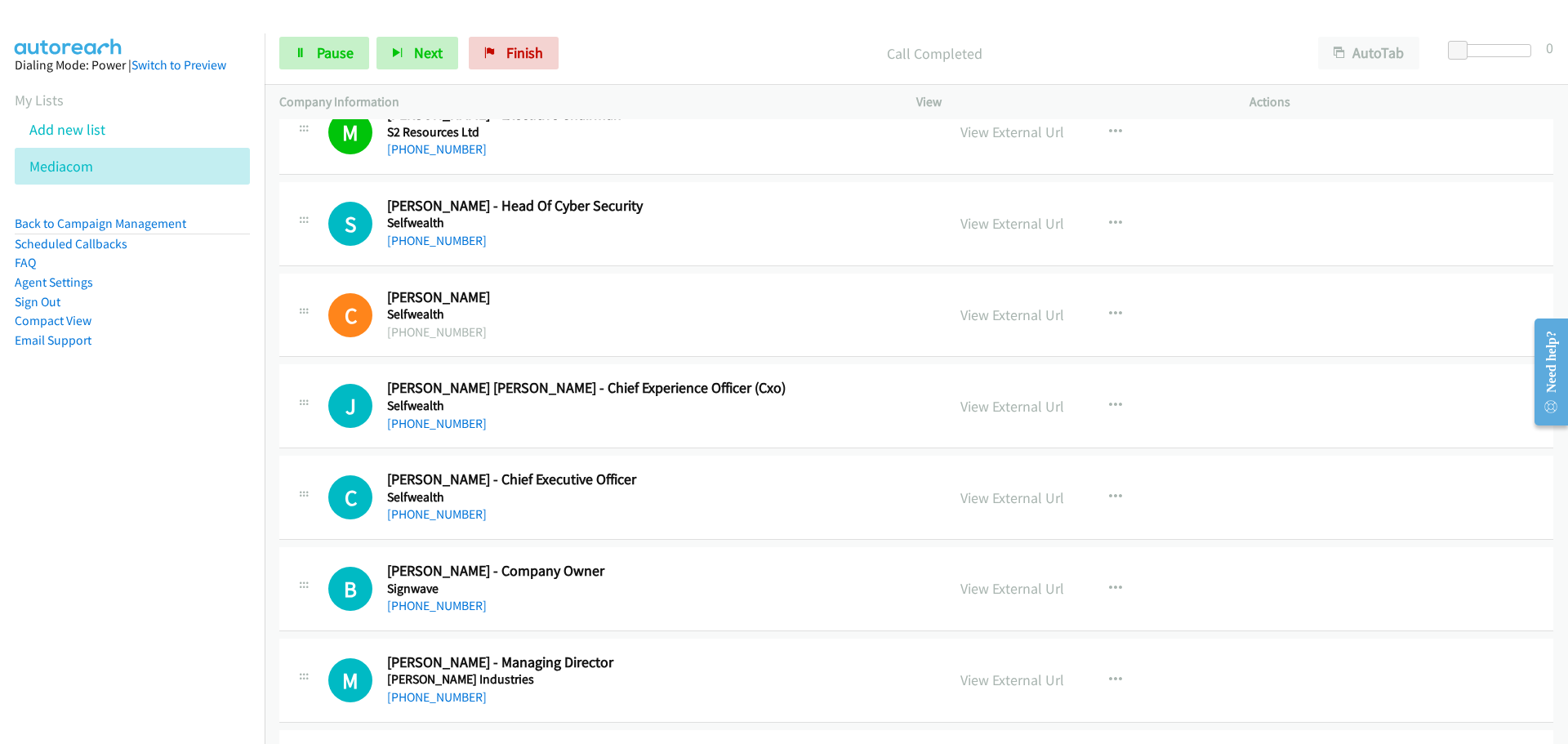
scroll to position [6618, 0]
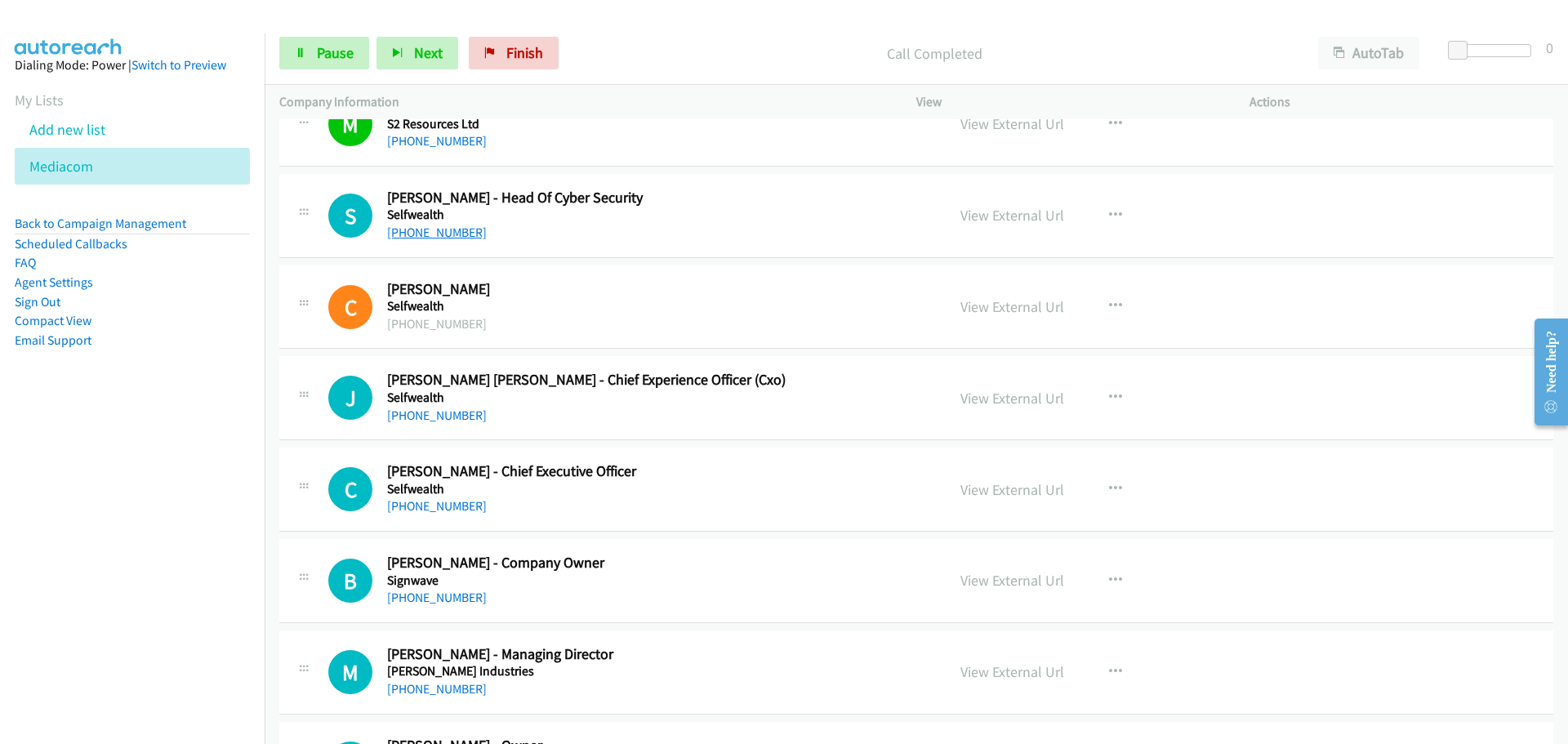
click at [444, 234] on link "+61 439 208 882" at bounding box center [437, 232] width 99 height 16
click at [437, 415] on link "+61 435 449 334" at bounding box center [437, 415] width 99 height 16
click at [451, 513] on link "+61 400 466 715" at bounding box center [437, 506] width 99 height 16
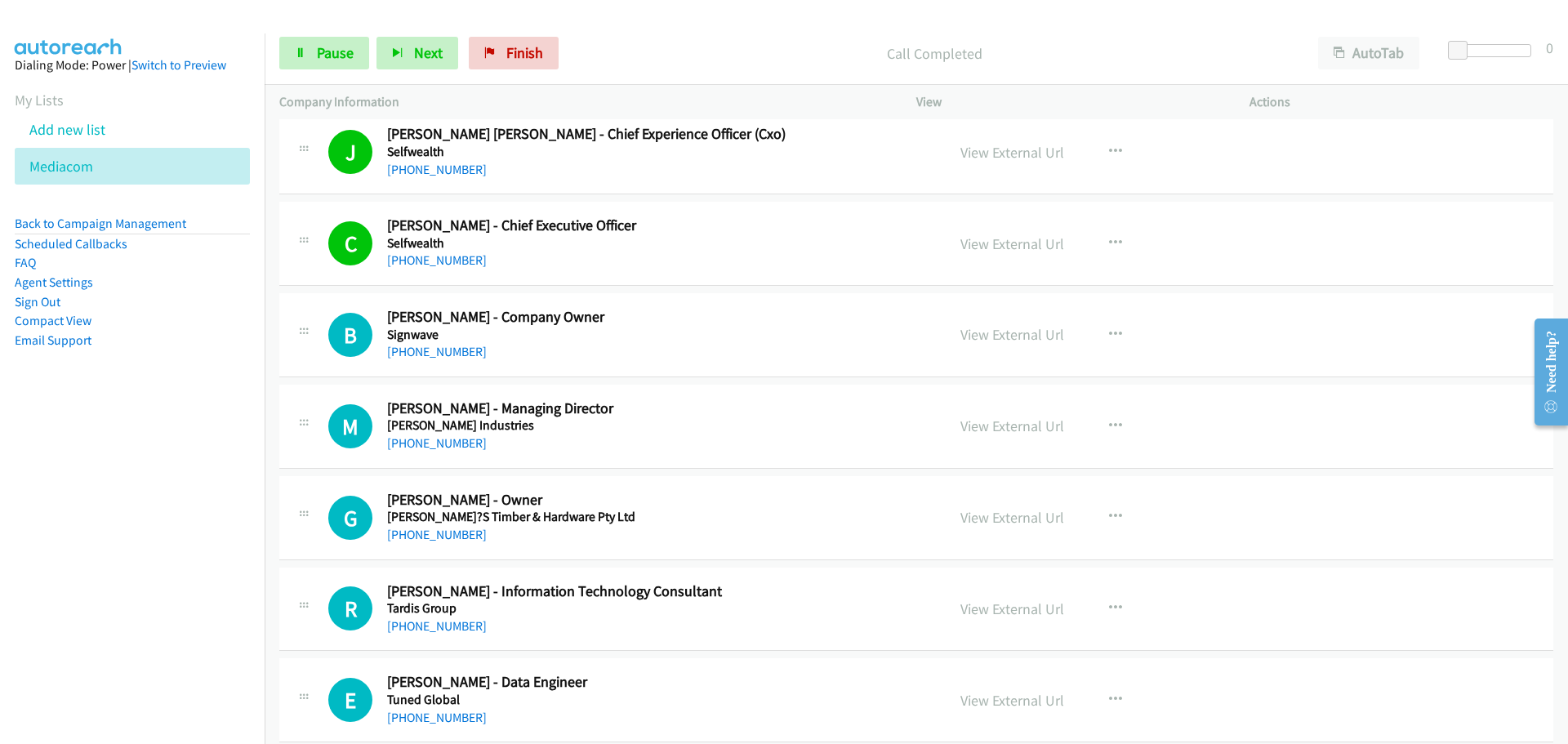
scroll to position [6863, 0]
click at [436, 349] on link "+61 433 282 544" at bounding box center [437, 353] width 99 height 16
click at [458, 437] on link "+61 1300 682 312" at bounding box center [437, 444] width 99 height 16
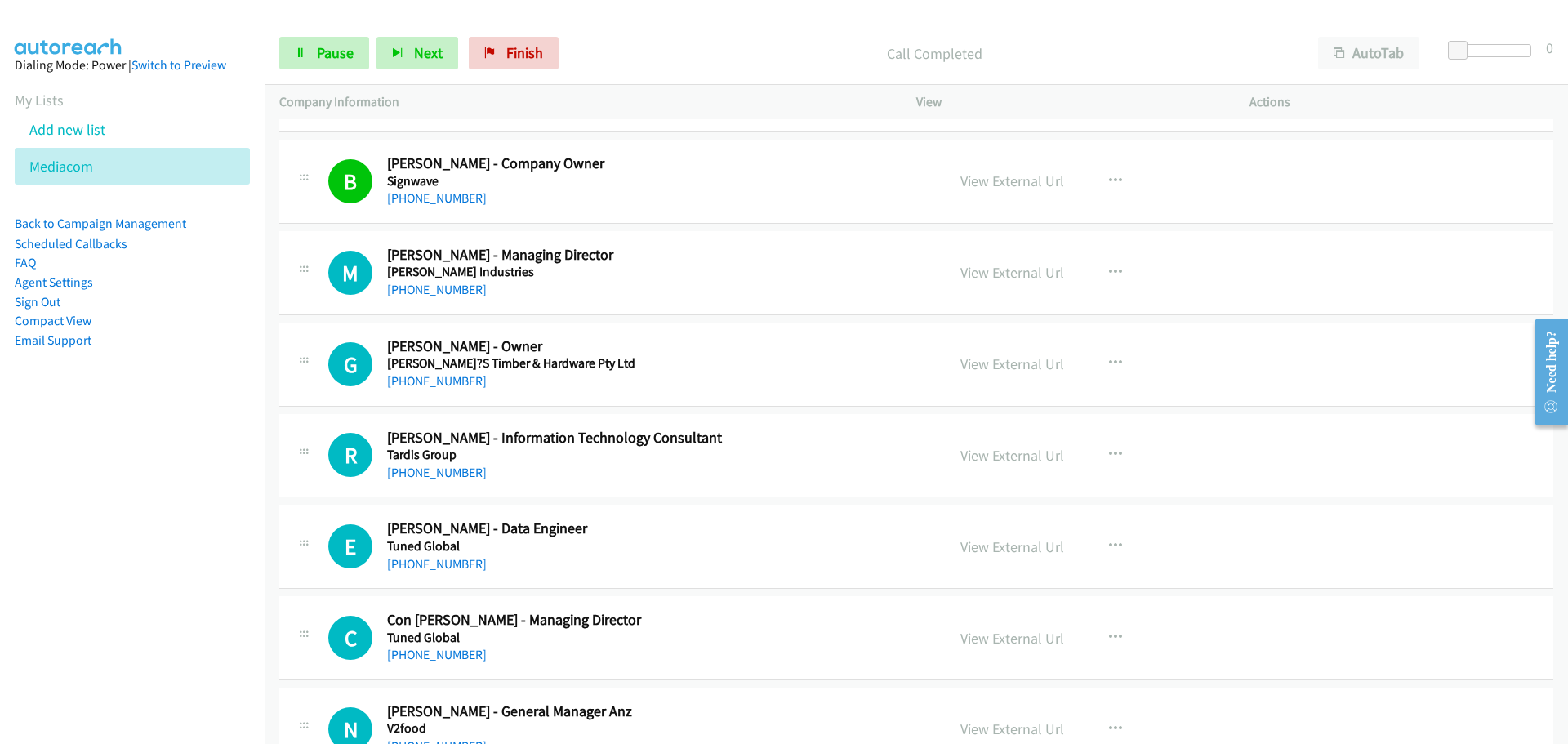
scroll to position [7027, 0]
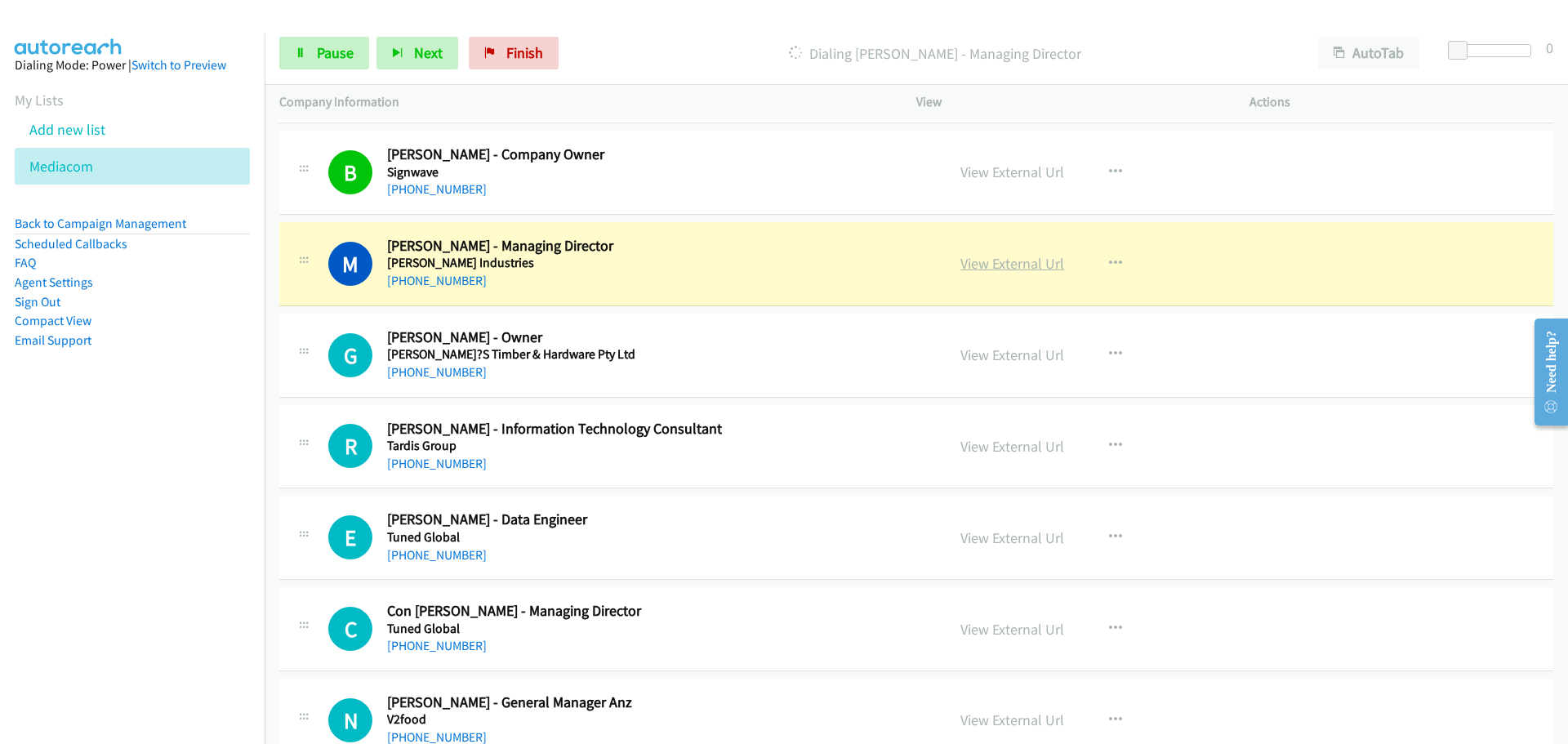
click at [1040, 261] on link "View External Url" at bounding box center [1012, 263] width 103 height 19
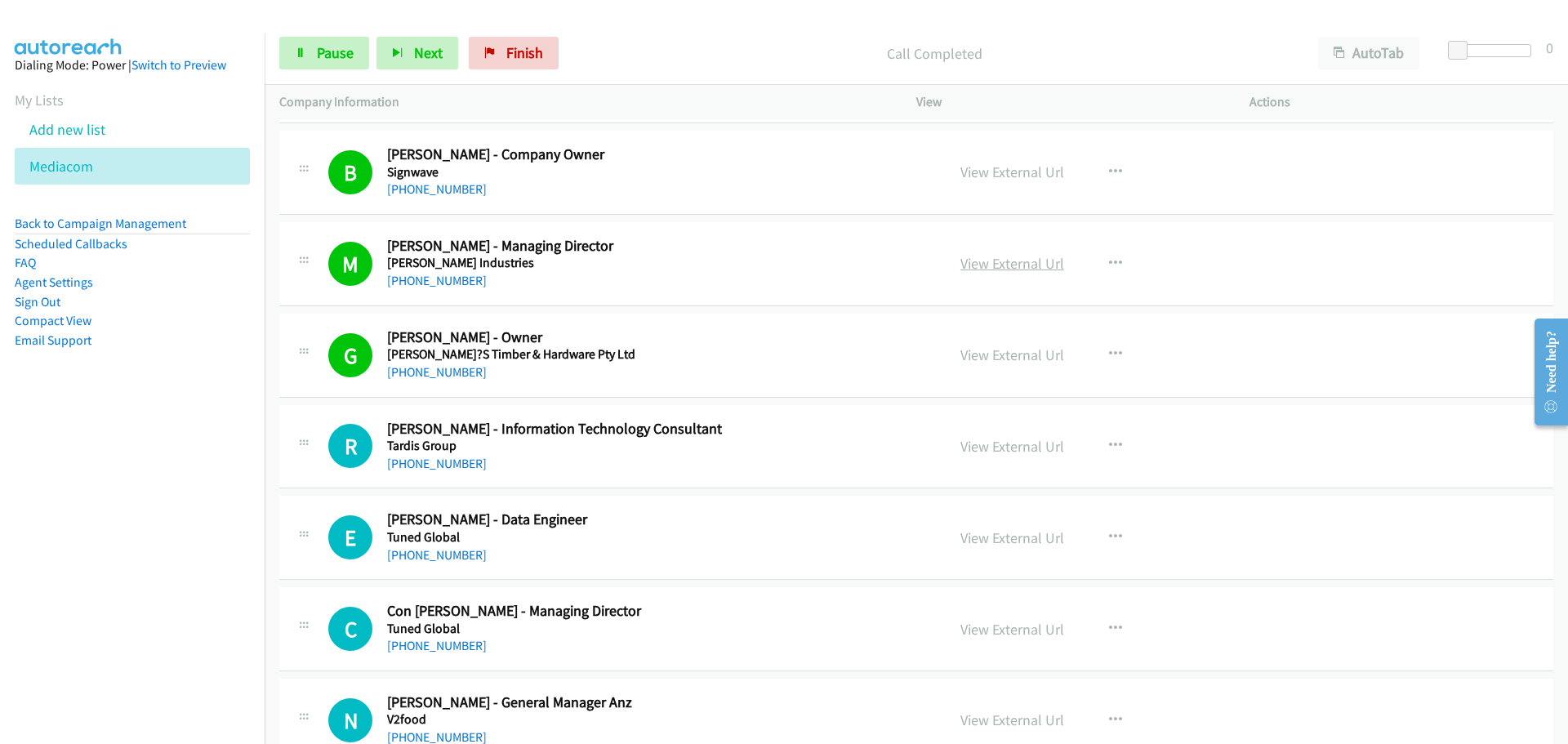
click at [1001, 259] on link "View External Url" at bounding box center [1012, 263] width 103 height 19
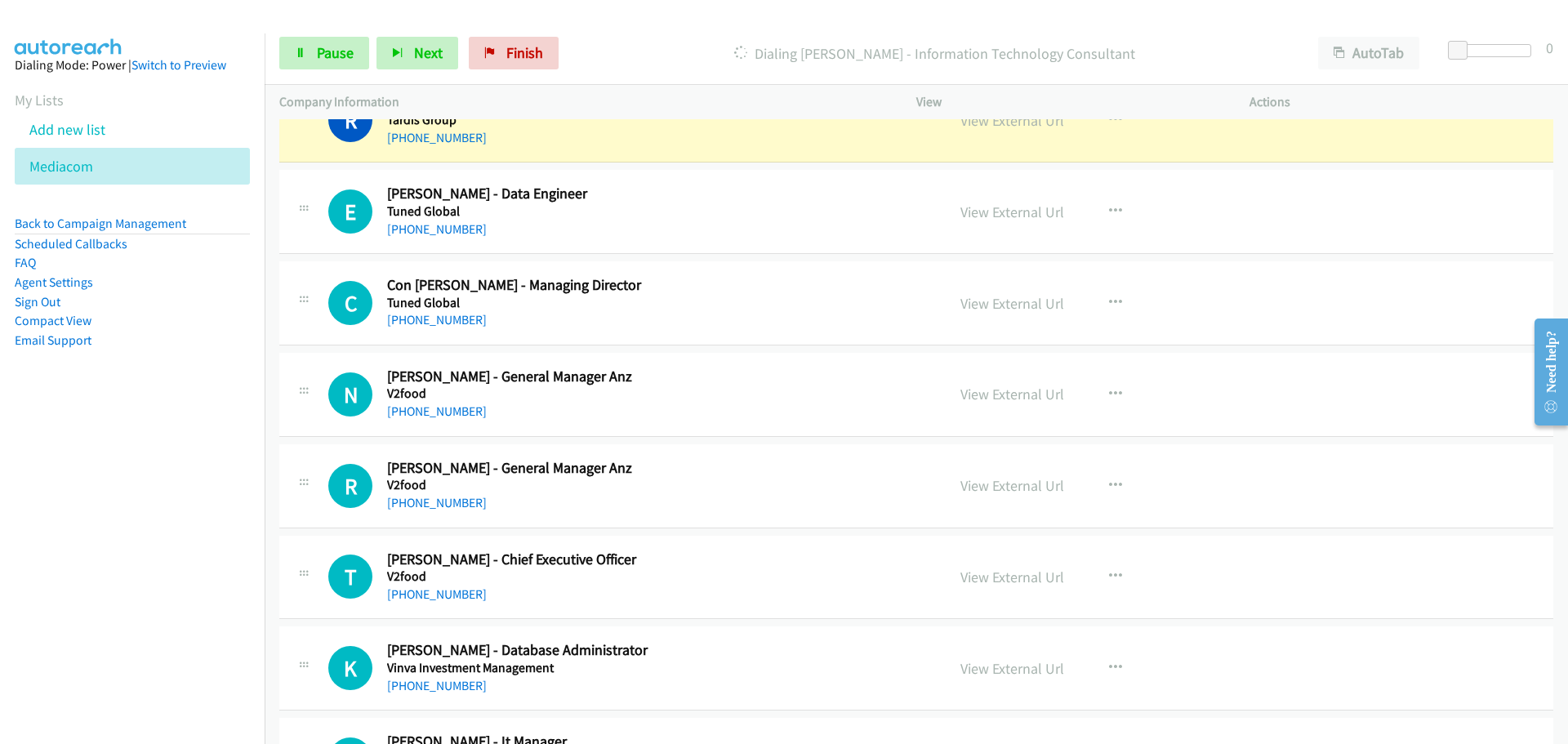
scroll to position [7353, 0]
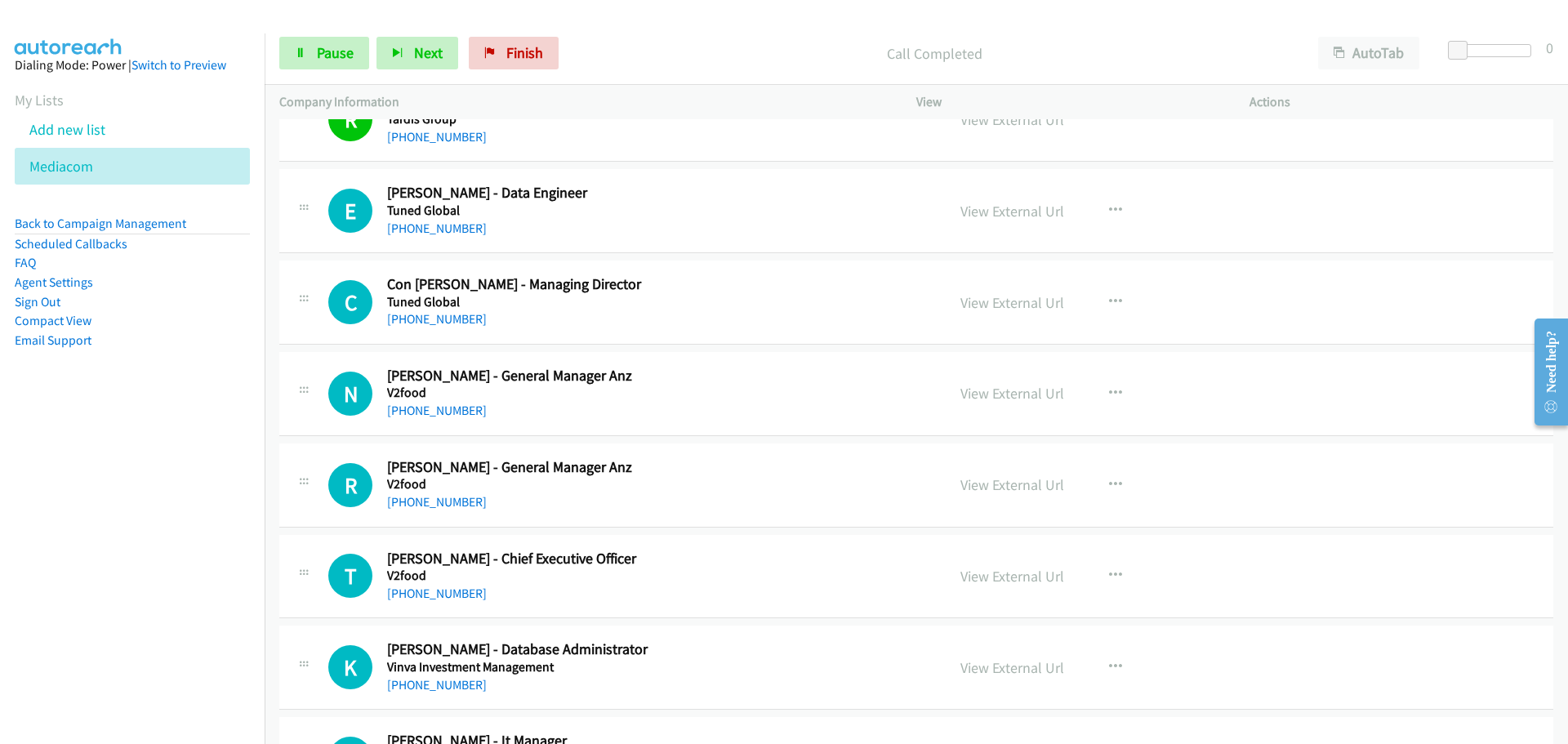
drag, startPoint x: 448, startPoint y: 229, endPoint x: 915, endPoint y: 323, distance: 476.4
click at [448, 229] on link "+61 405 993 998" at bounding box center [437, 228] width 99 height 16
click at [431, 315] on link "+61 3 9044 5315" at bounding box center [437, 319] width 99 height 16
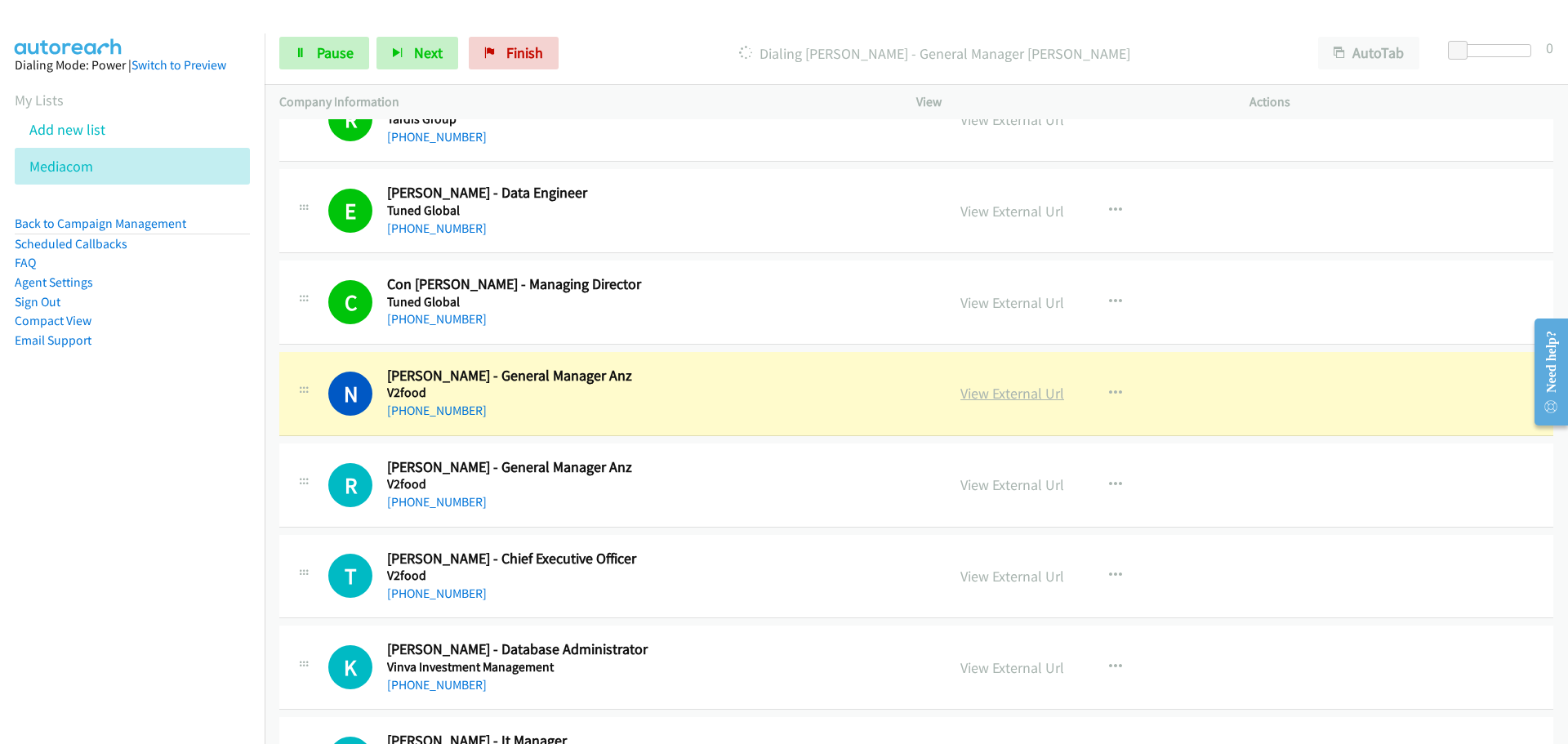
drag, startPoint x: 966, startPoint y: 392, endPoint x: 956, endPoint y: 386, distance: 11.7
click at [1031, 393] on link "View External Url" at bounding box center [1012, 393] width 103 height 19
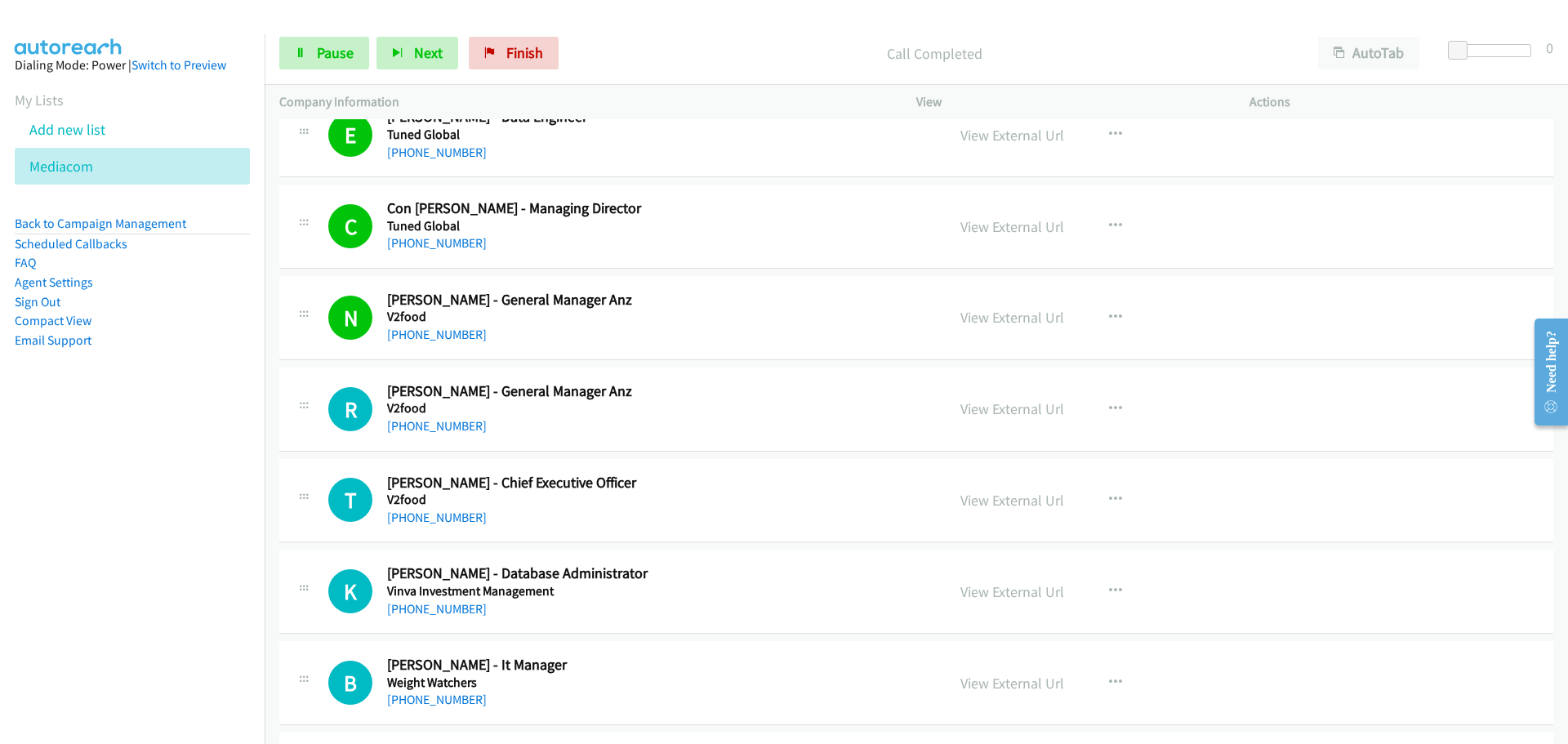
scroll to position [7526, 0]
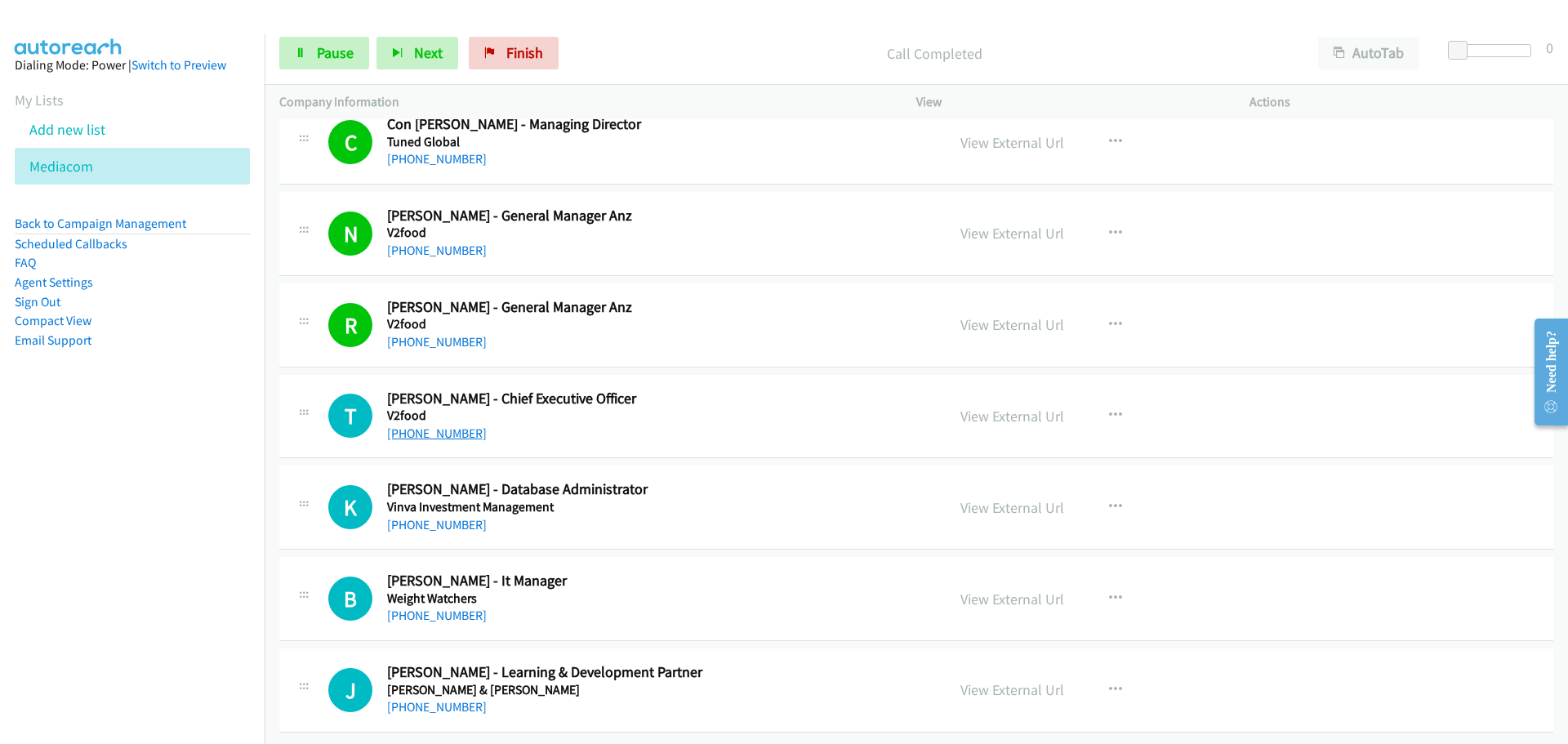
click at [420, 426] on link "+61 475 815 480" at bounding box center [437, 434] width 99 height 16
drag, startPoint x: 425, startPoint y: 512, endPoint x: 737, endPoint y: 528, distance: 312.4
click at [425, 517] on link "+61 448 400 733" at bounding box center [437, 525] width 99 height 16
drag, startPoint x: 459, startPoint y: 603, endPoint x: 488, endPoint y: 592, distance: 31.0
click at [459, 607] on link "+61 2 9928 1309" at bounding box center [437, 615] width 99 height 16
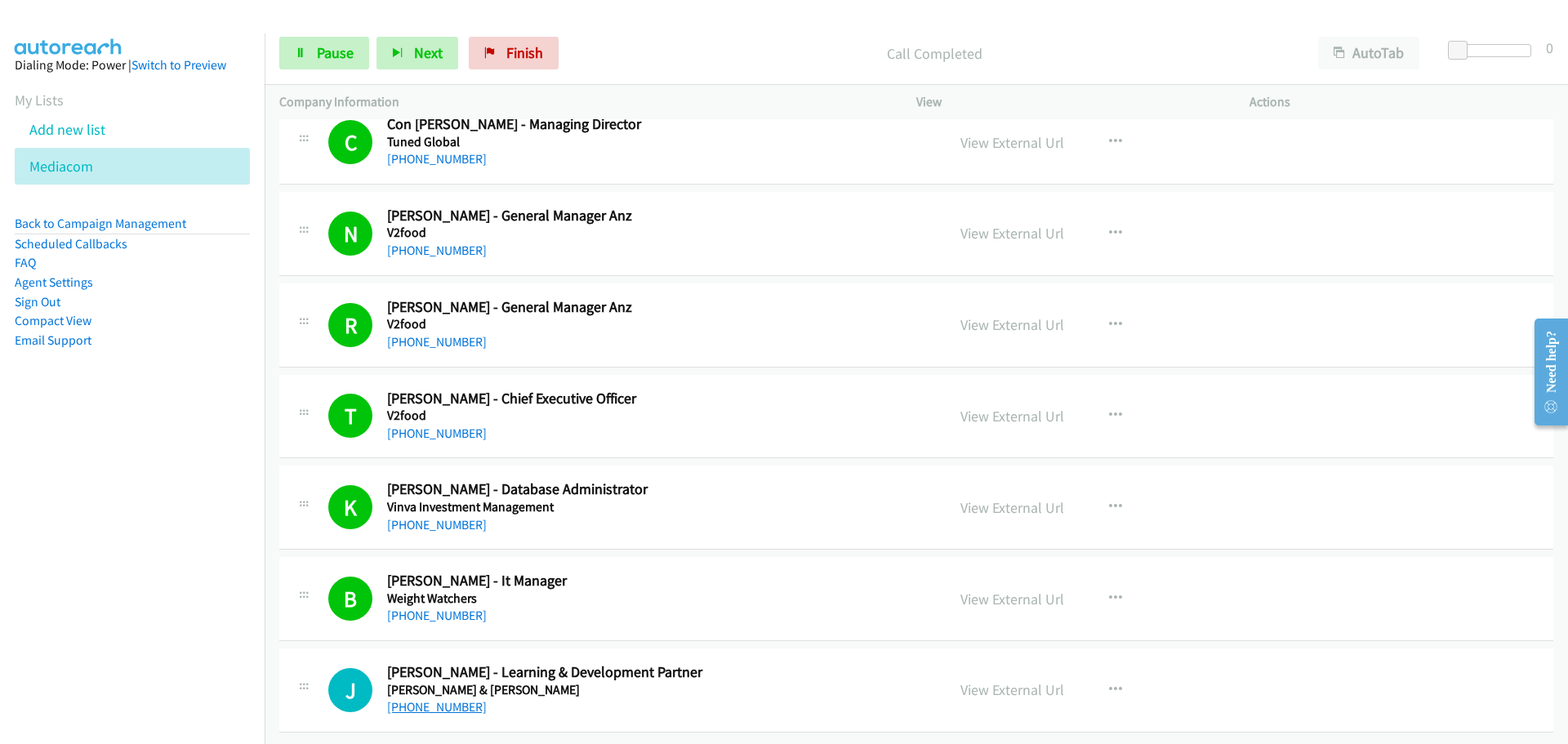
click at [443, 699] on link "[PHONE_NUMBER]" at bounding box center [437, 707] width 99 height 16
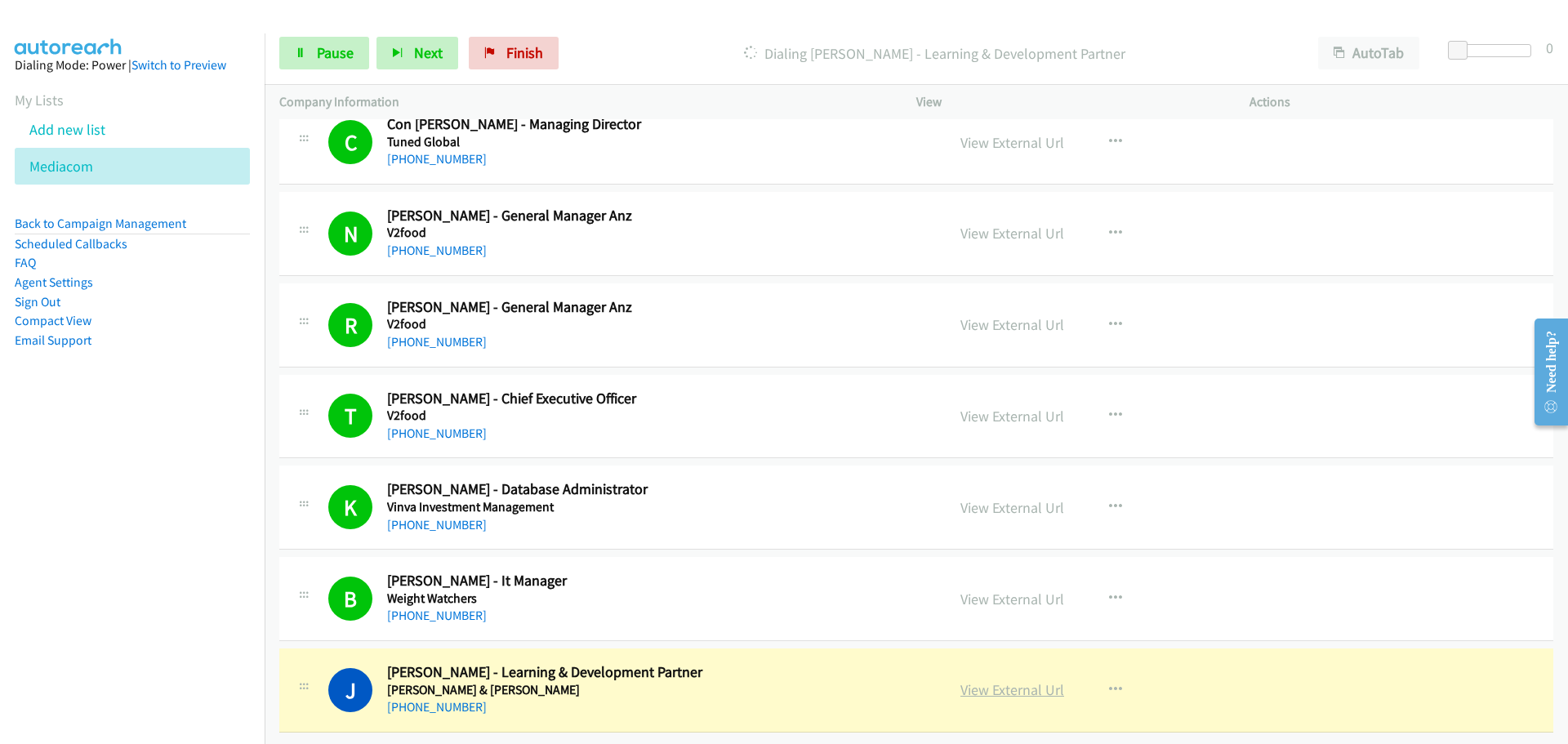
click at [1021, 683] on link "View External Url" at bounding box center [1012, 689] width 103 height 19
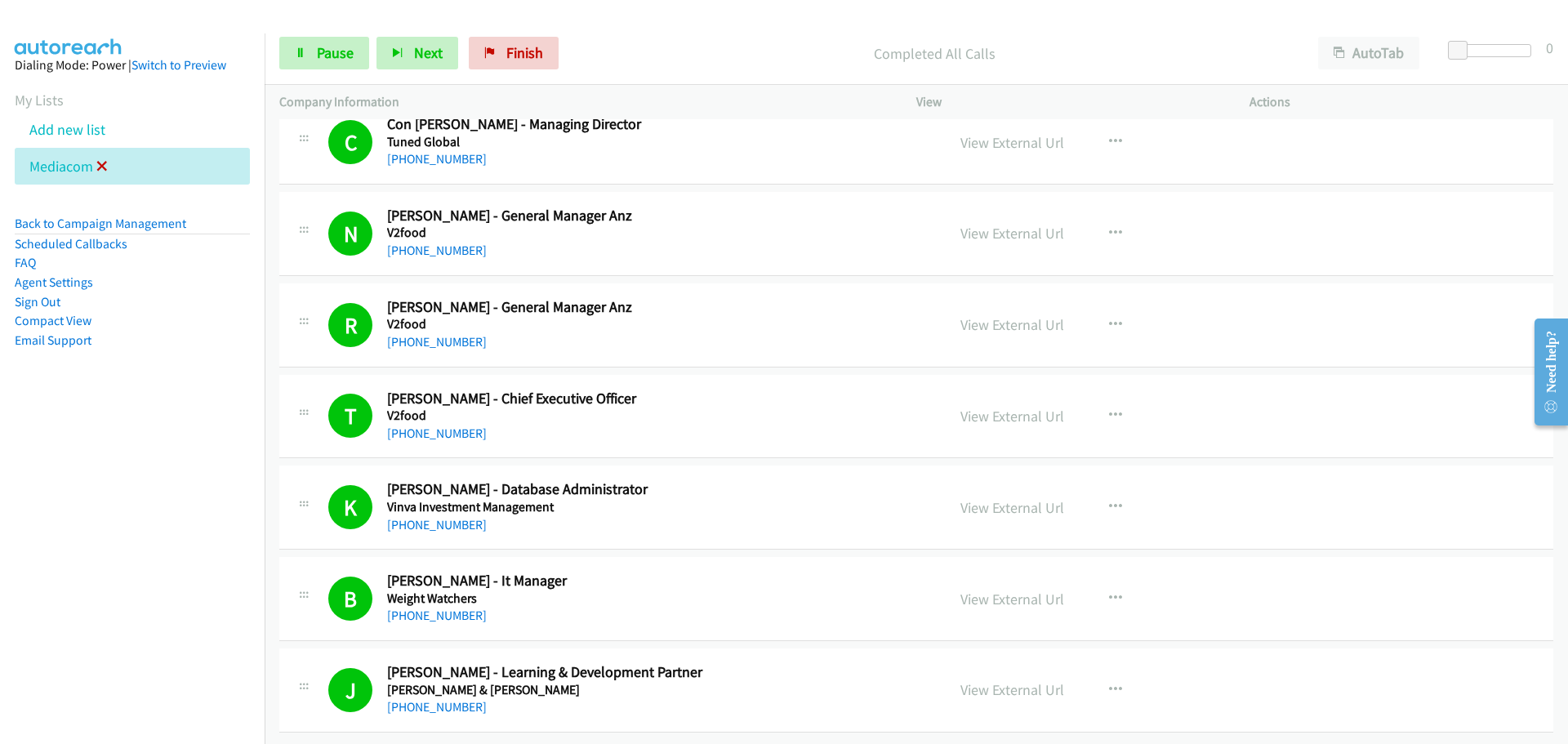
click at [102, 168] on icon at bounding box center [102, 168] width 12 height 12
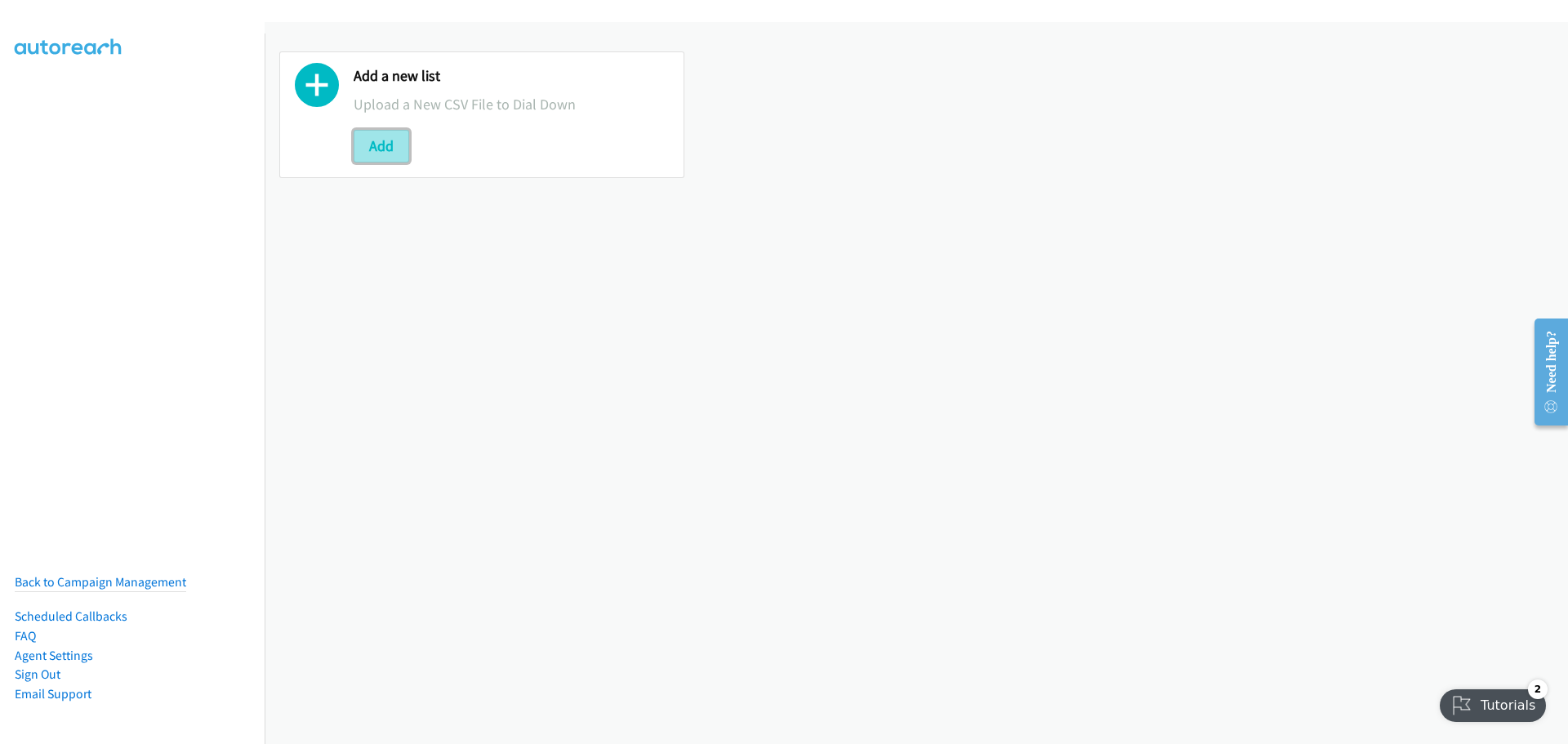
click at [390, 145] on button "Add" at bounding box center [381, 146] width 56 height 33
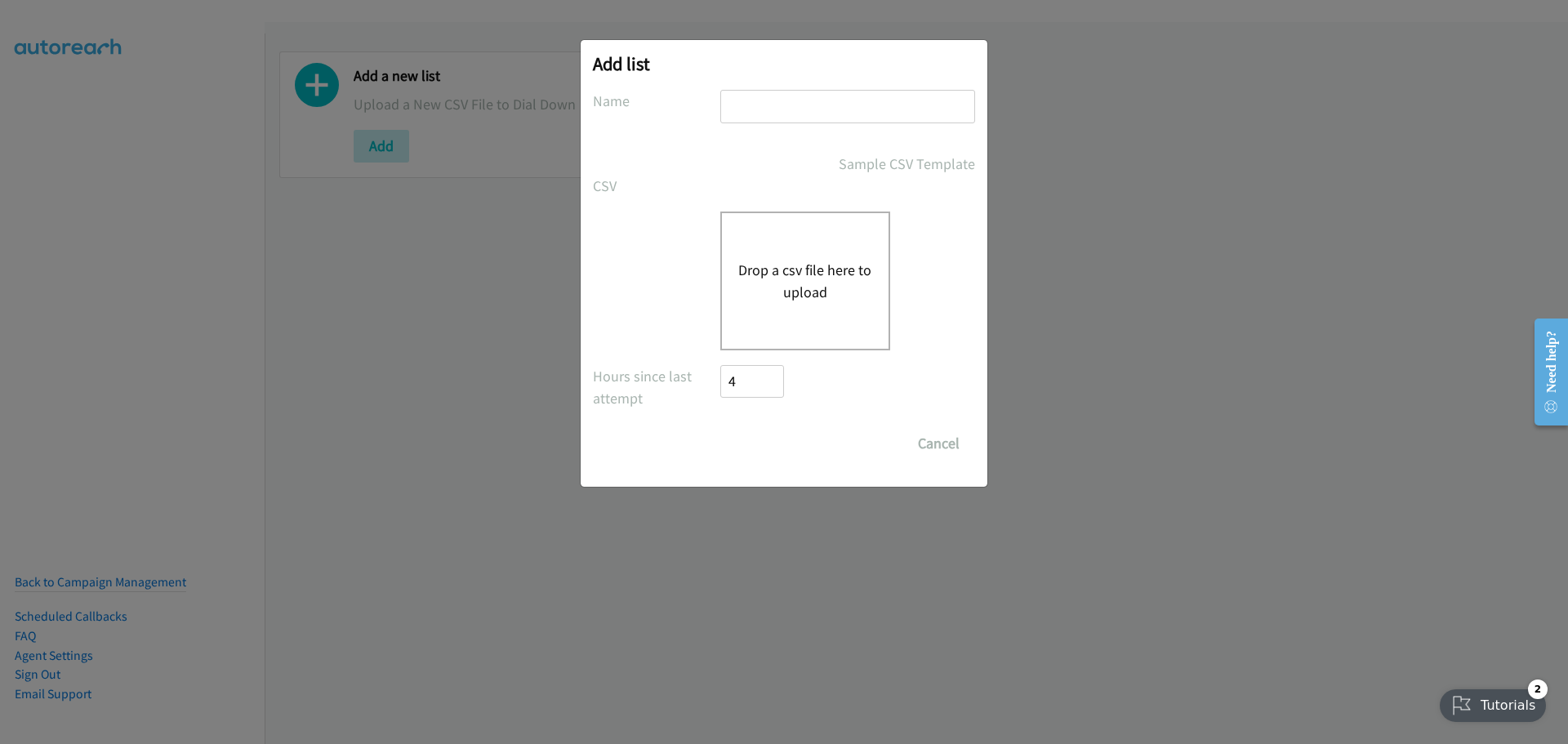
click at [867, 102] on input "text" at bounding box center [847, 106] width 254 height 33
type input "mediacom"
click at [819, 285] on button "Drop a csv file here to upload" at bounding box center [804, 281] width 134 height 44
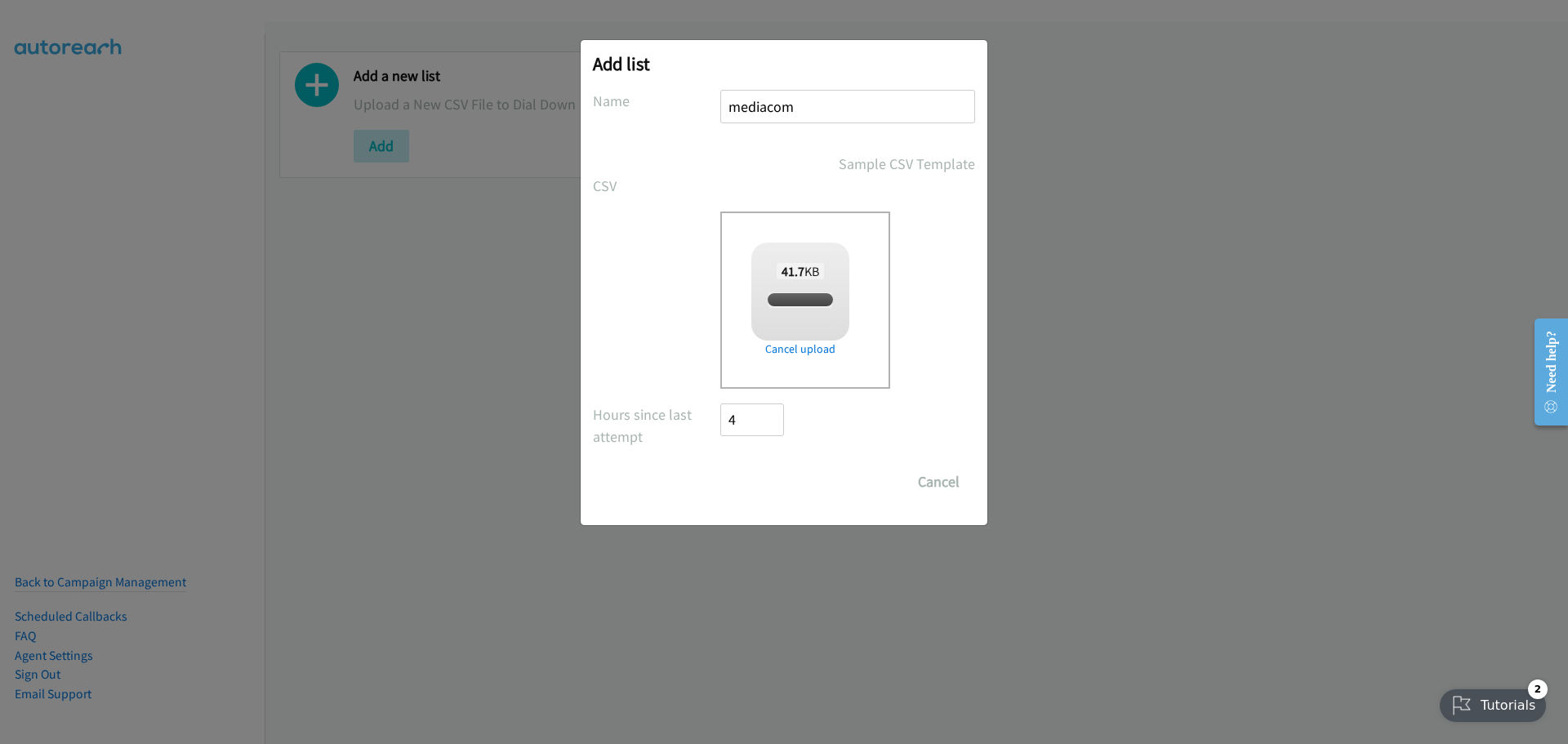
checkbox input "true"
click at [772, 471] on input "Save List" at bounding box center [763, 483] width 86 height 33
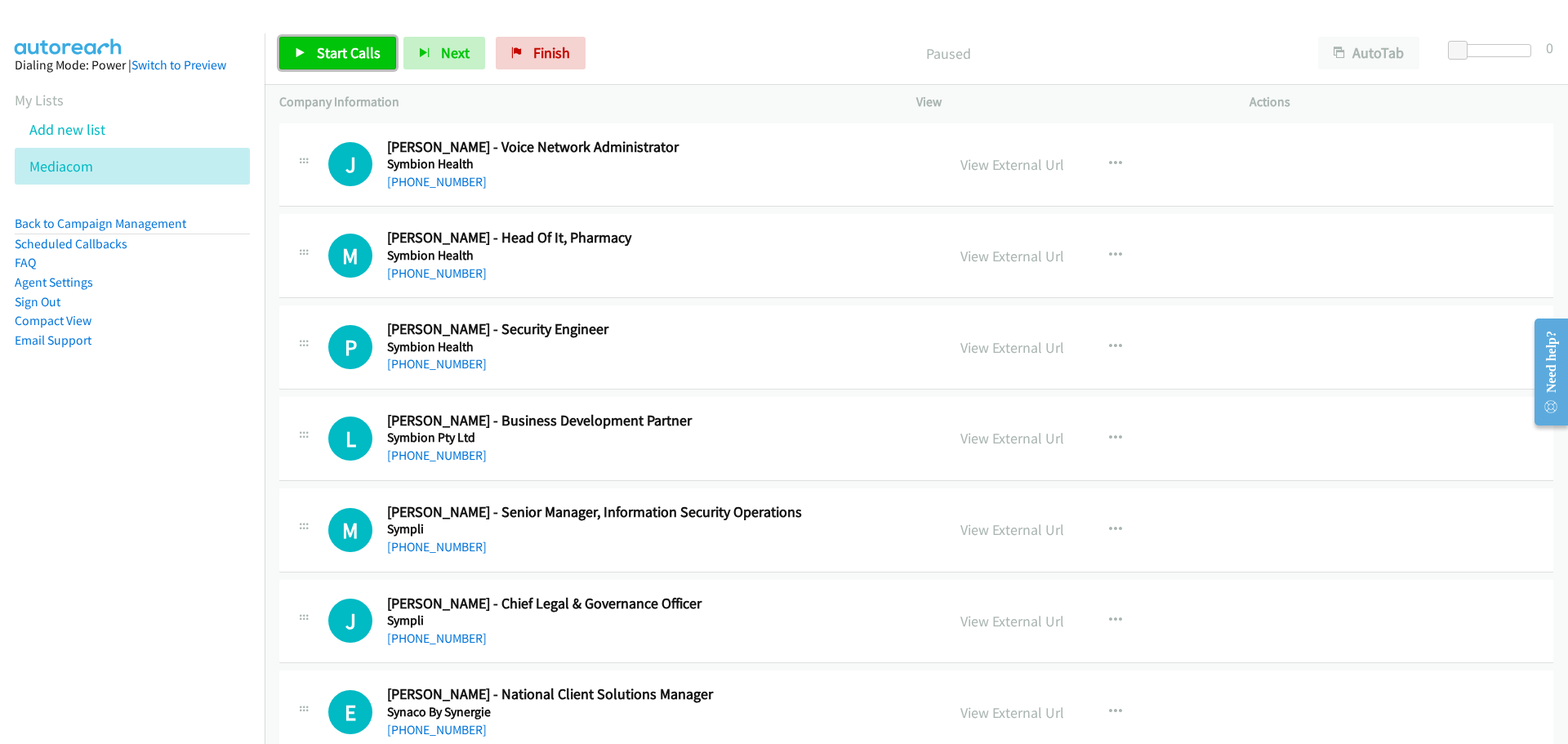
click at [377, 52] on span "Start Calls" at bounding box center [348, 52] width 63 height 19
